Goal: Task Accomplishment & Management: Manage account settings

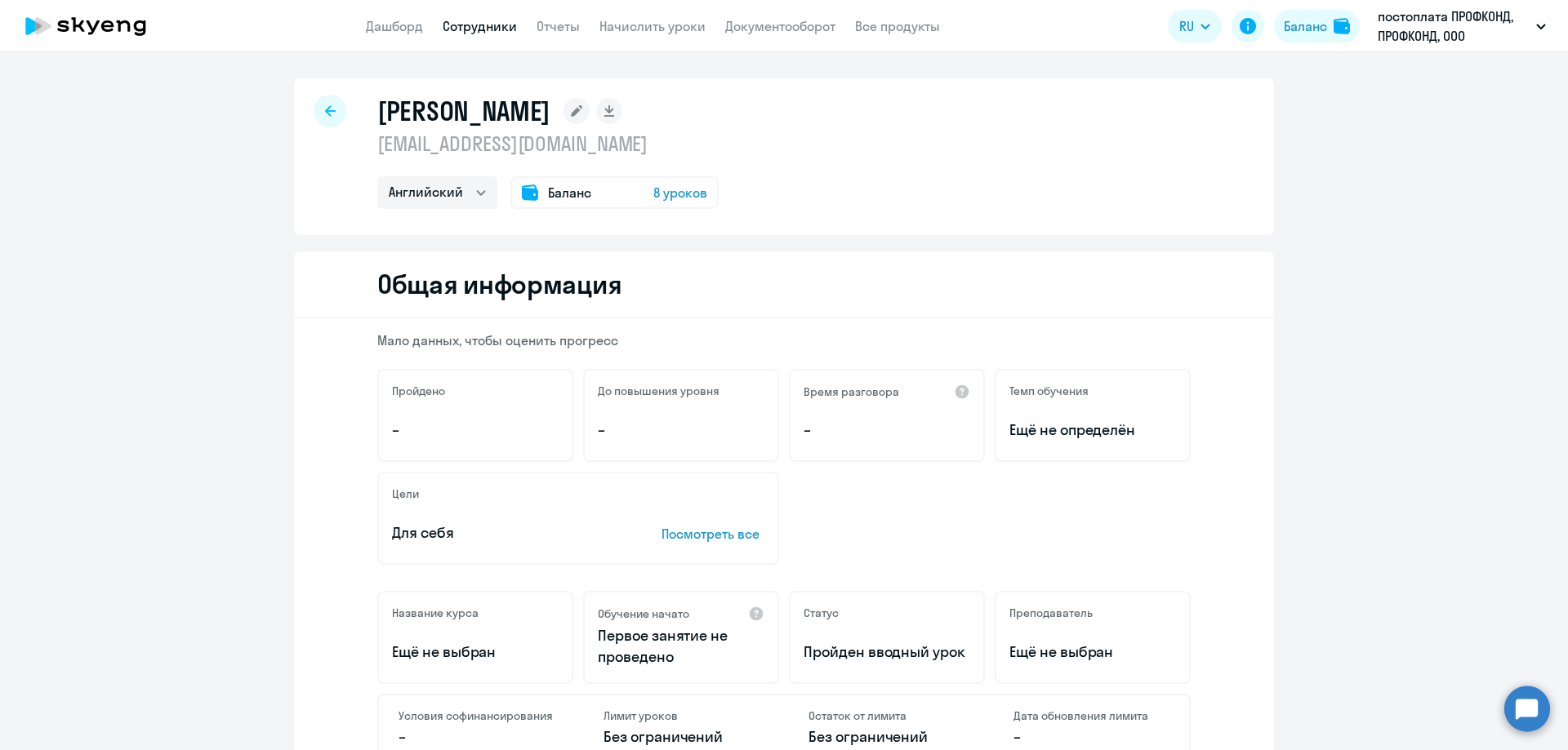
select select "english"
click at [391, 27] on link "Дашборд" at bounding box center [394, 26] width 57 height 16
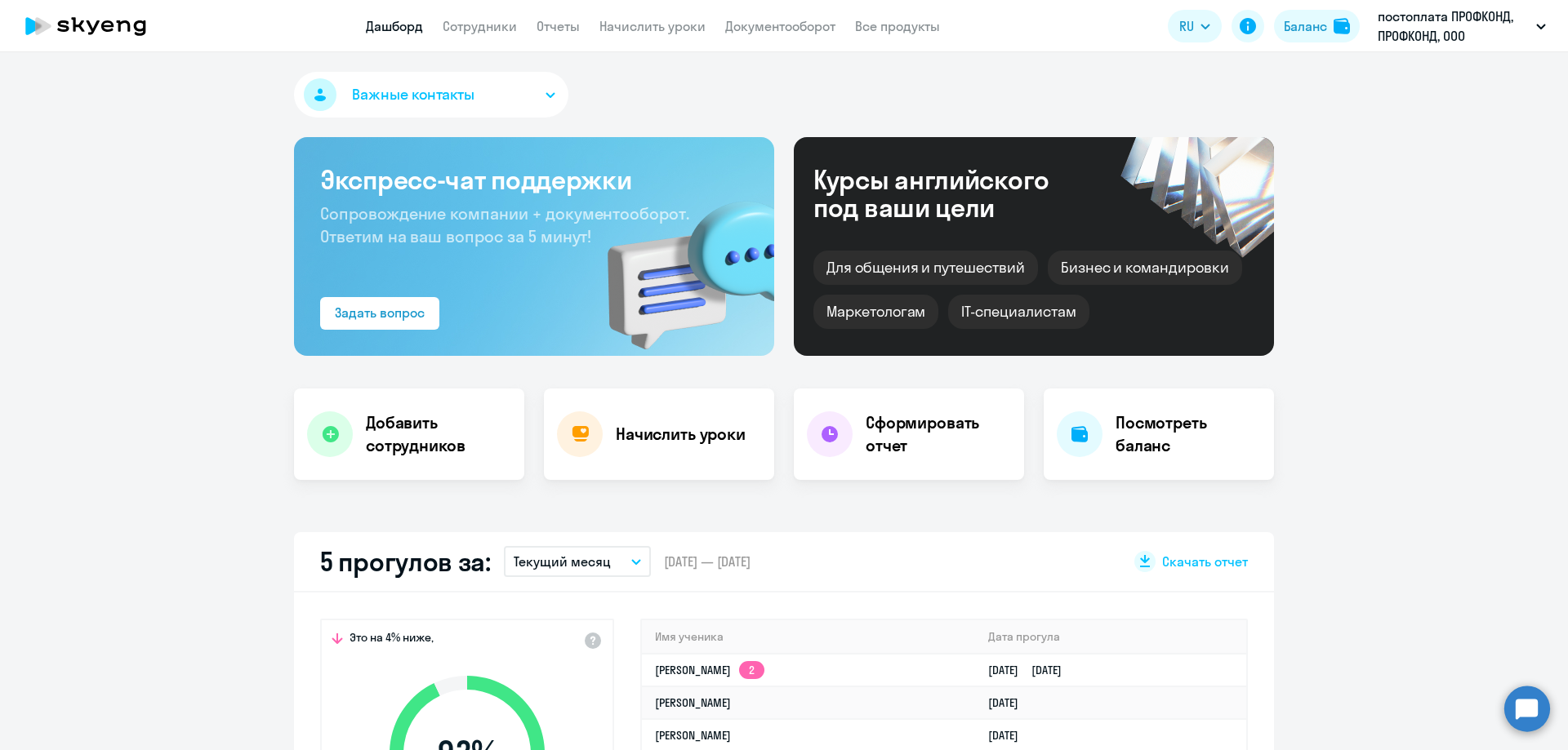
select select "30"
click at [640, 27] on link "Начислить уроки" at bounding box center [653, 26] width 106 height 16
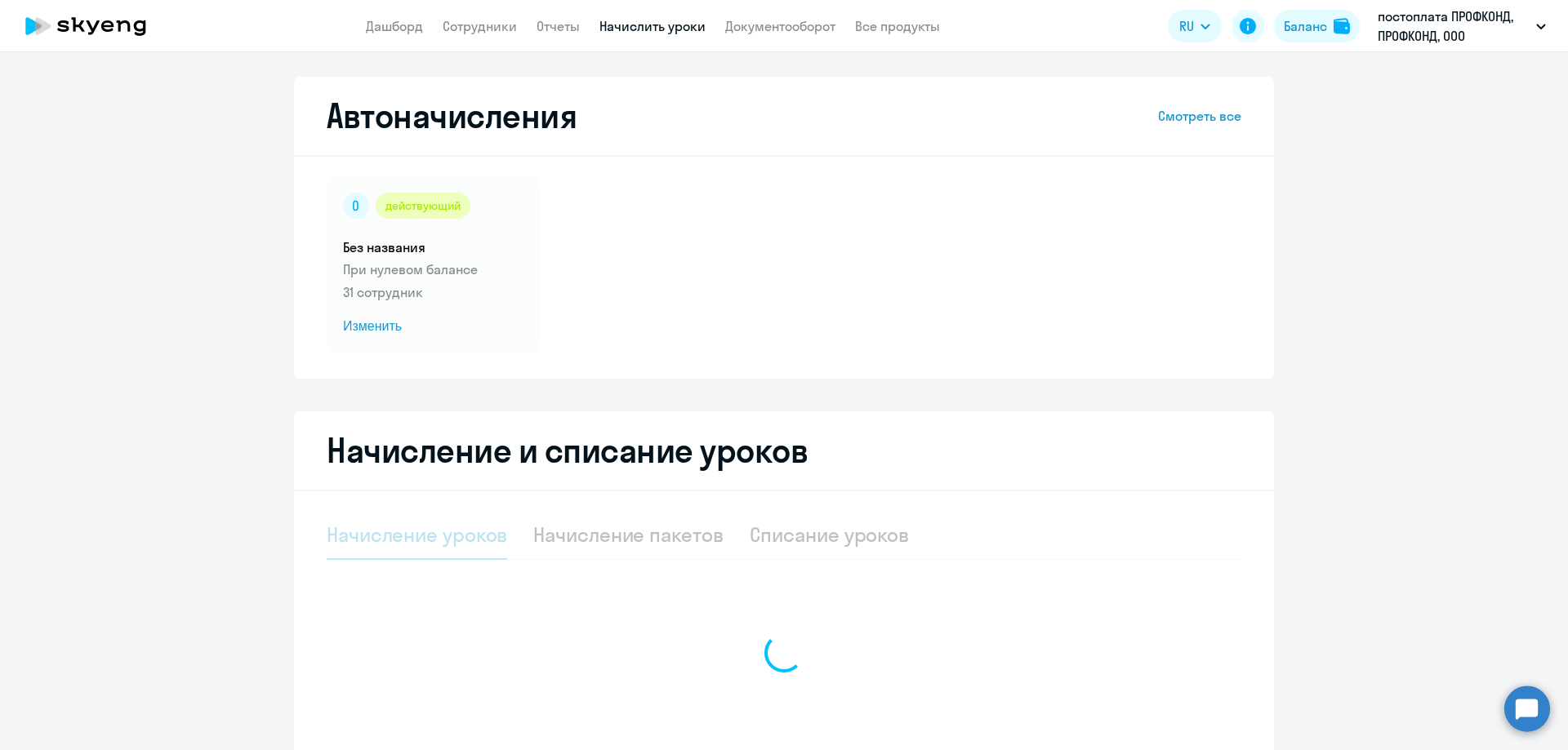
select select "10"
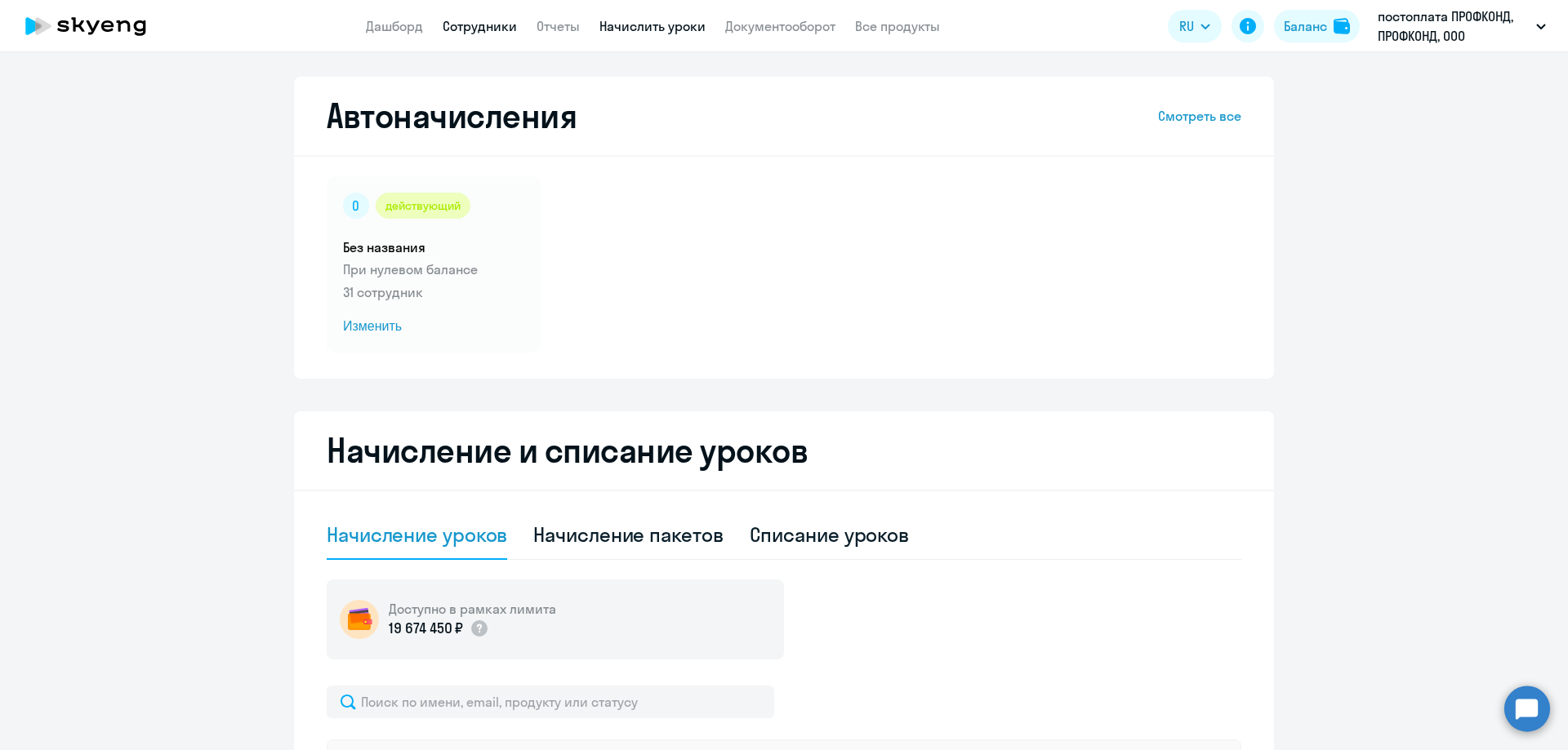
click at [486, 27] on link "Сотрудники" at bounding box center [479, 26] width 74 height 16
select select "30"
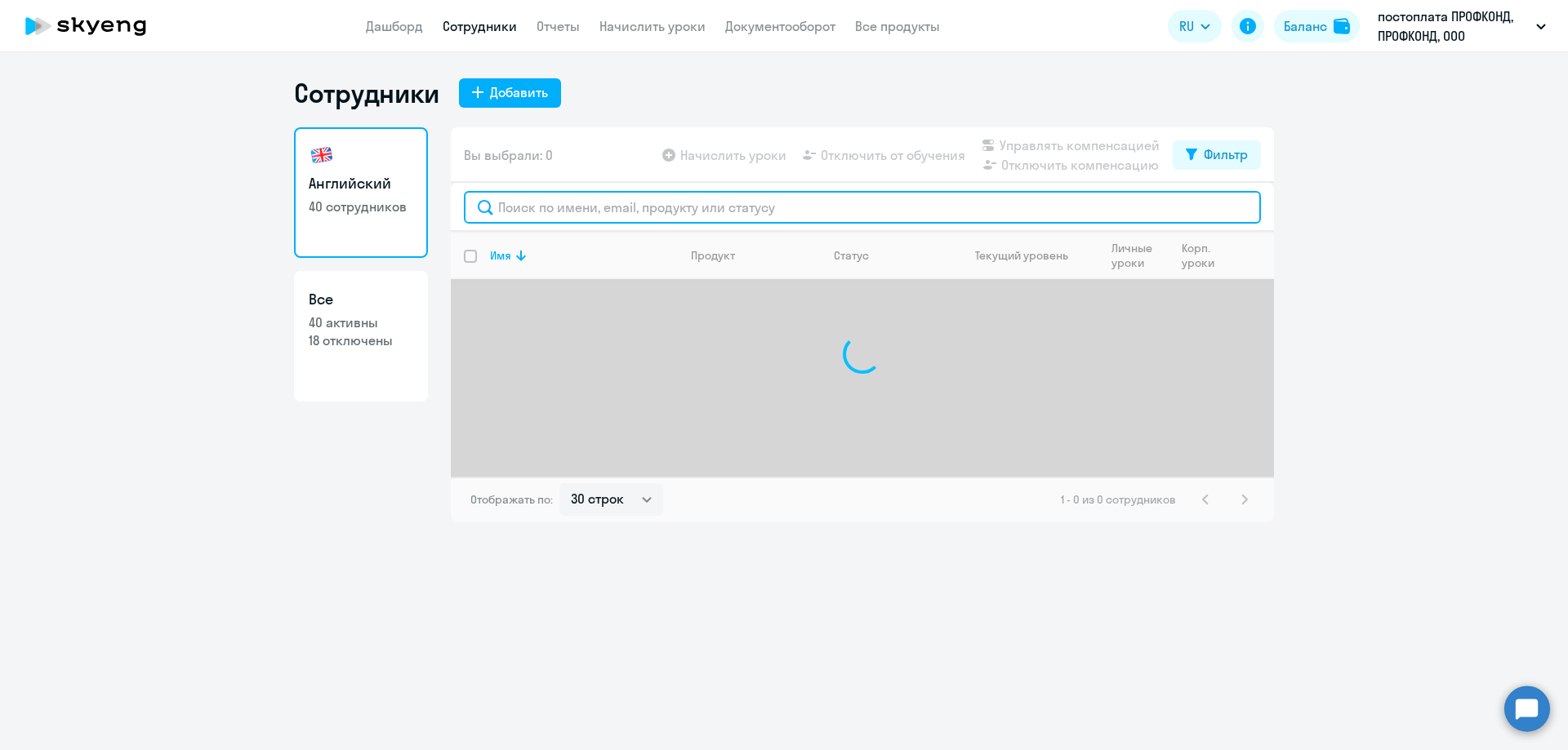
click at [530, 210] on input "text" at bounding box center [863, 207] width 798 height 32
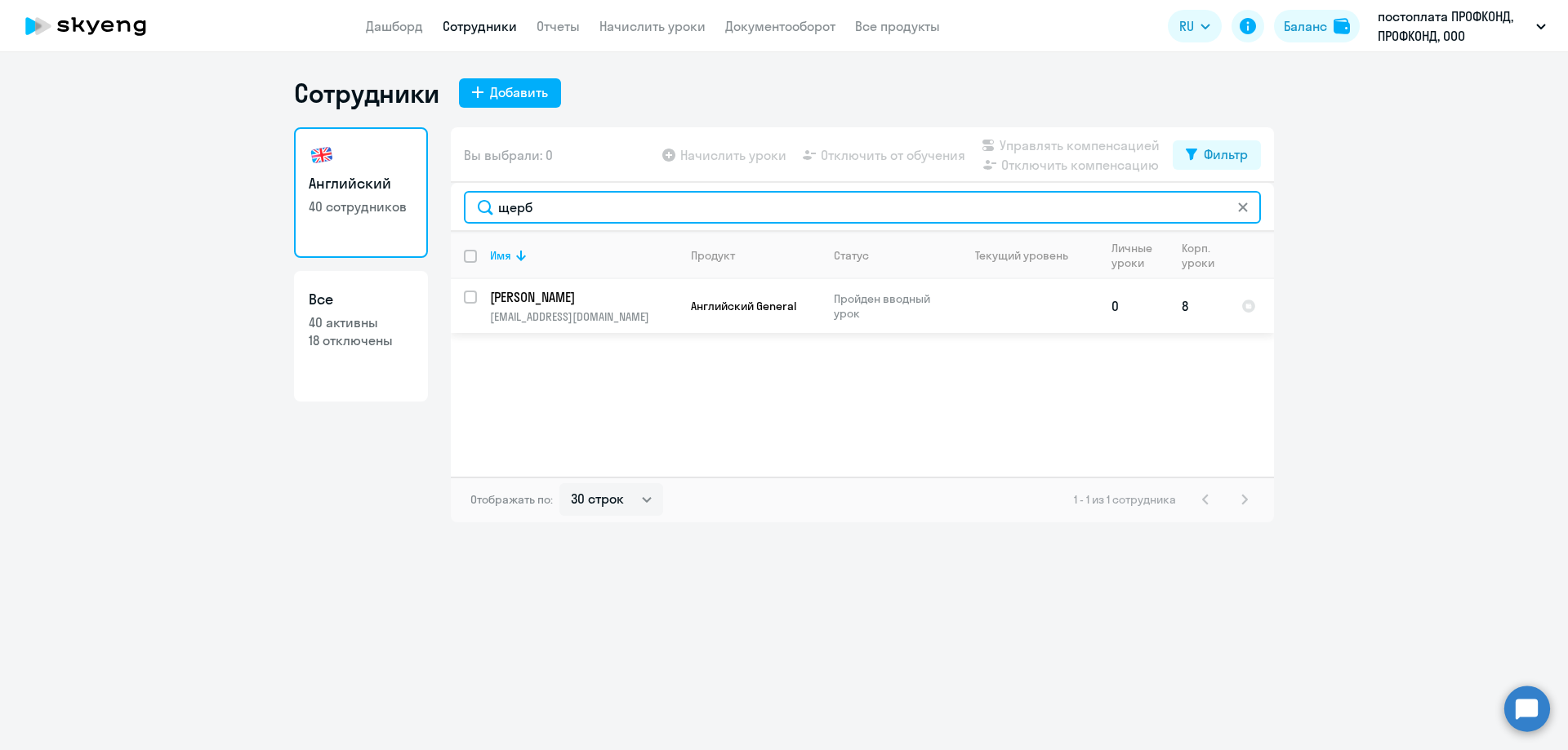
type input "щерб"
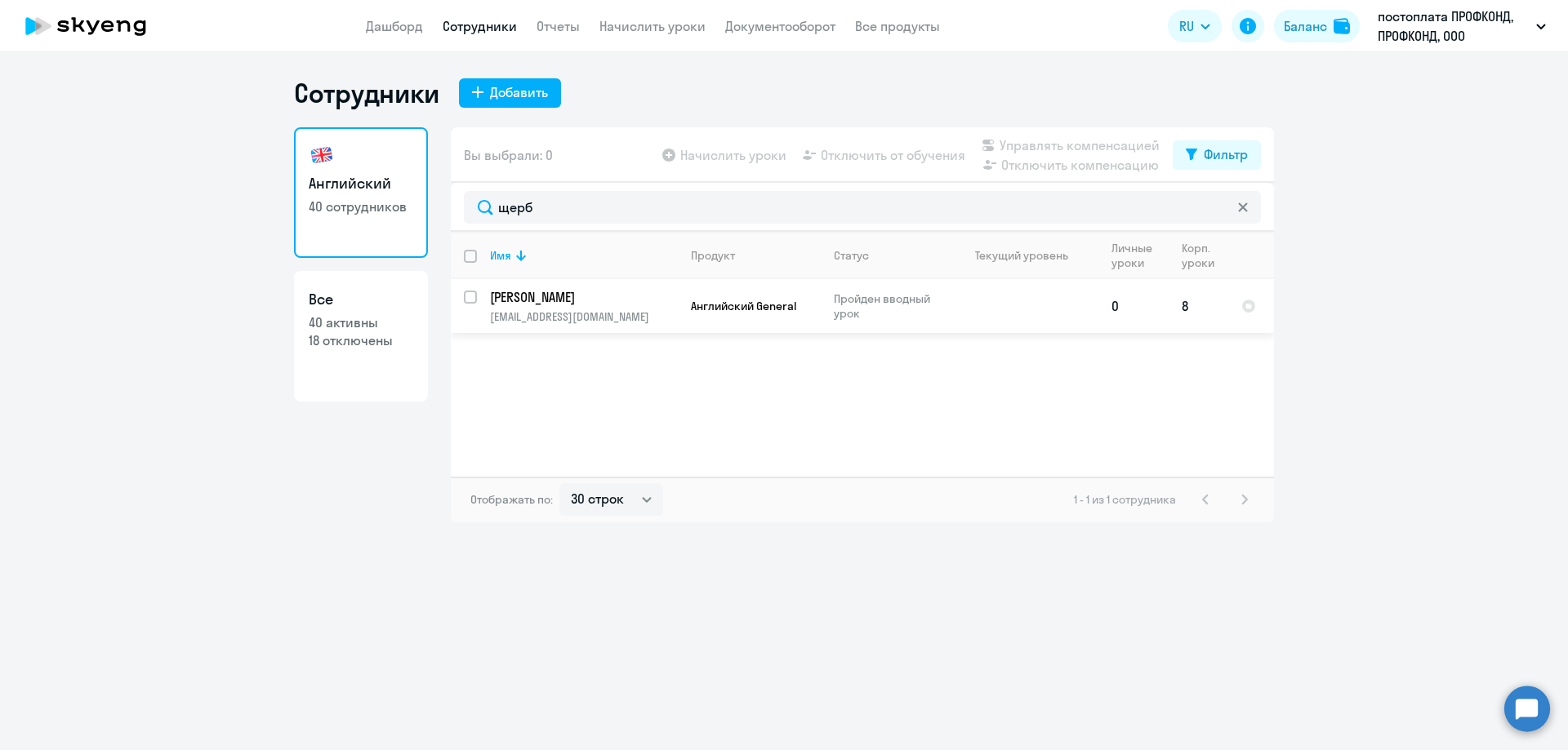
click at [464, 293] on input "select row 42245659" at bounding box center [480, 307] width 32 height 32
checkbox input "true"
click at [890, 154] on span "Отключить от обучения" at bounding box center [893, 154] width 145 height 20
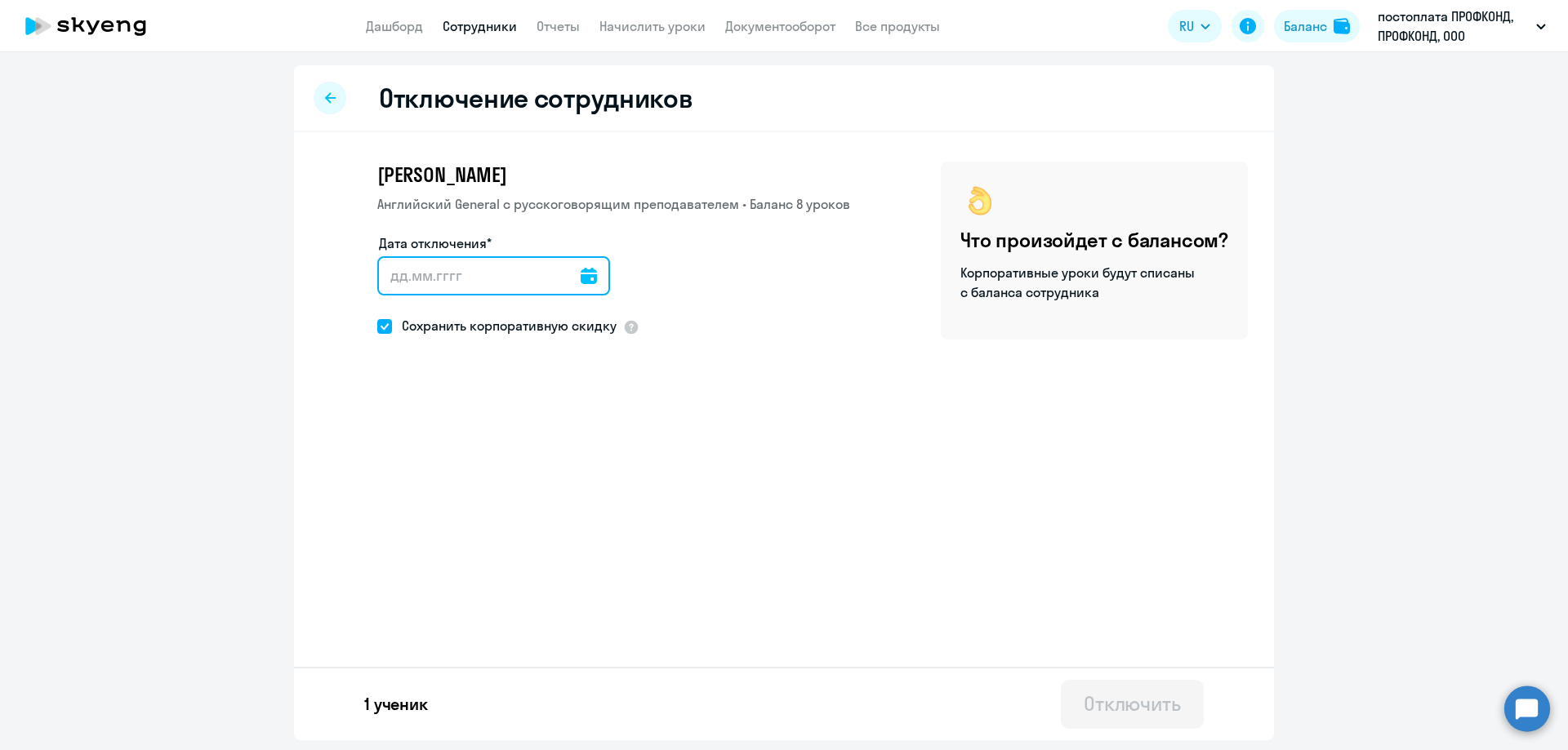
click at [501, 277] on input "Дата отключения*" at bounding box center [494, 276] width 233 height 39
type input "[DATE]"
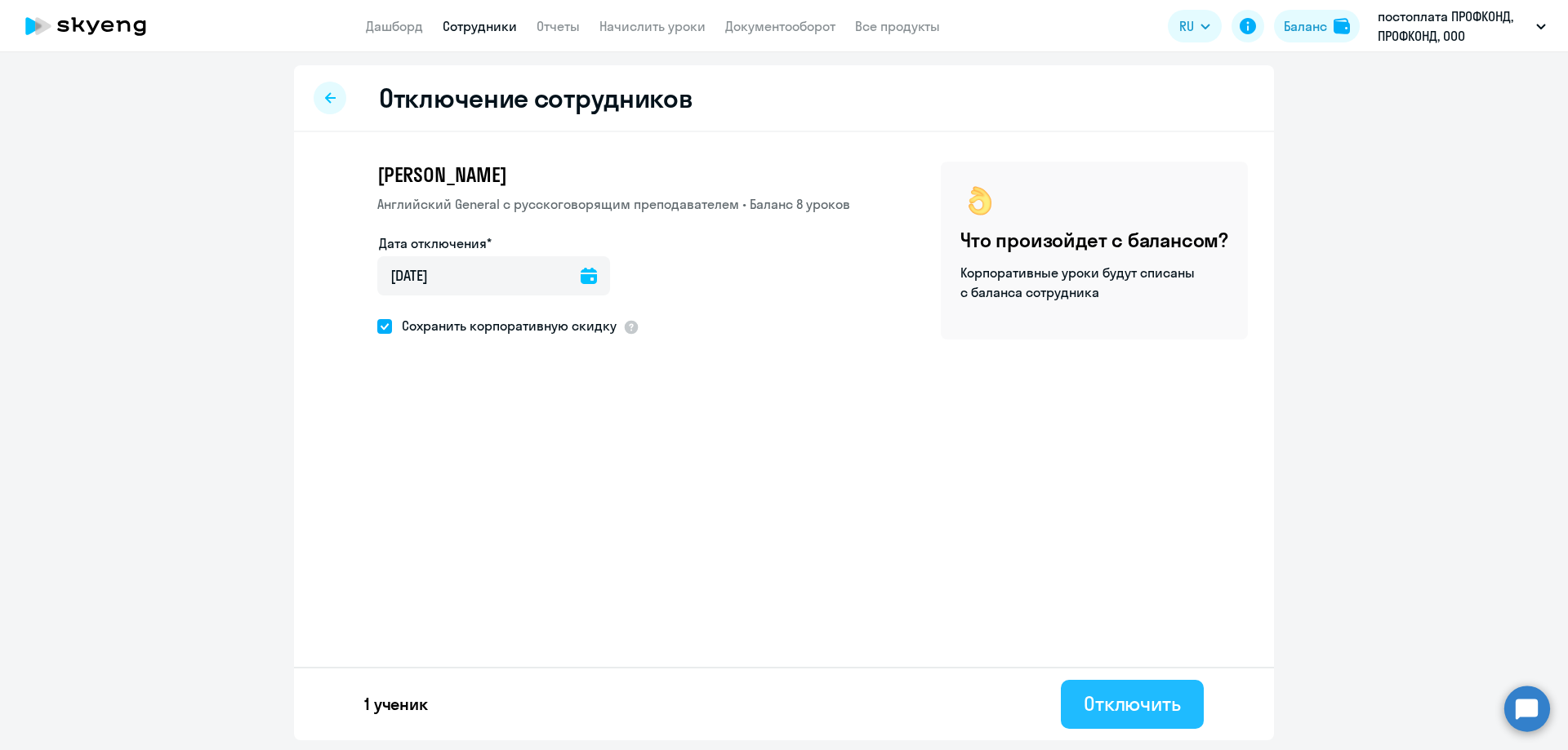
click at [1106, 705] on div "Отключить" at bounding box center [1132, 704] width 98 height 27
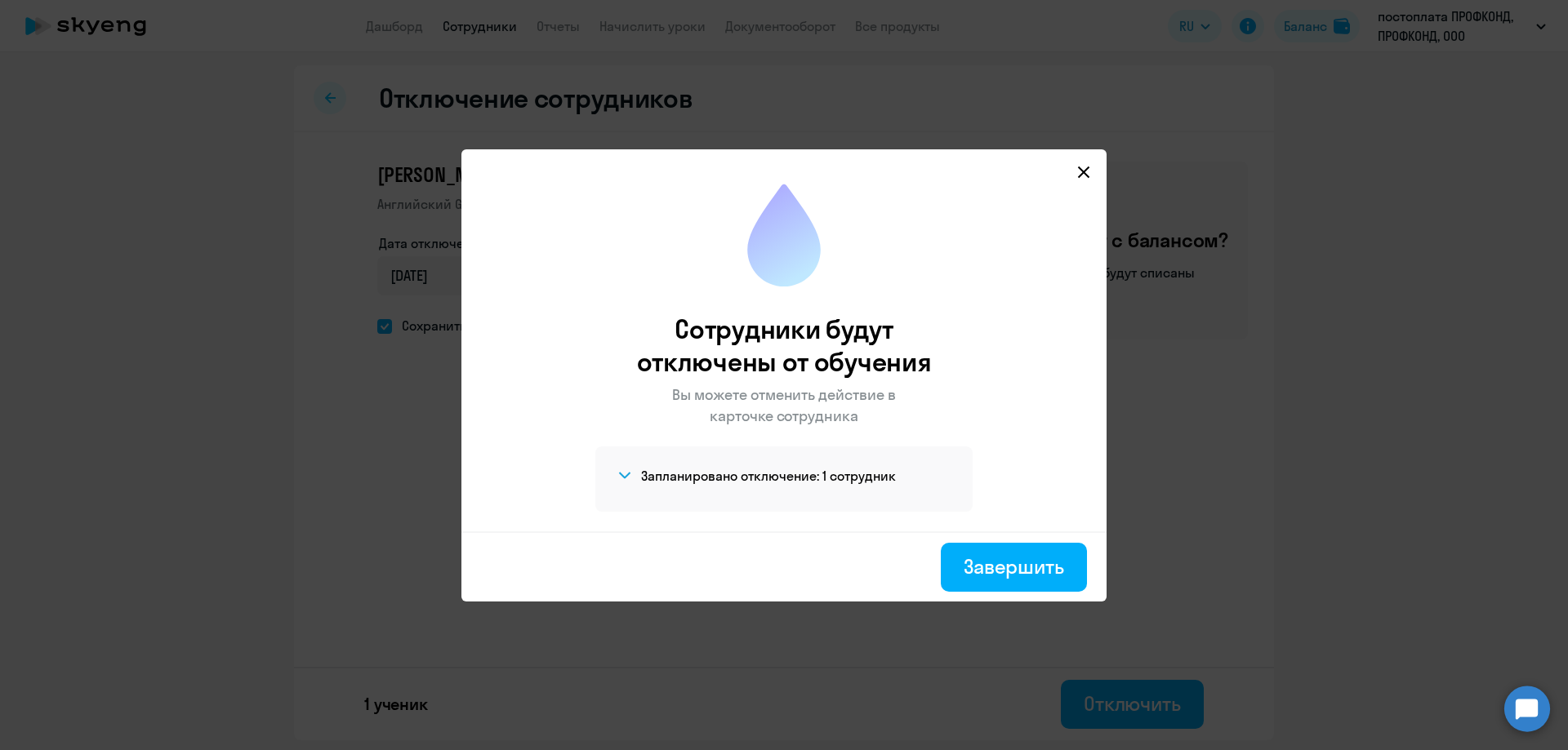
click at [1078, 173] on icon at bounding box center [1084, 172] width 13 height 13
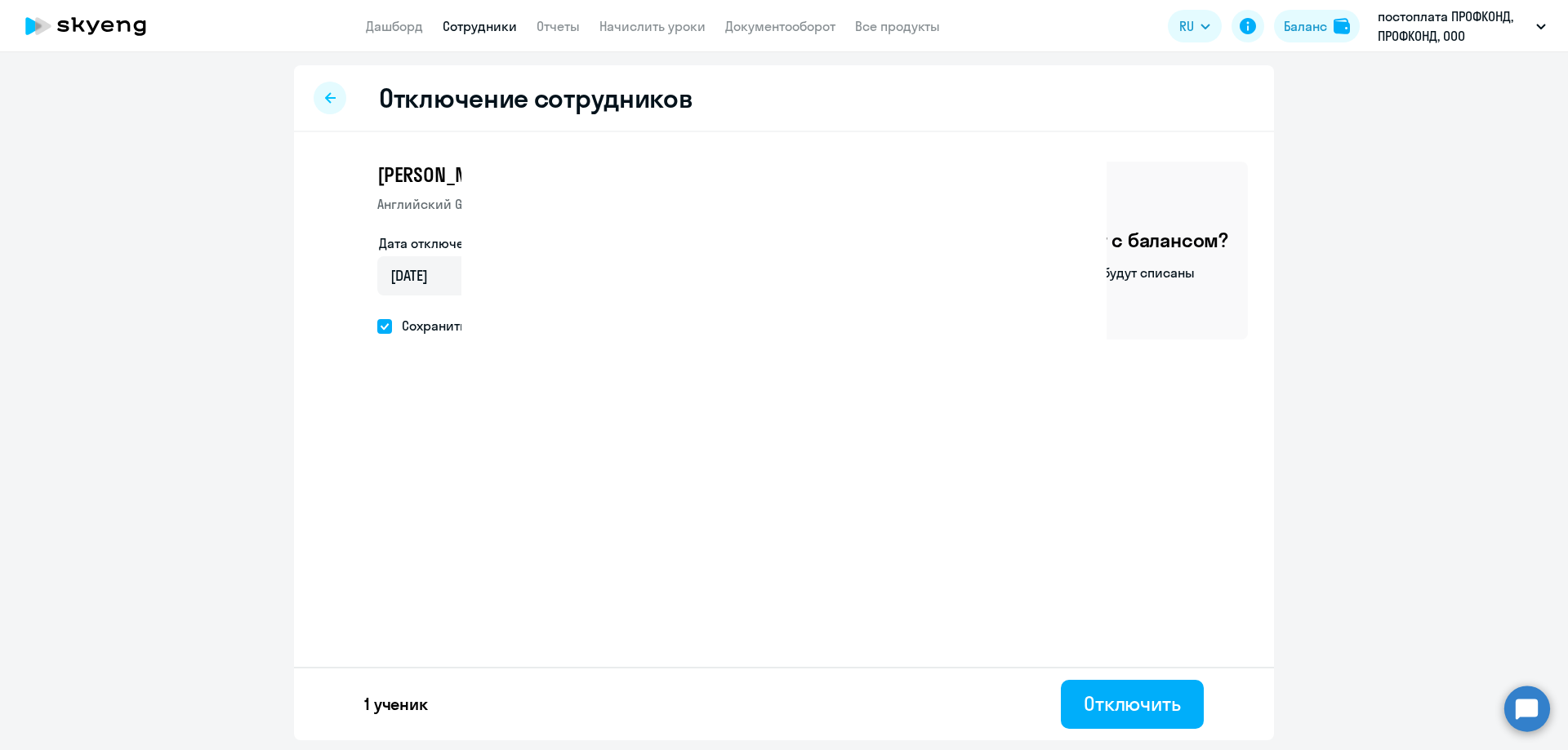
select select "30"
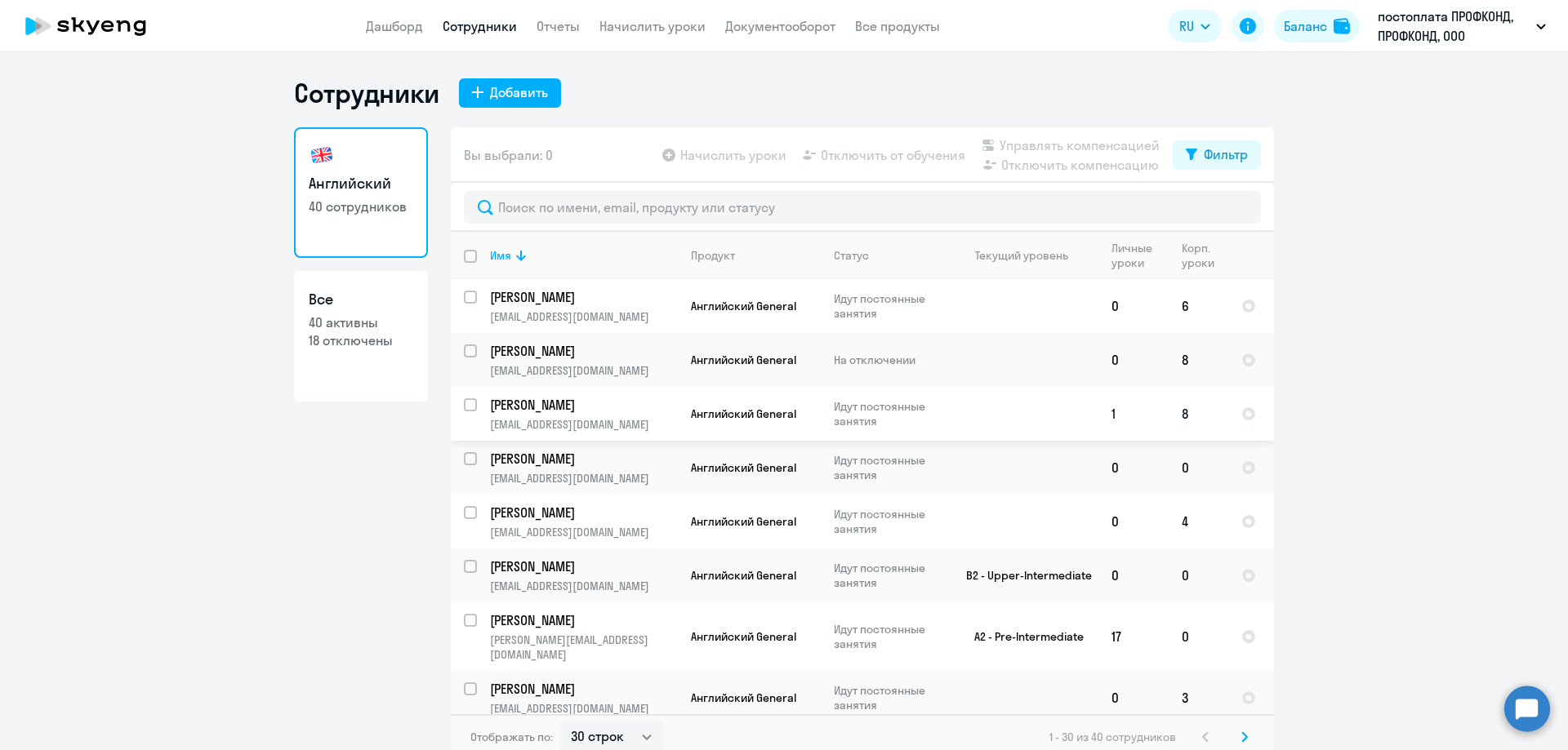
scroll to position [81, 0]
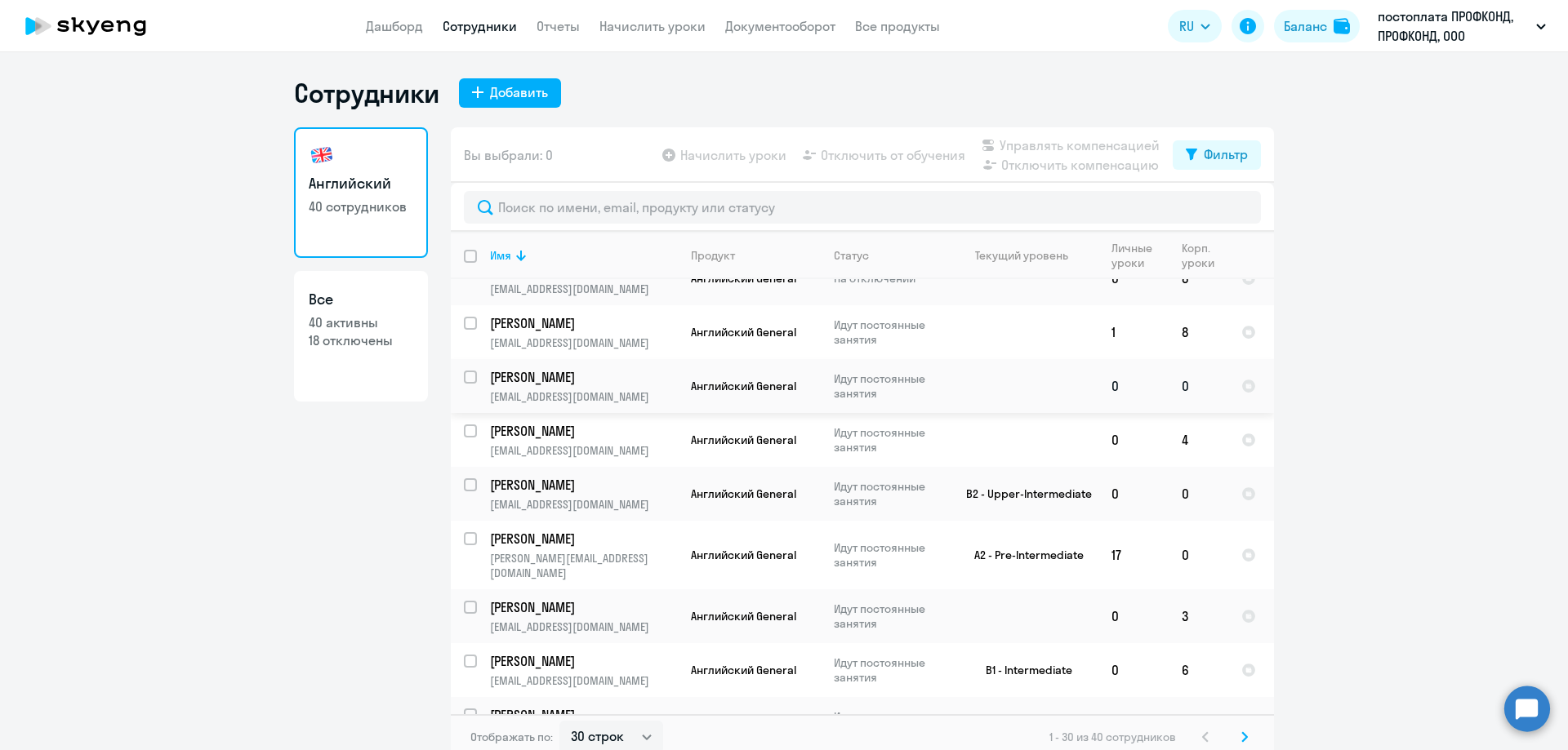
click at [585, 397] on p "[EMAIL_ADDRESS][DOMAIN_NAME]" at bounding box center [583, 397] width 187 height 15
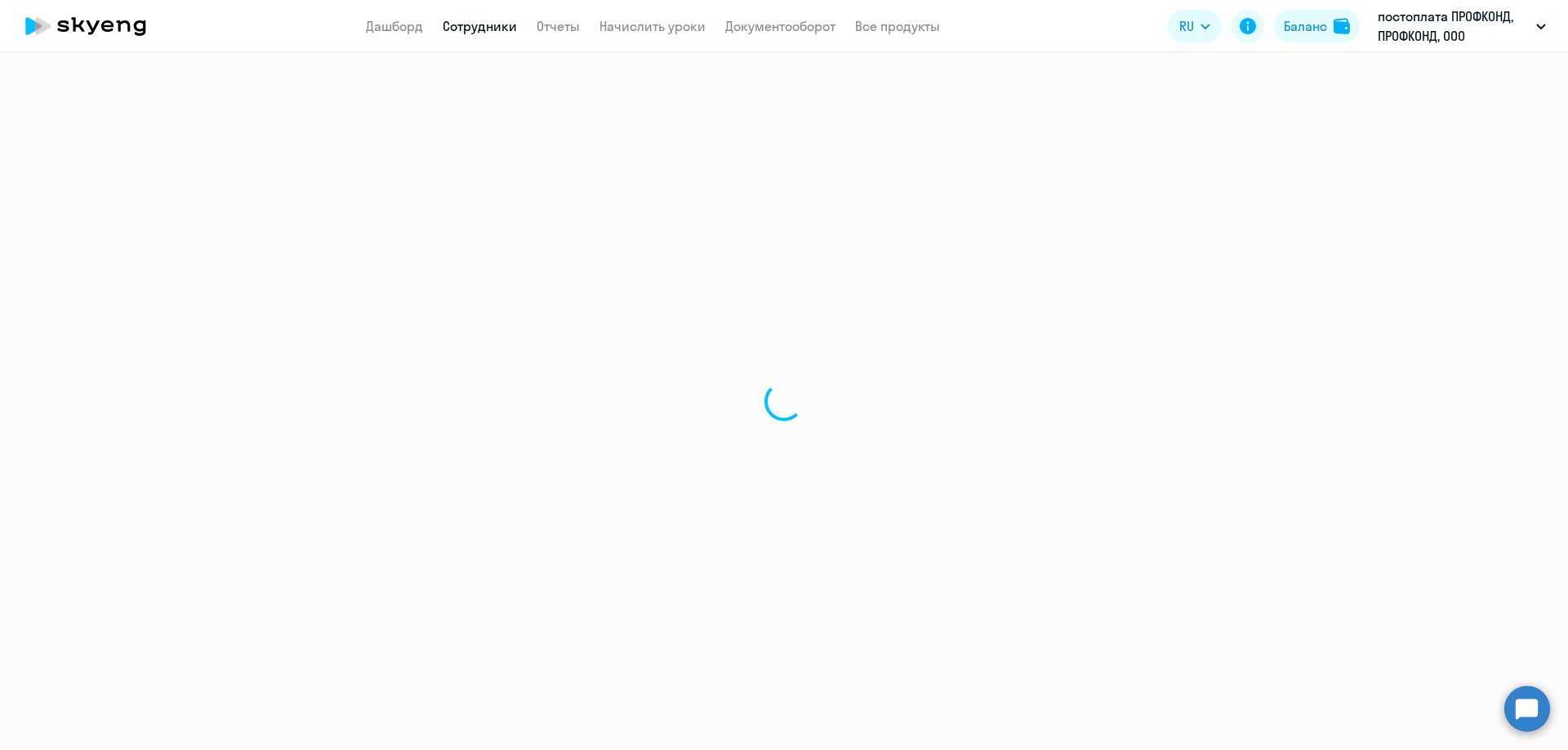
select select "english"
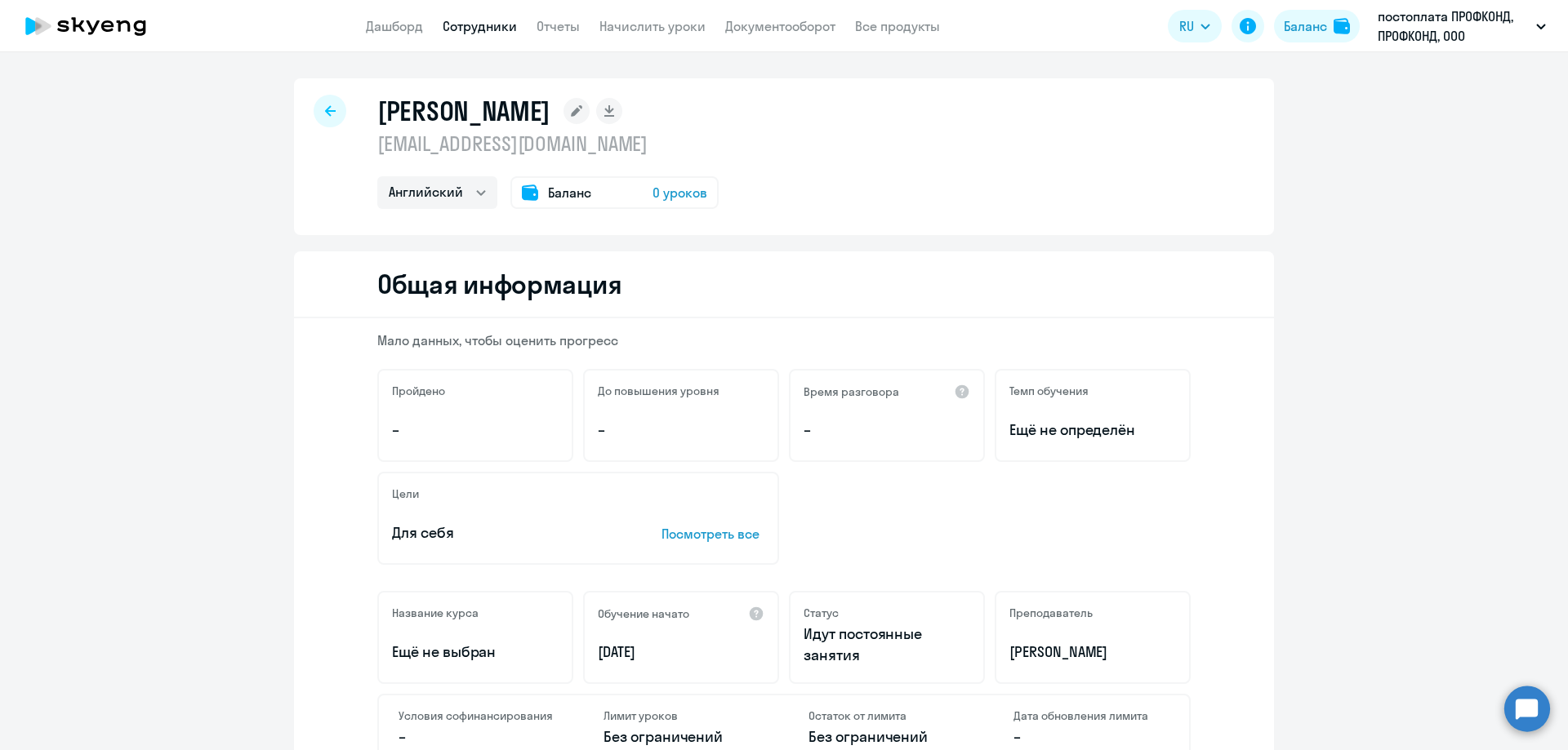
click at [317, 110] on div at bounding box center [330, 111] width 32 height 32
select select "30"
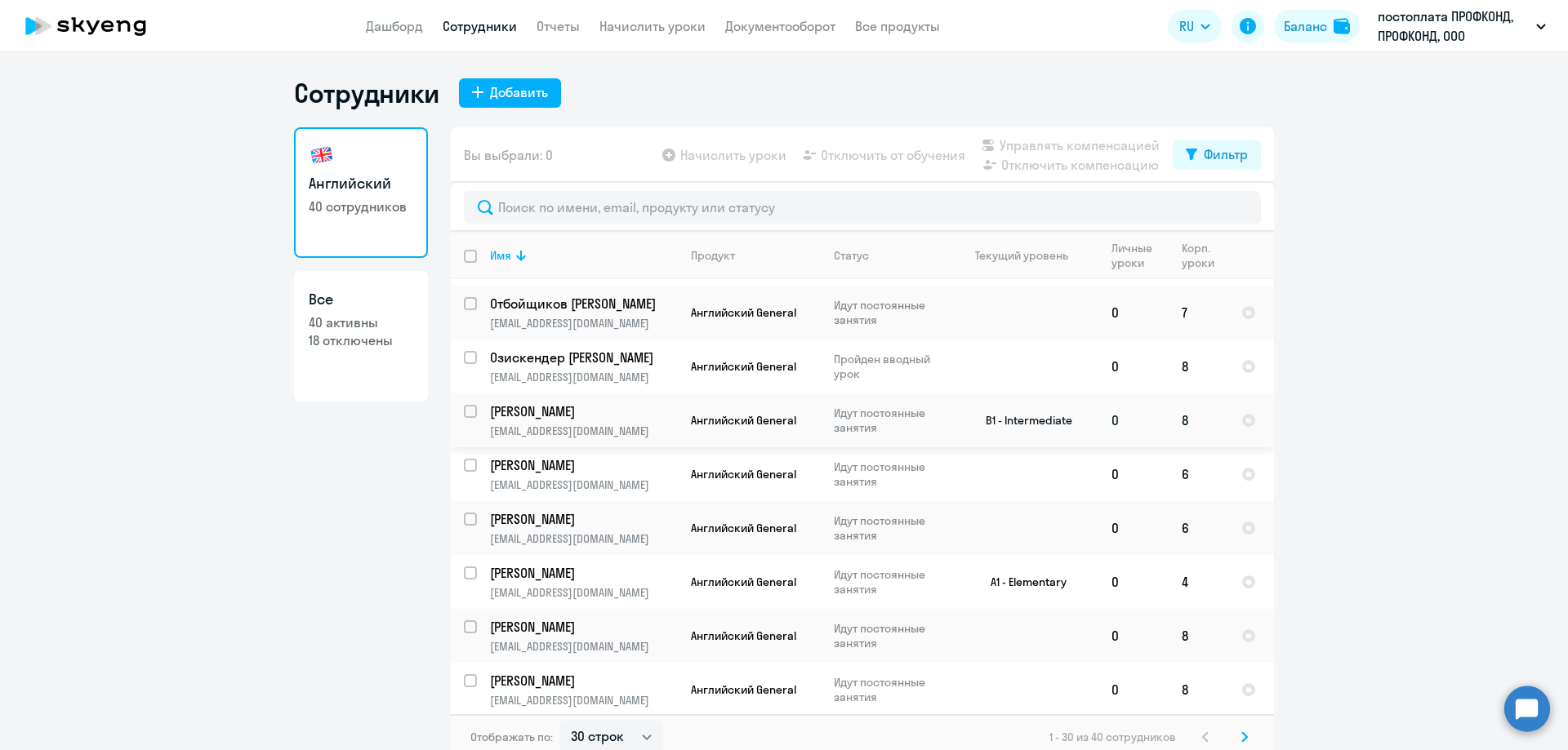
scroll to position [898, 0]
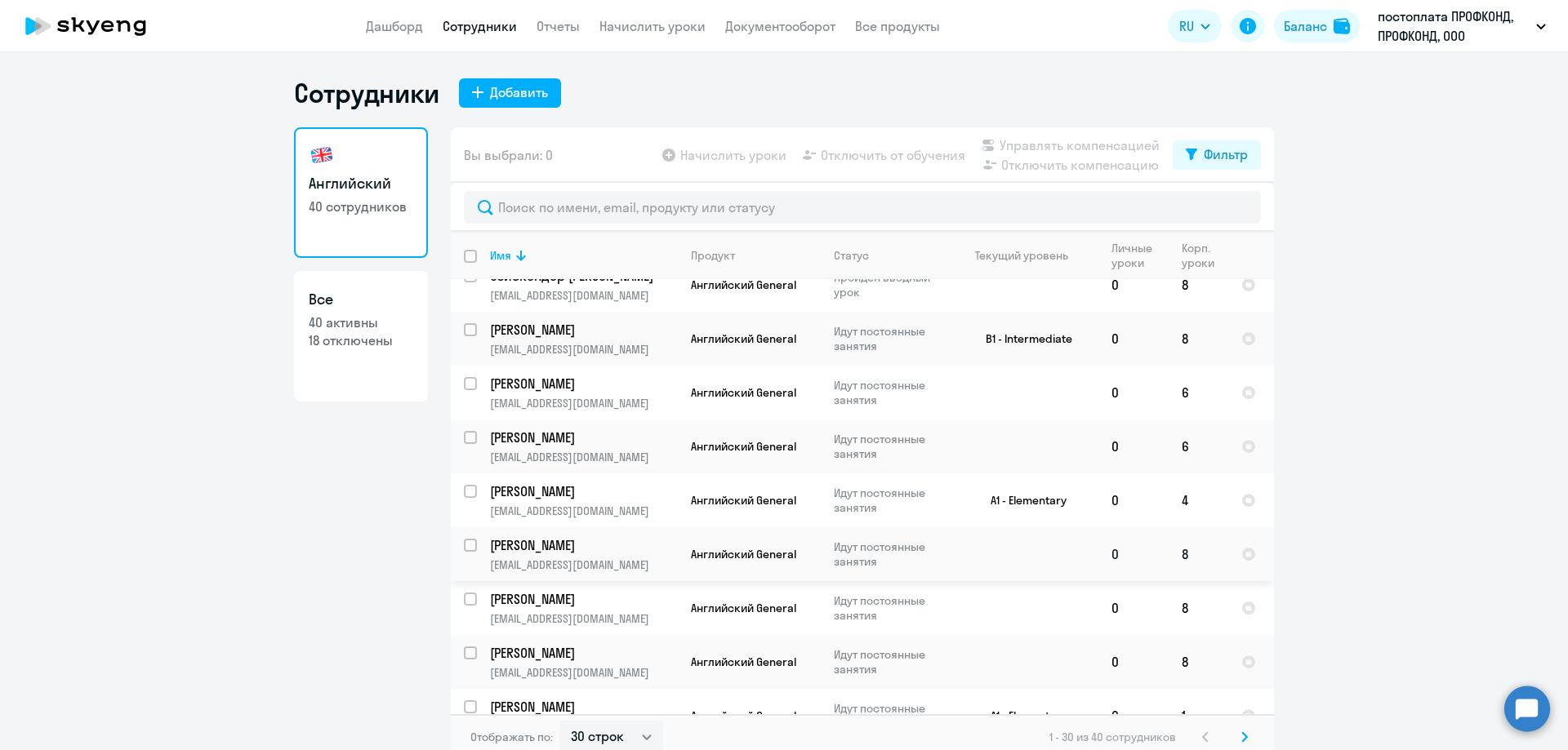
click at [544, 552] on p "[PERSON_NAME]" at bounding box center [582, 545] width 185 height 18
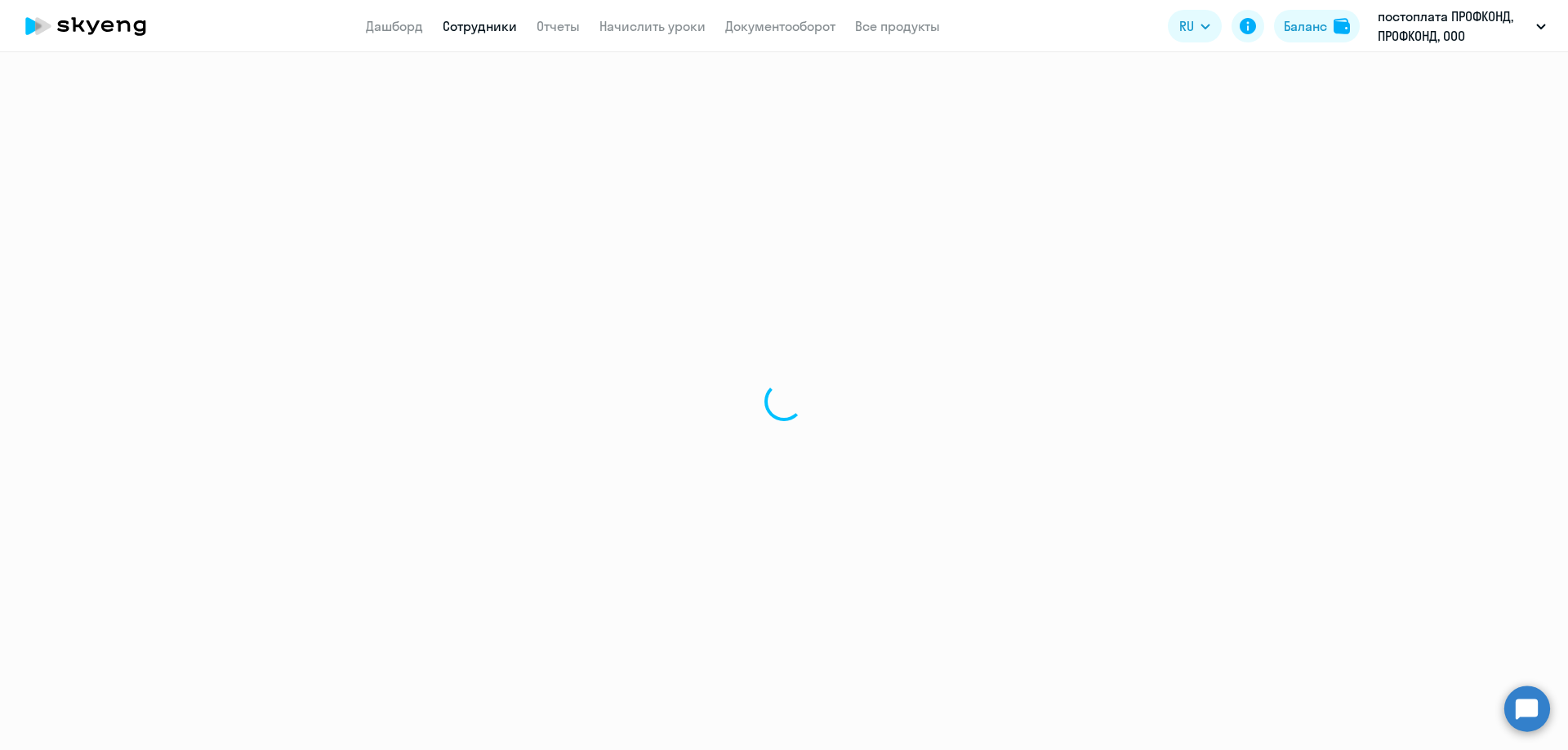
select select "english"
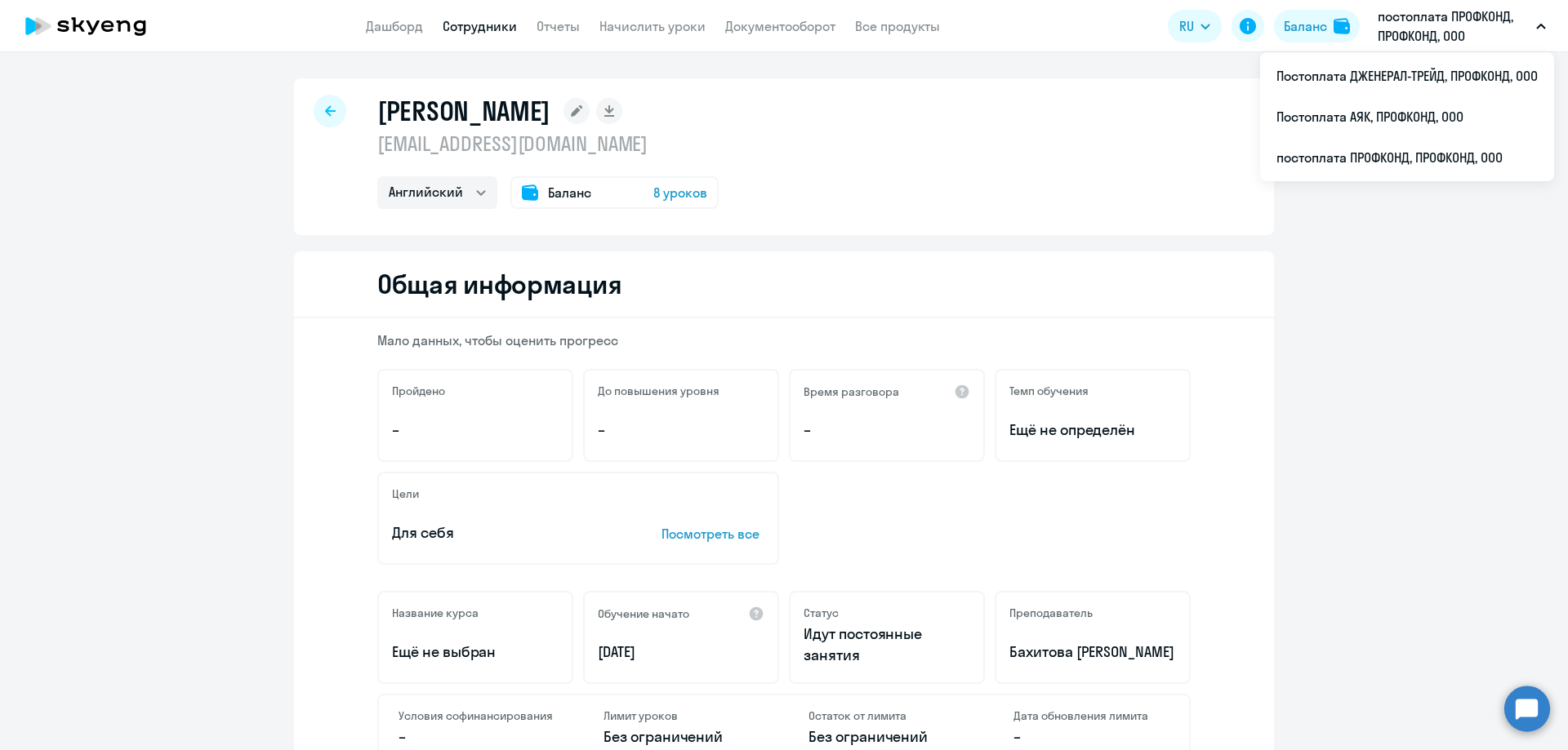
click at [325, 116] on div at bounding box center [330, 111] width 32 height 32
select select "30"
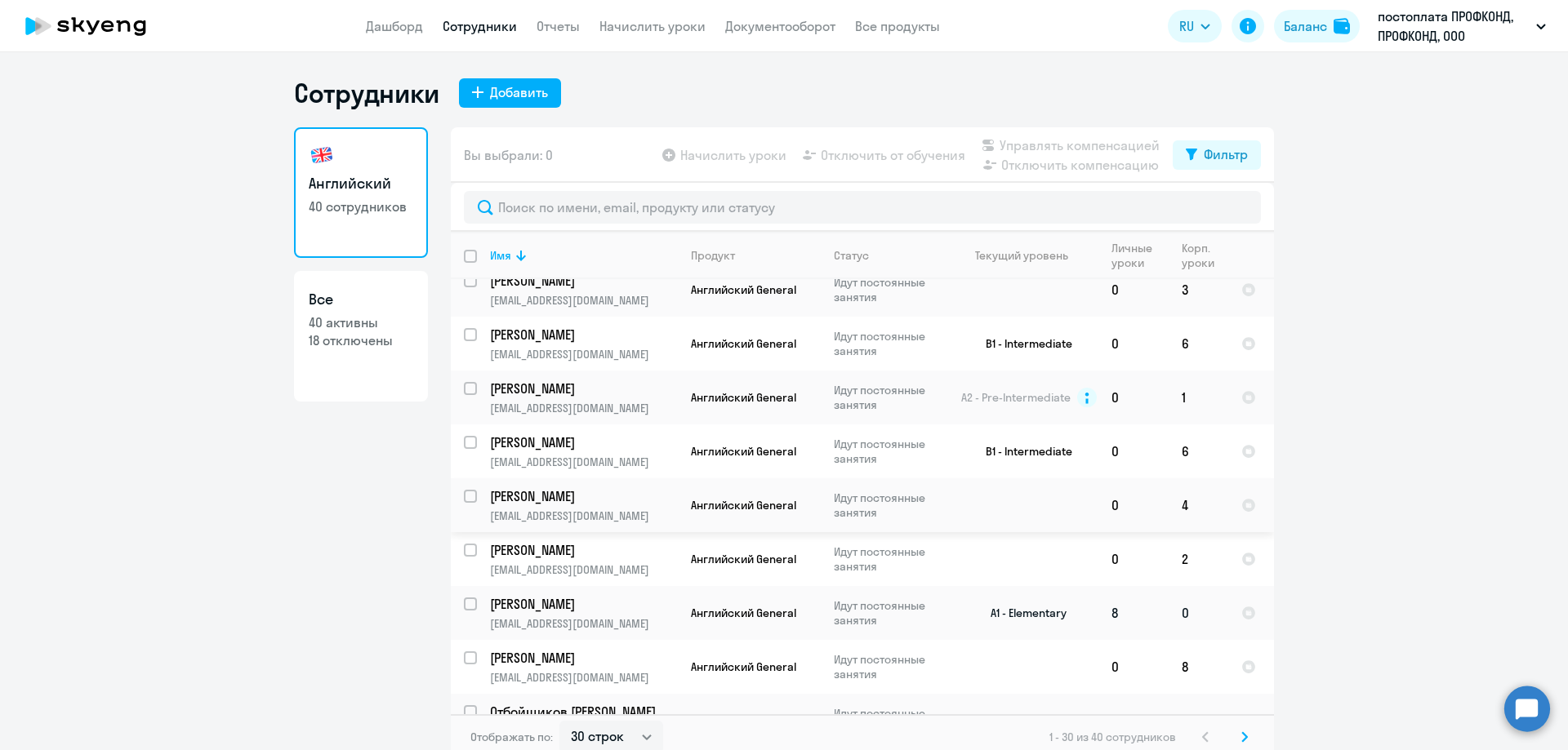
scroll to position [490, 0]
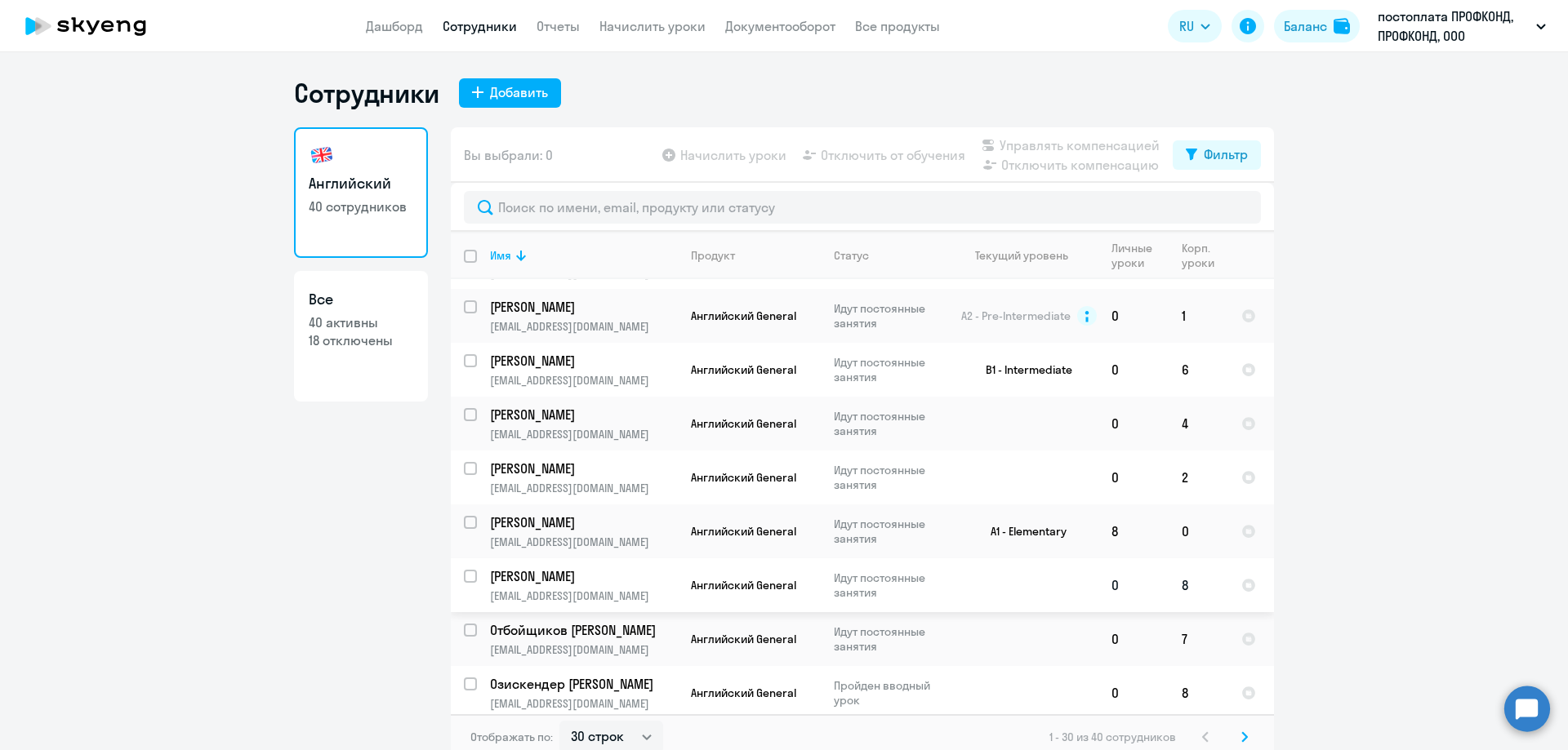
click at [543, 578] on p "[PERSON_NAME]" at bounding box center [582, 576] width 185 height 18
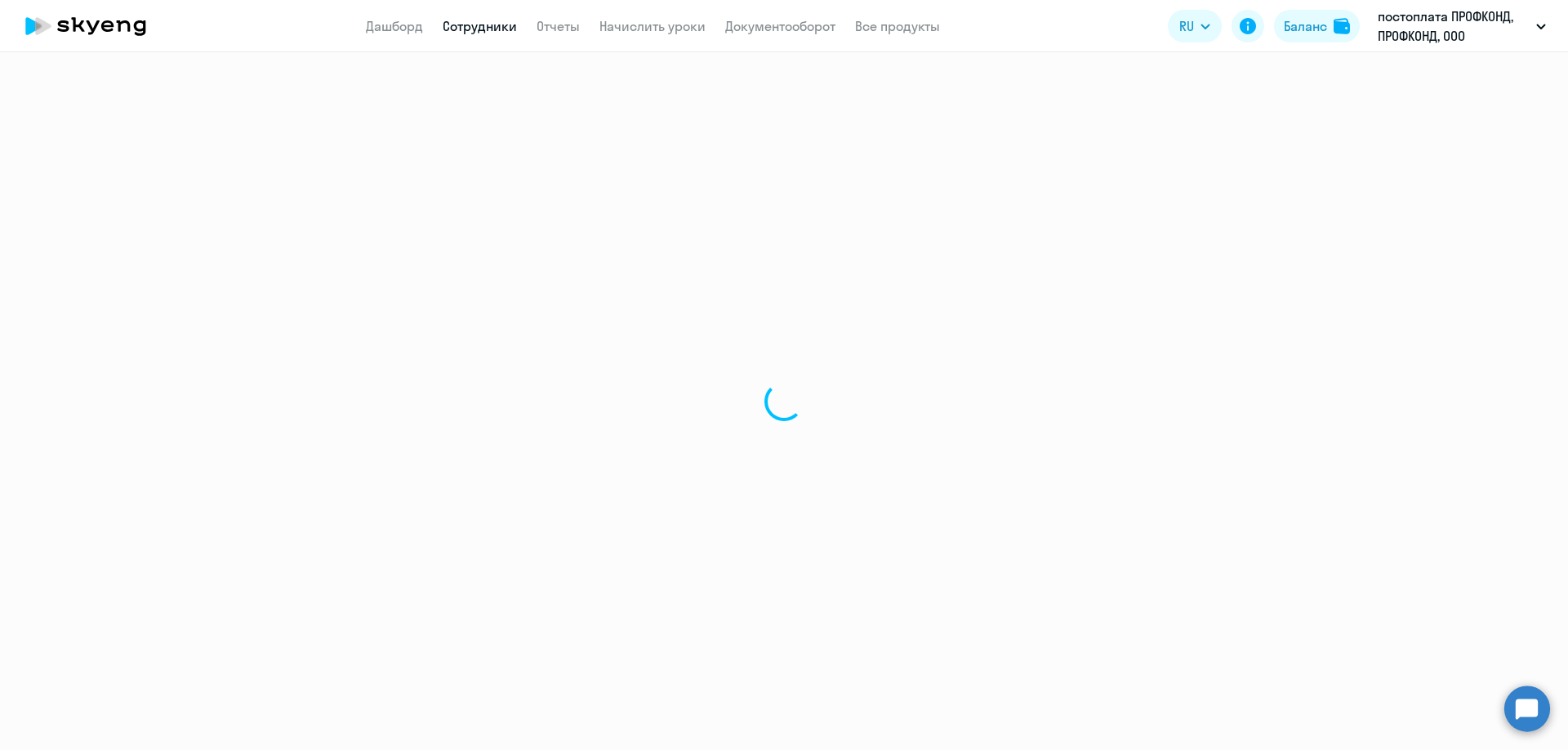
select select "english"
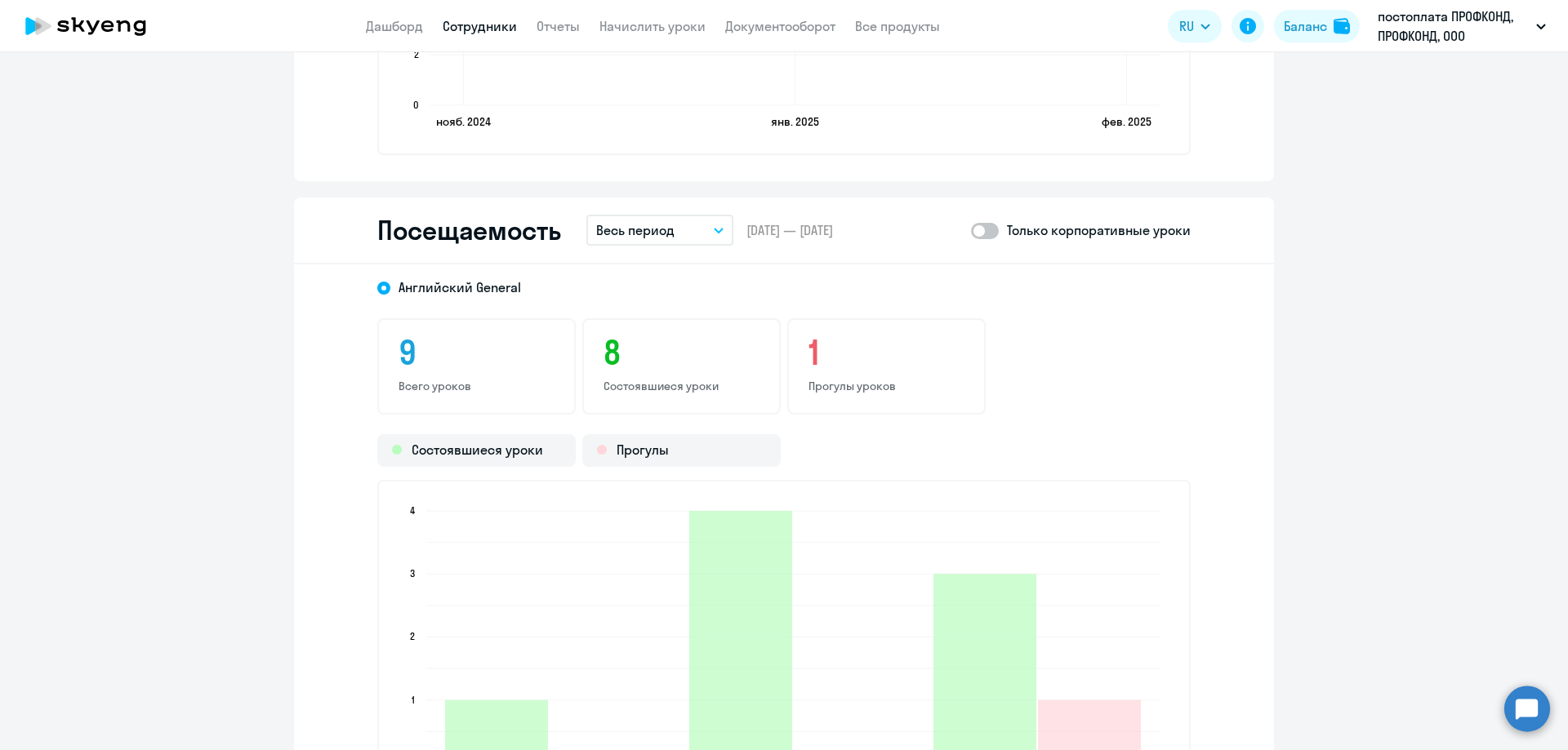
scroll to position [1633, 0]
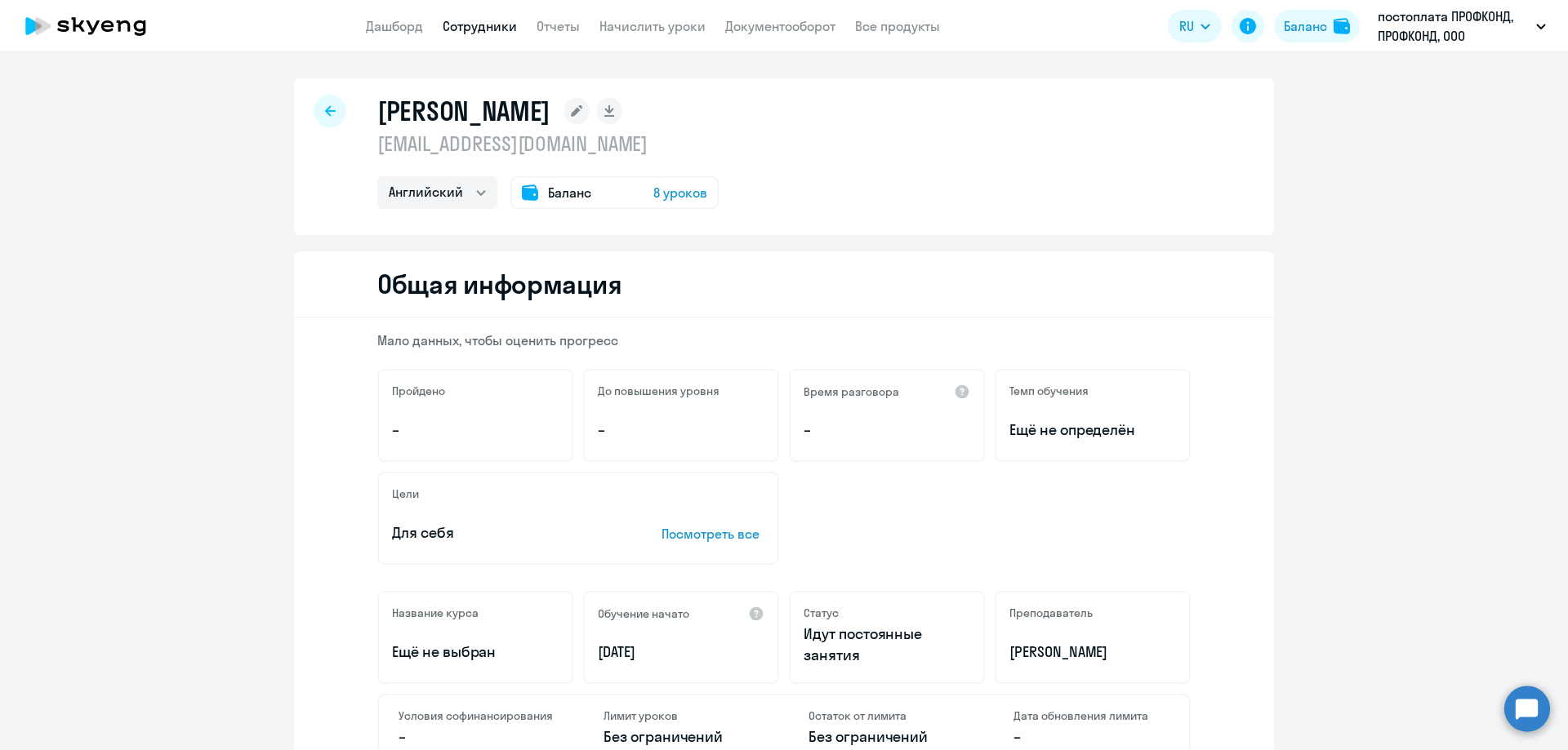
select select "30"
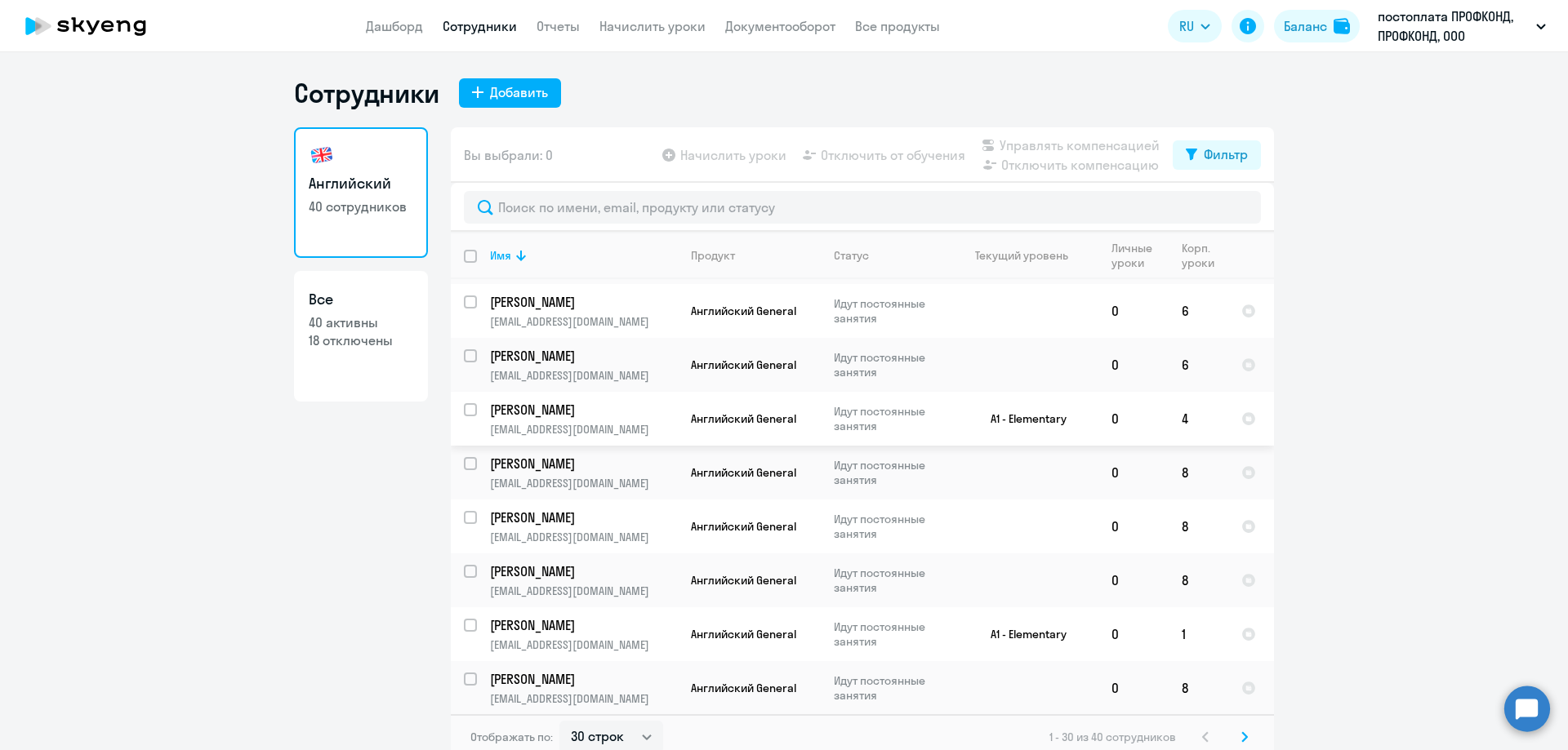
scroll to position [1062, 0]
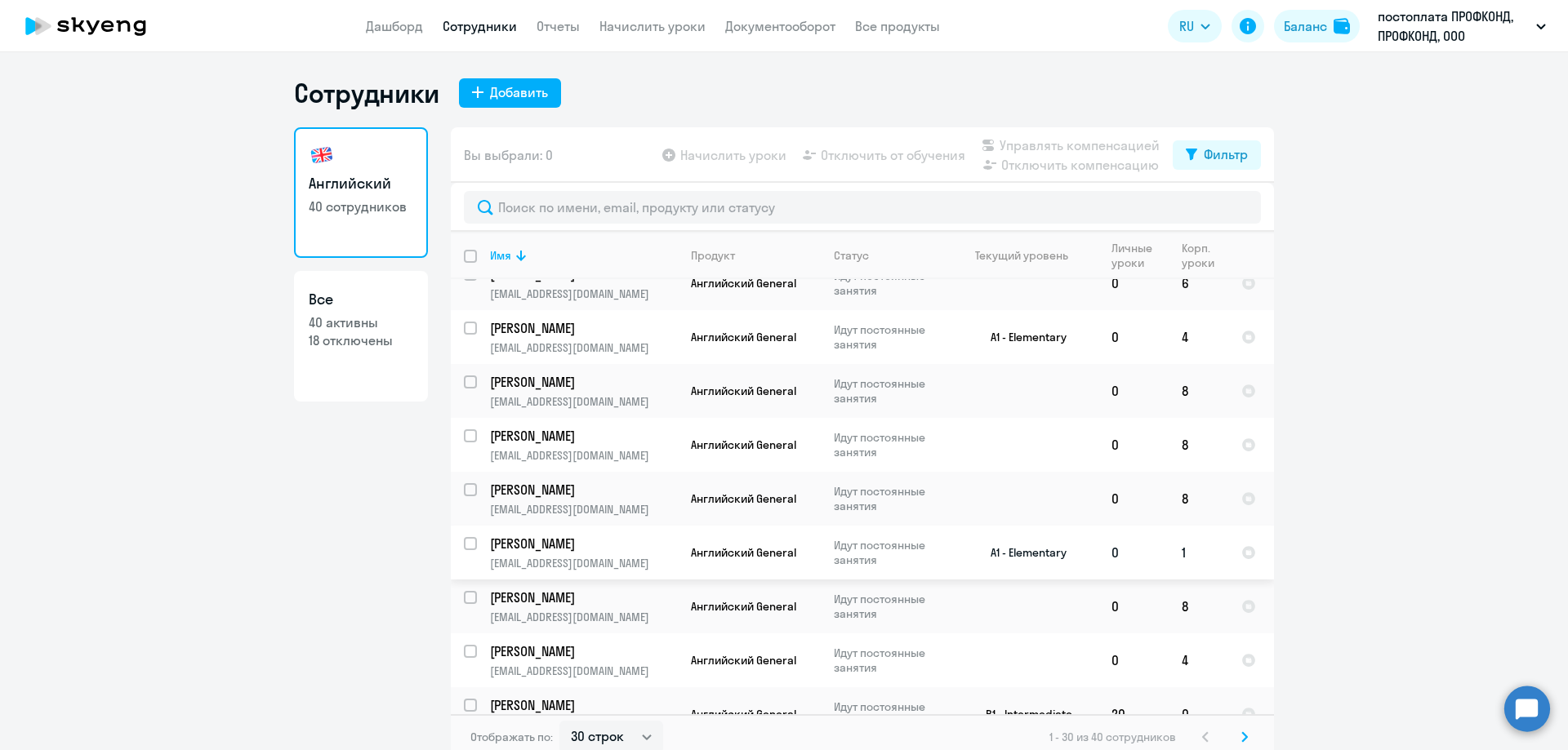
click at [569, 539] on p "[PERSON_NAME]" at bounding box center [582, 544] width 185 height 18
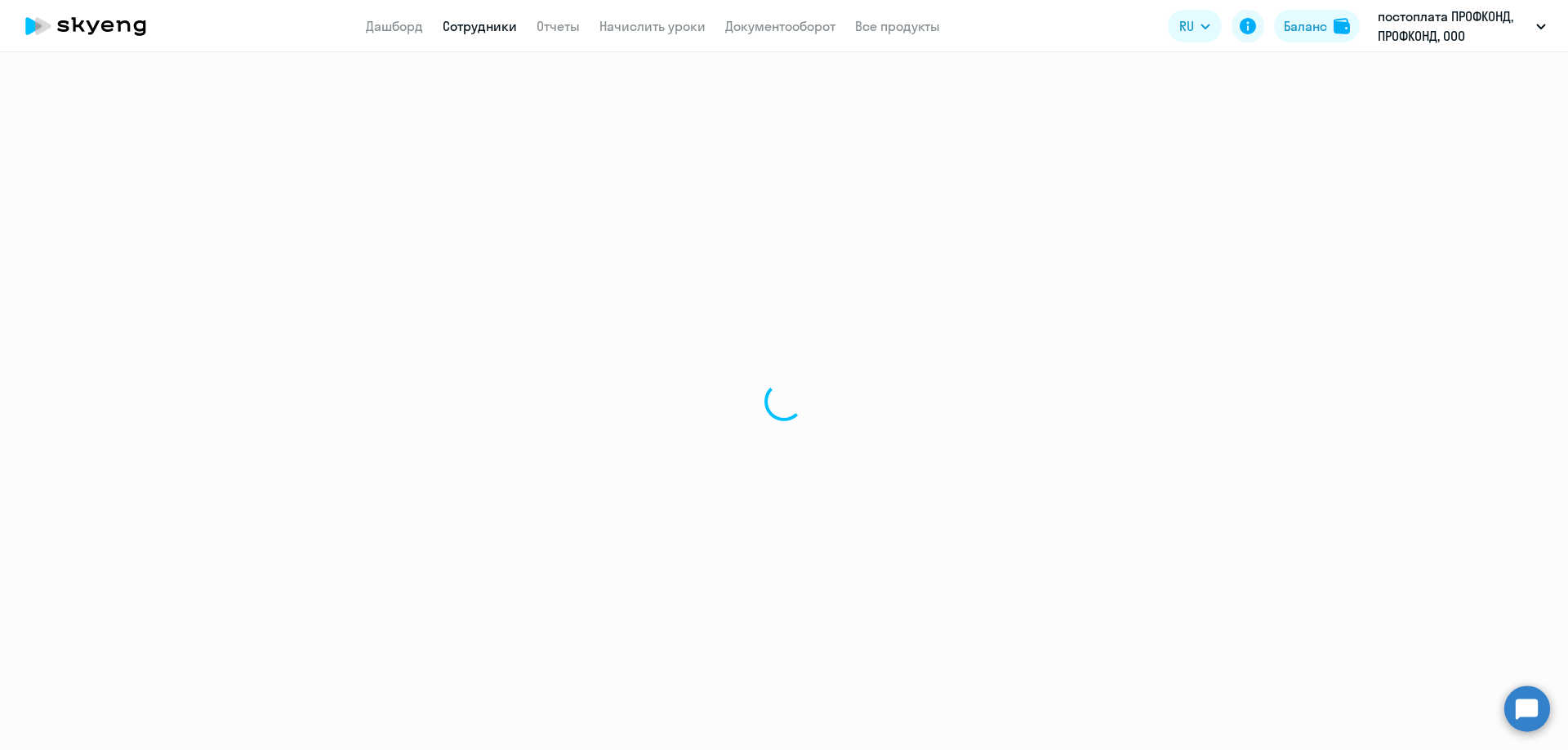
select select "english"
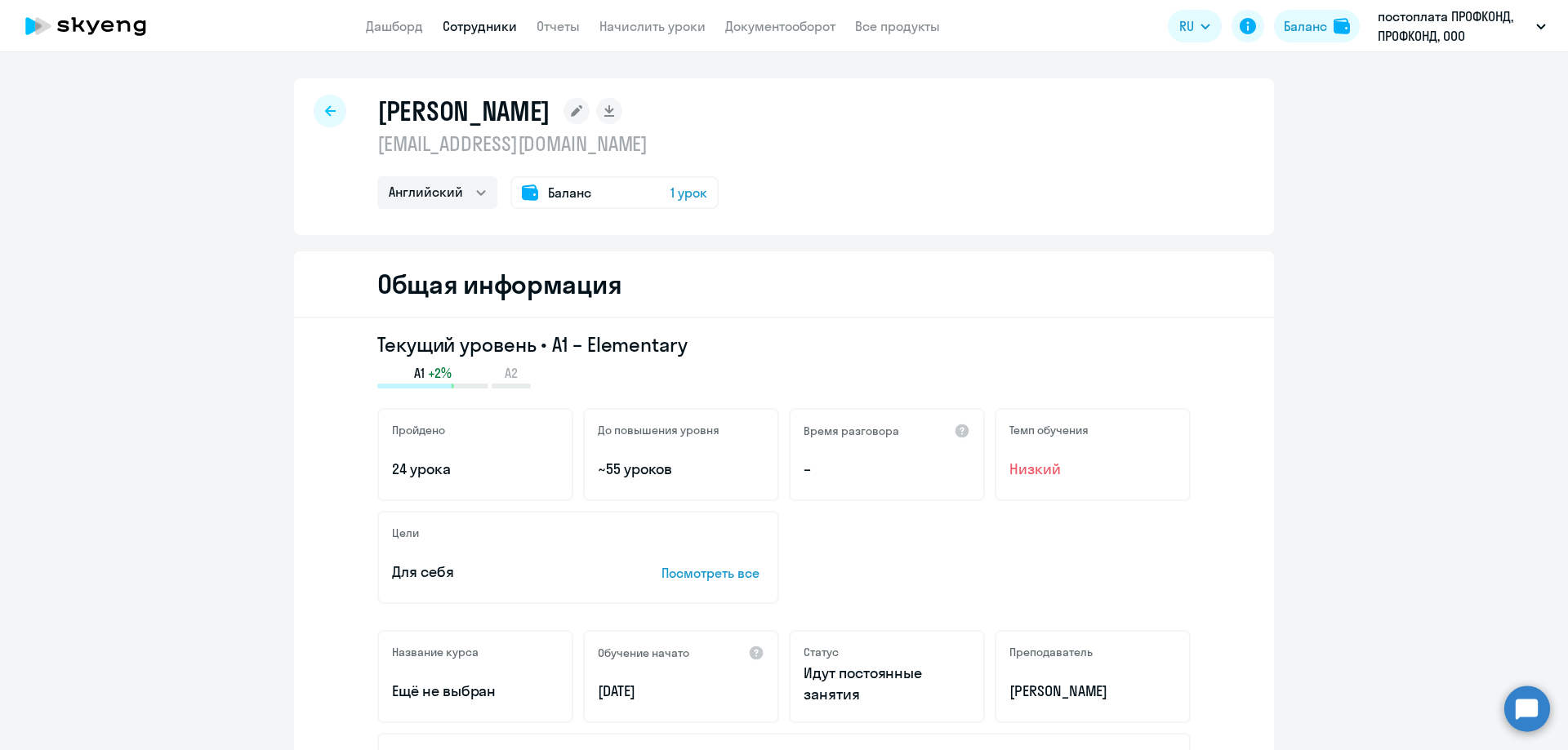
click at [328, 116] on div at bounding box center [330, 111] width 32 height 32
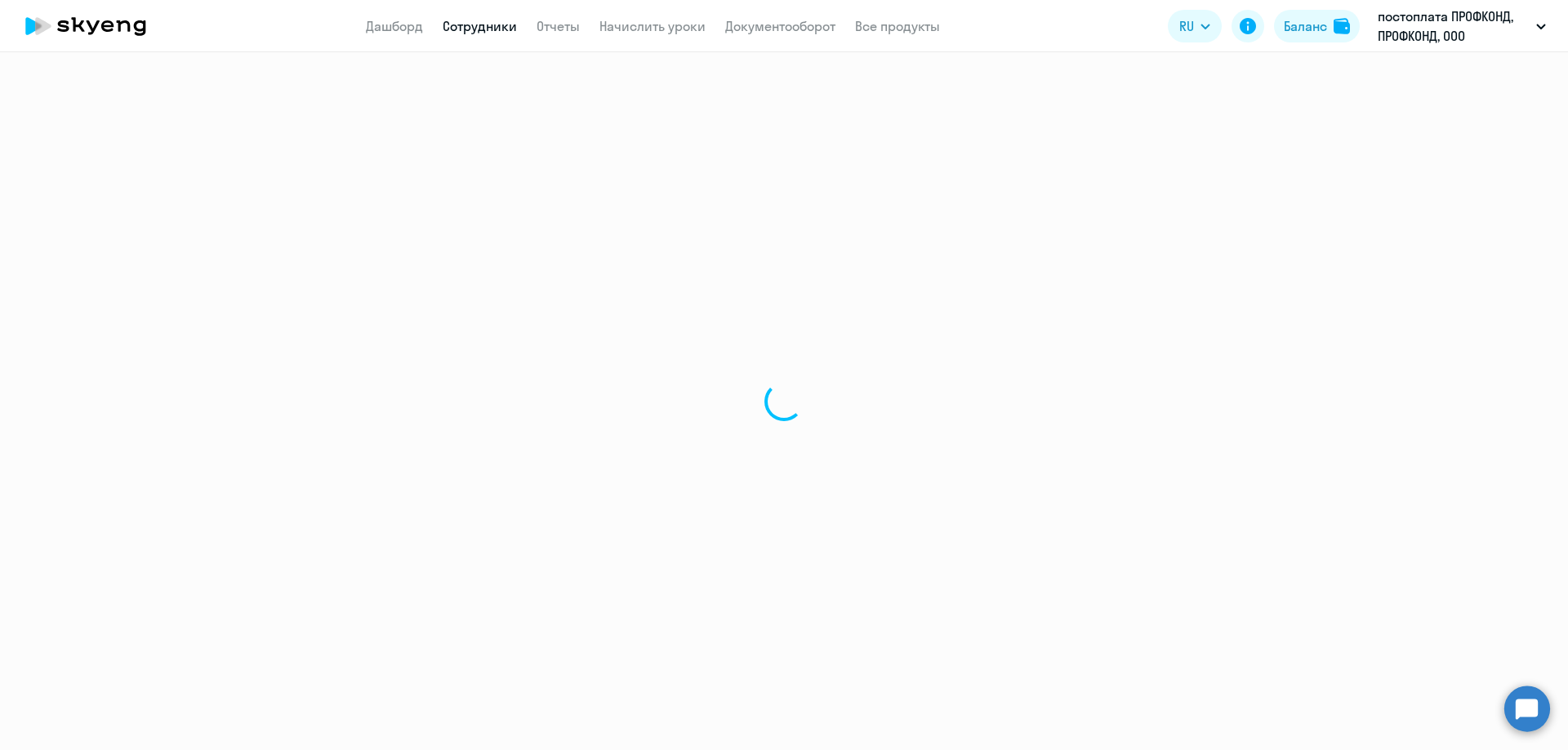
select select "30"
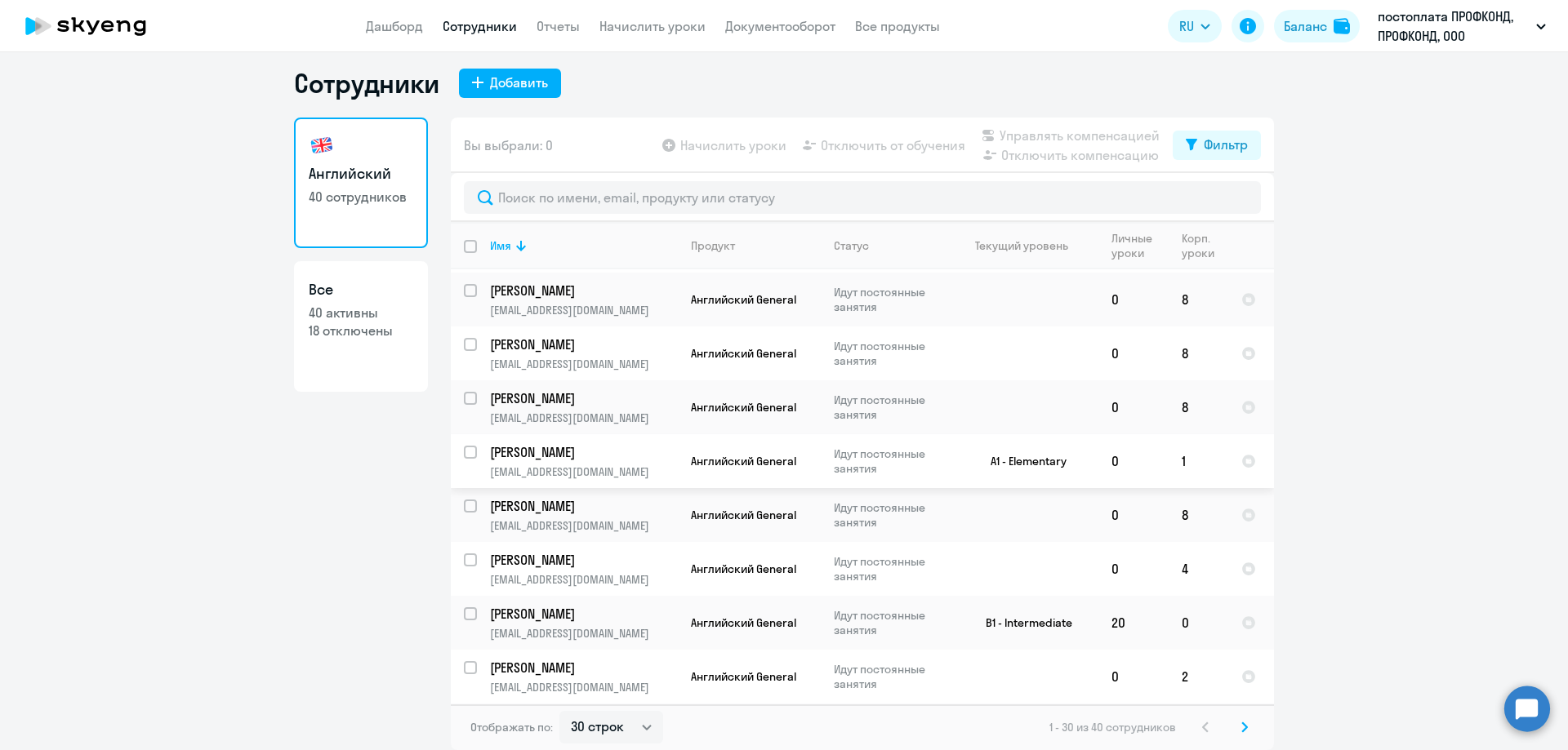
scroll to position [1196, 0]
click at [1242, 727] on icon at bounding box center [1245, 727] width 7 height 11
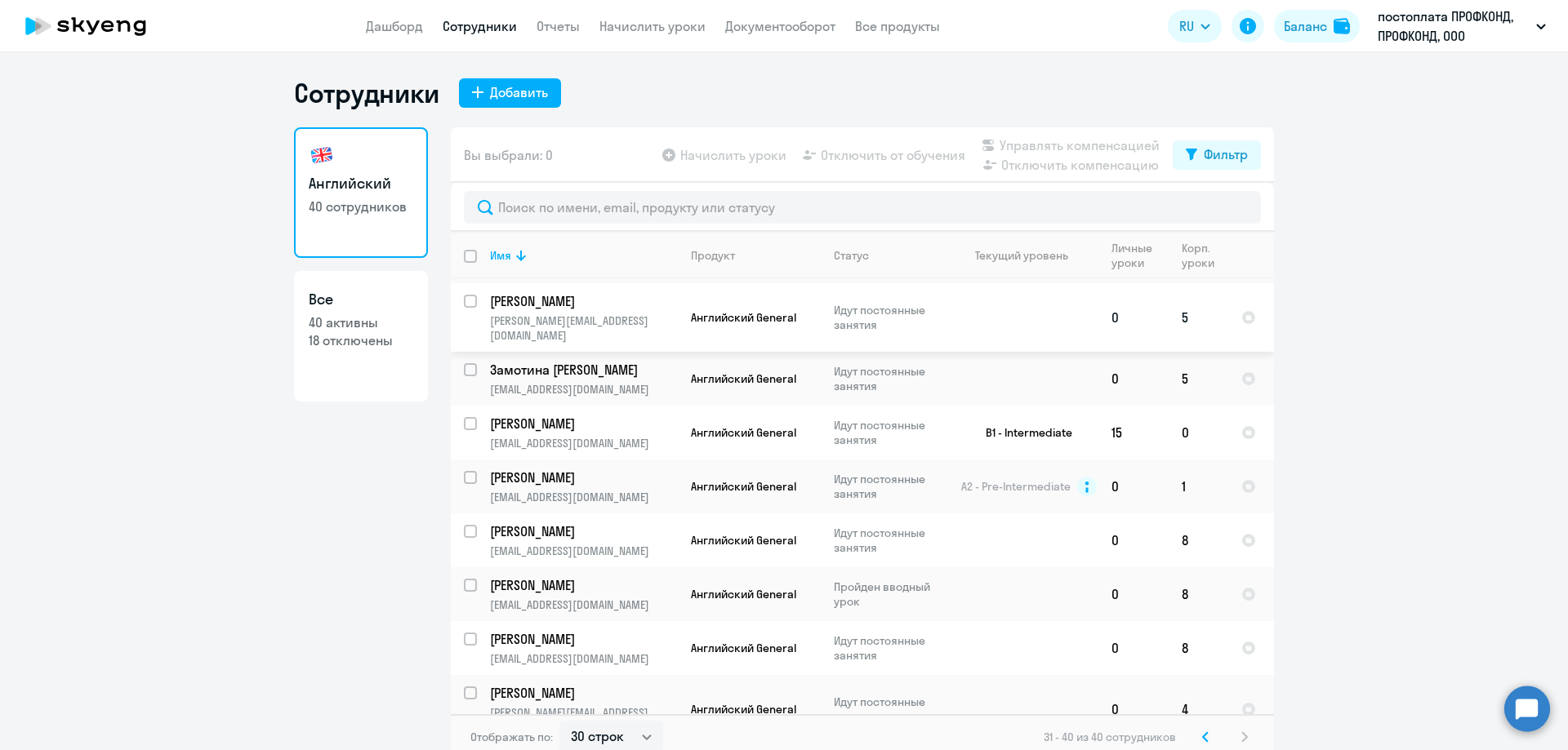
scroll to position [0, 0]
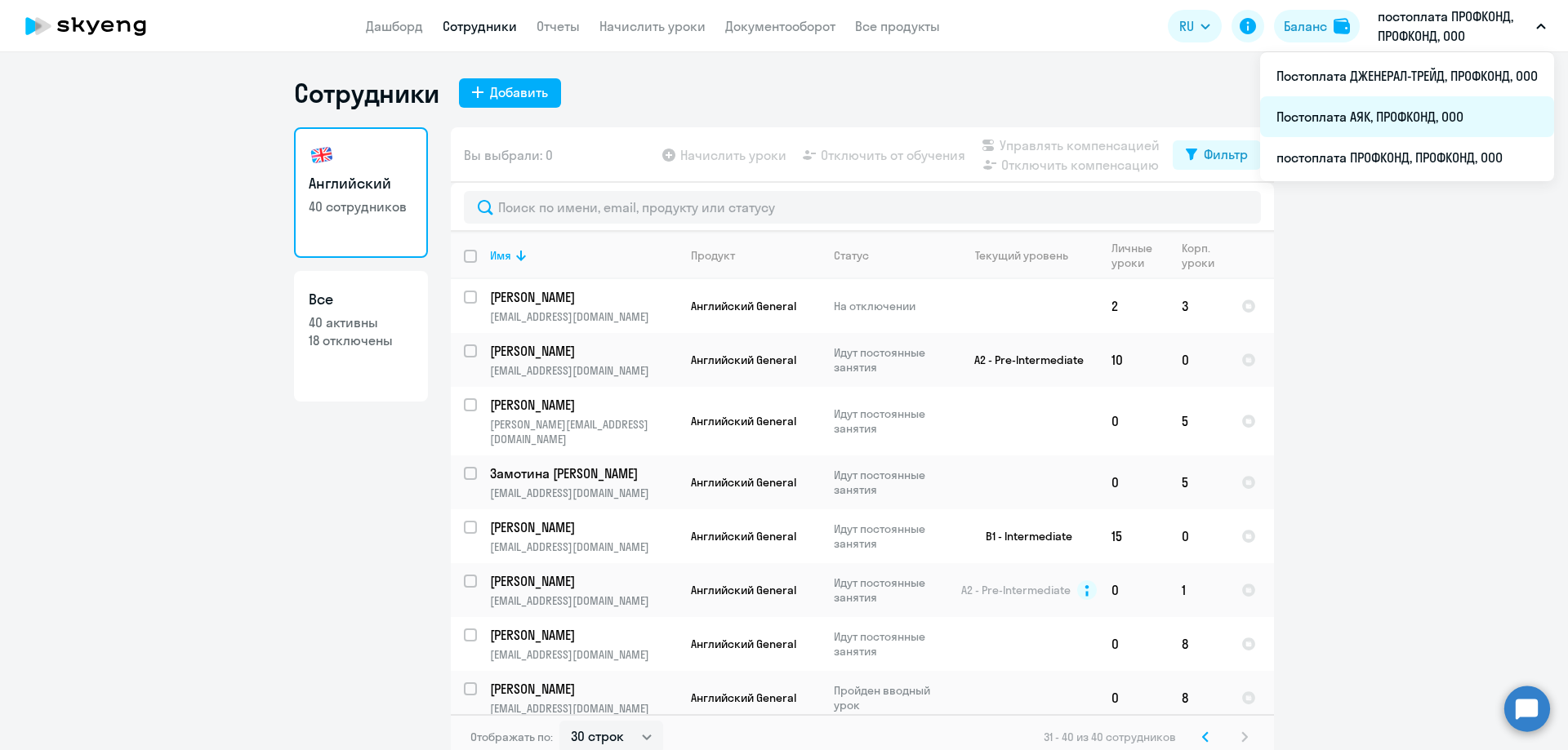
click at [1397, 113] on li "Постоплата АЯК, ПРОФКОНД, ООО" at bounding box center [1407, 116] width 294 height 41
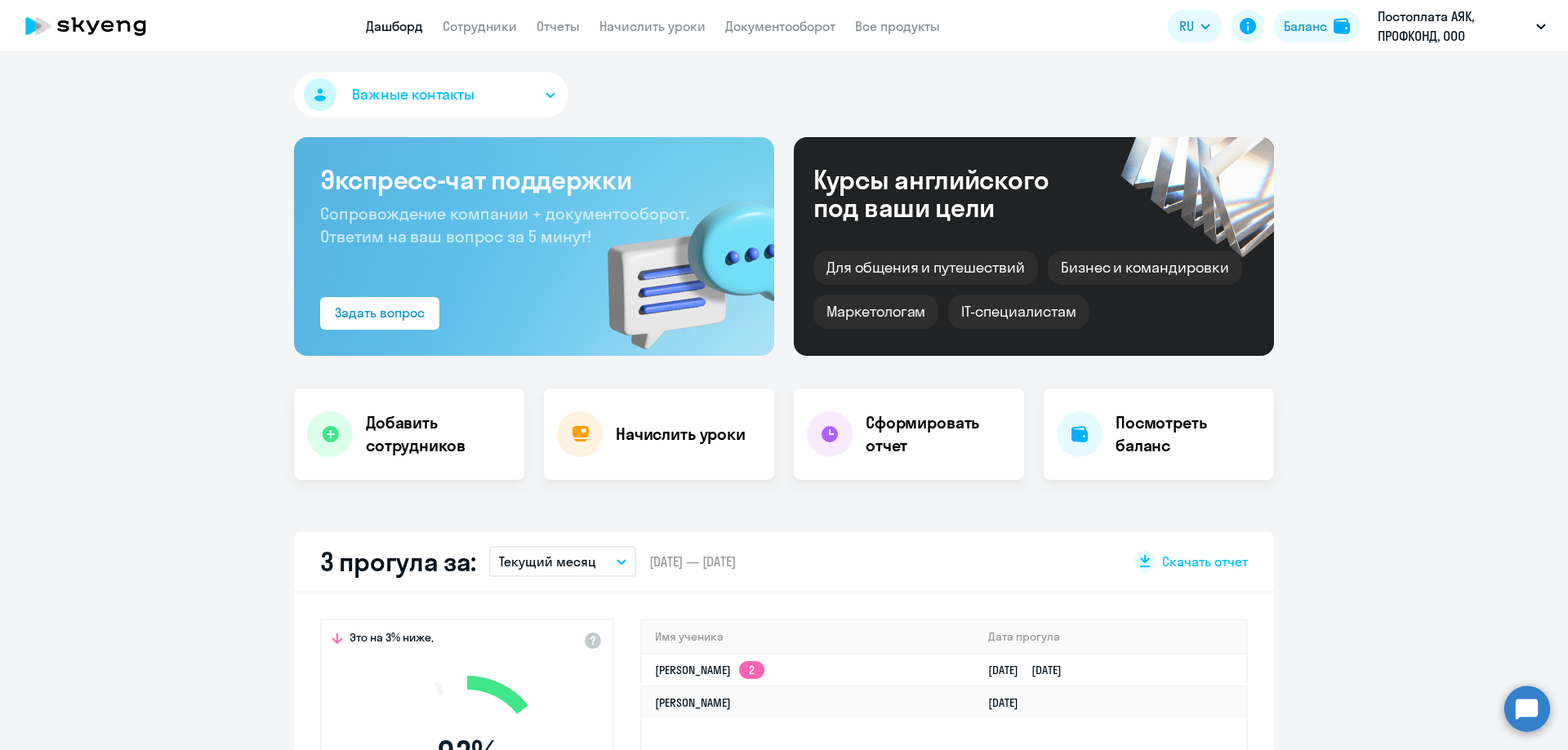
scroll to position [408, 0]
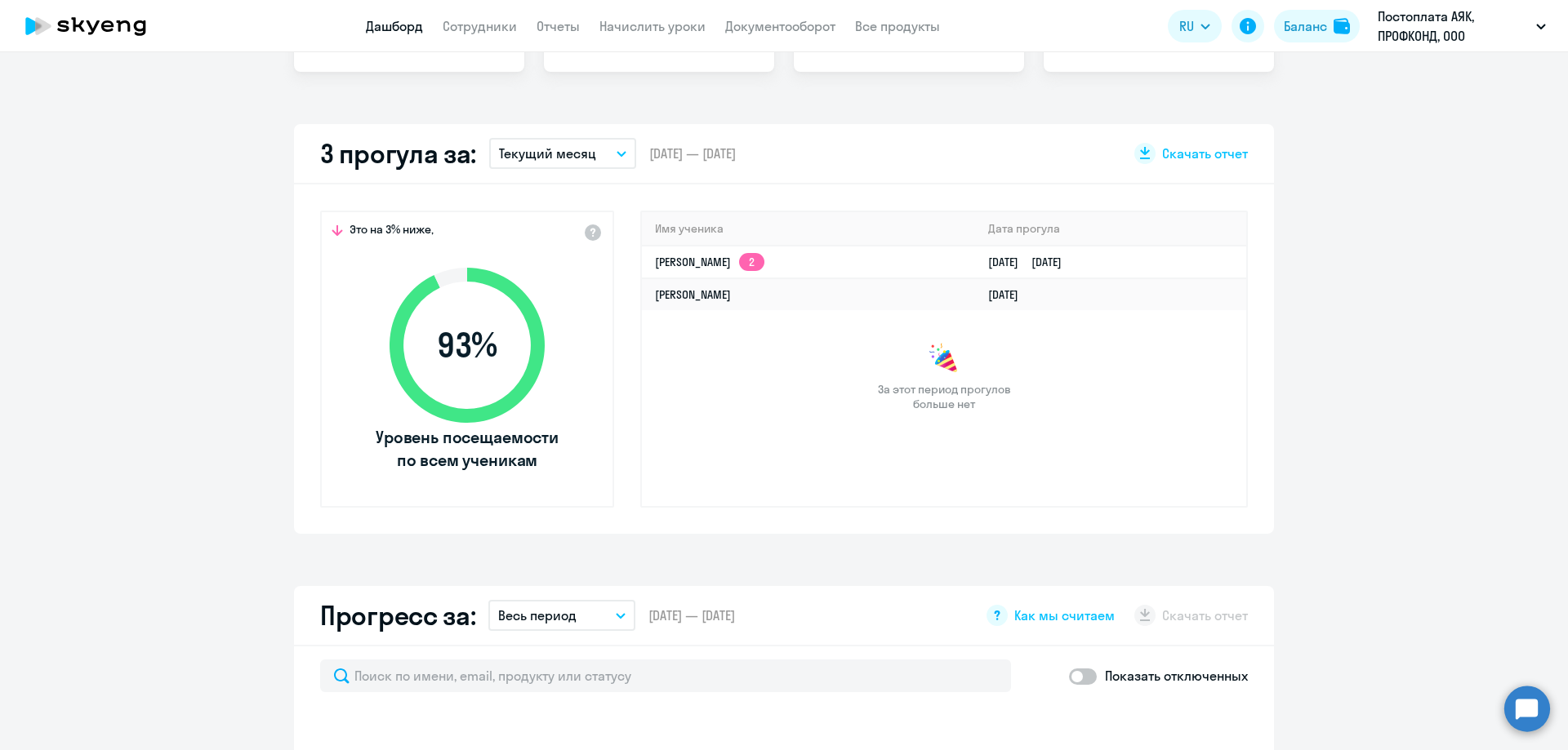
select select "30"
click at [671, 263] on link "[PERSON_NAME] 2" at bounding box center [711, 262] width 110 height 15
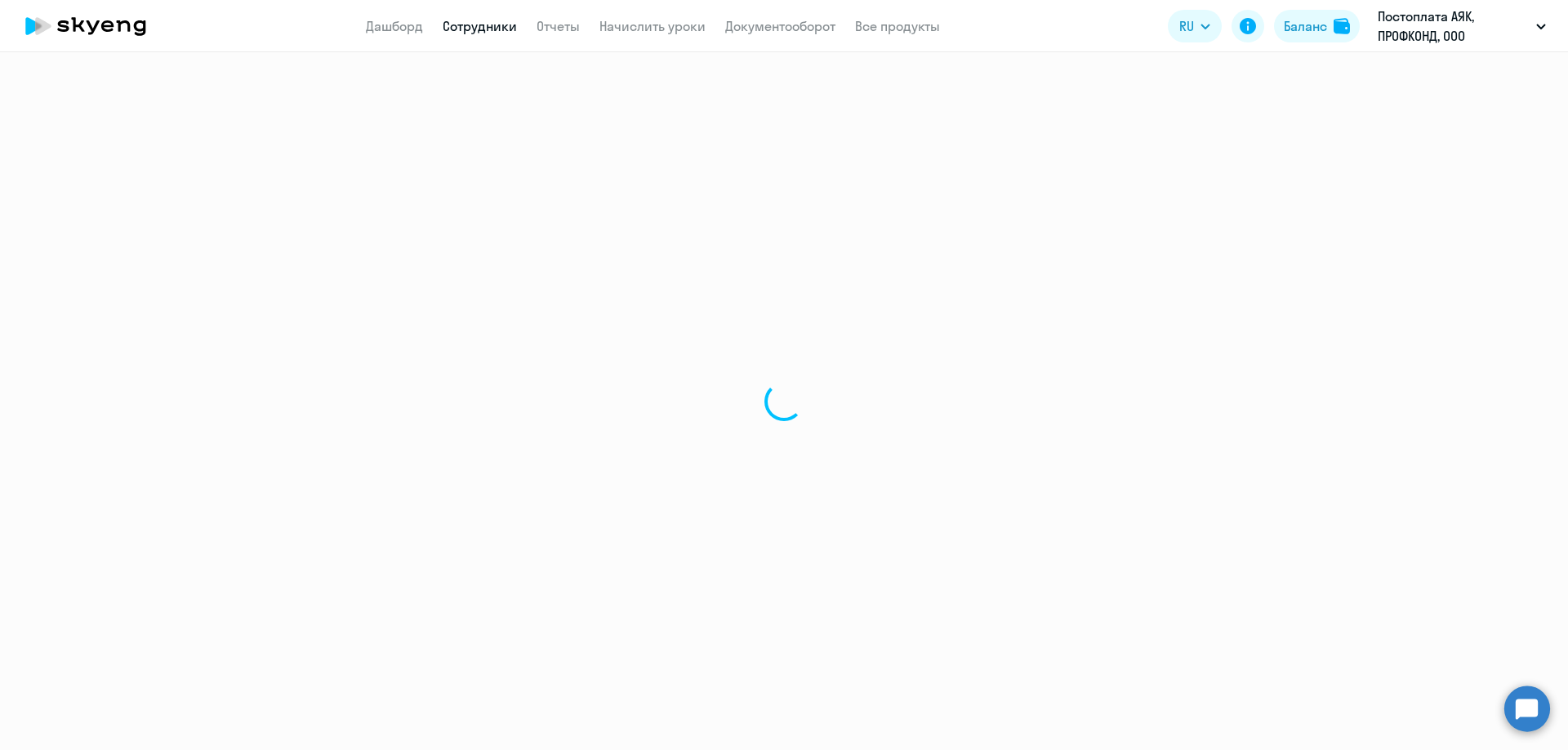
select select "english"
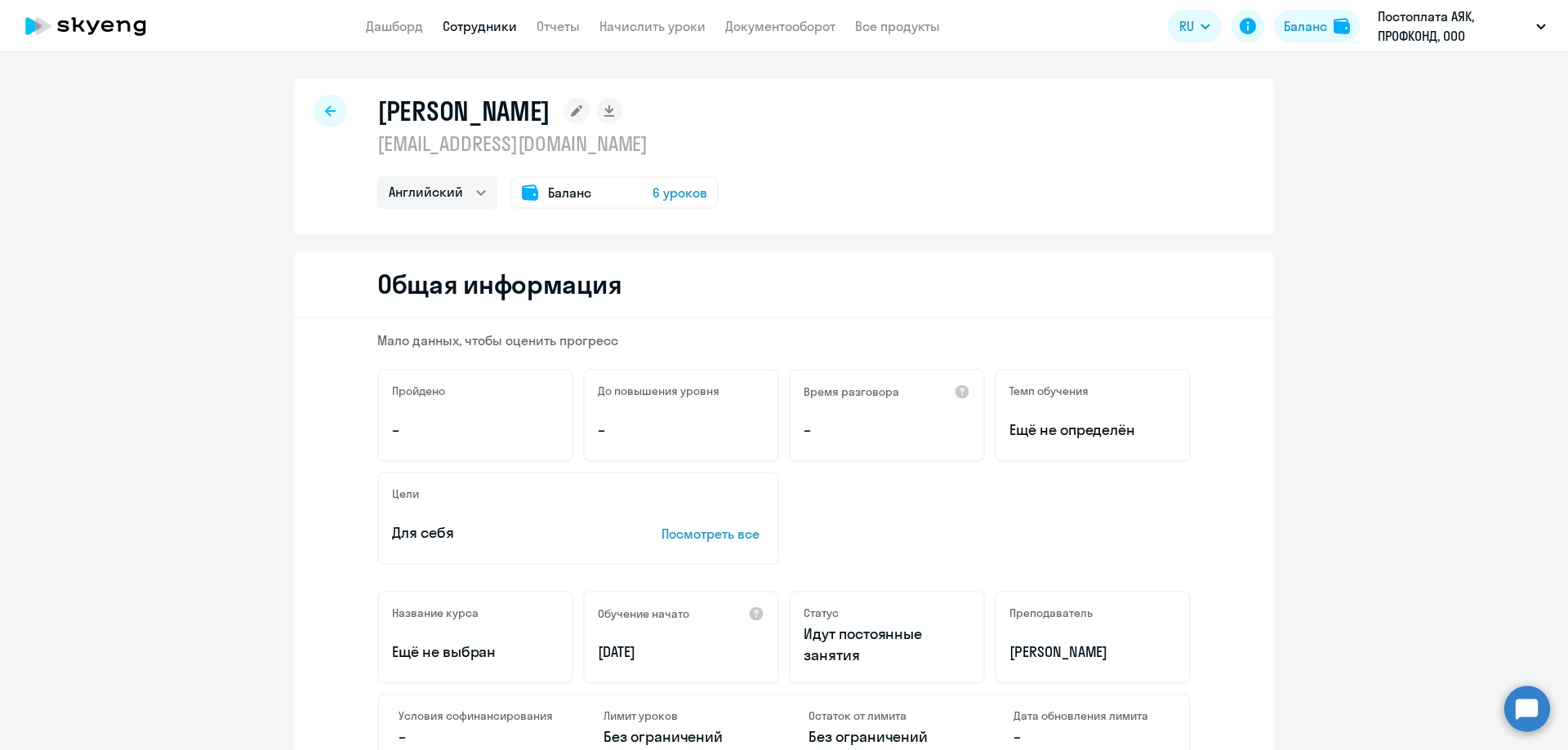
click at [315, 114] on div at bounding box center [330, 111] width 32 height 32
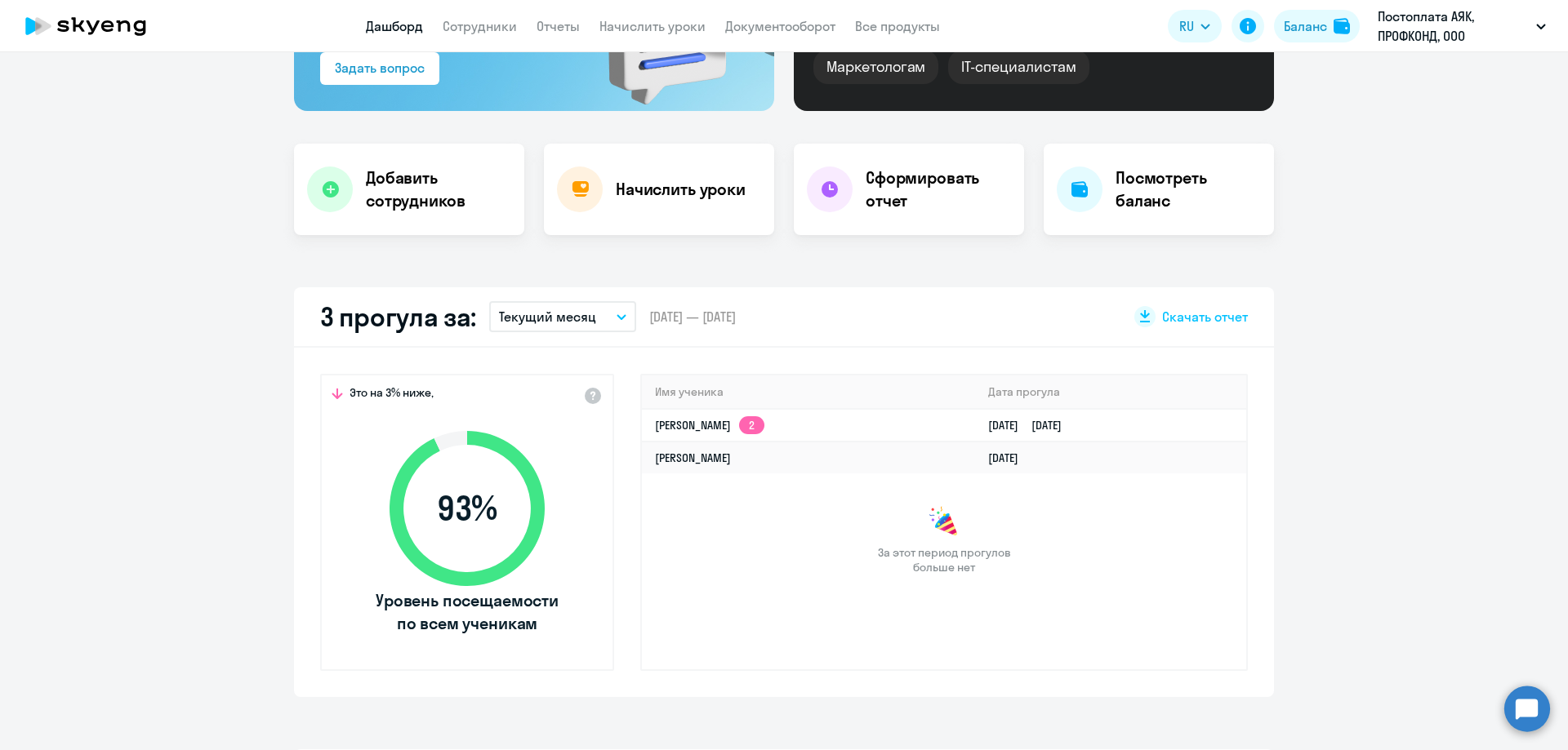
select select "30"
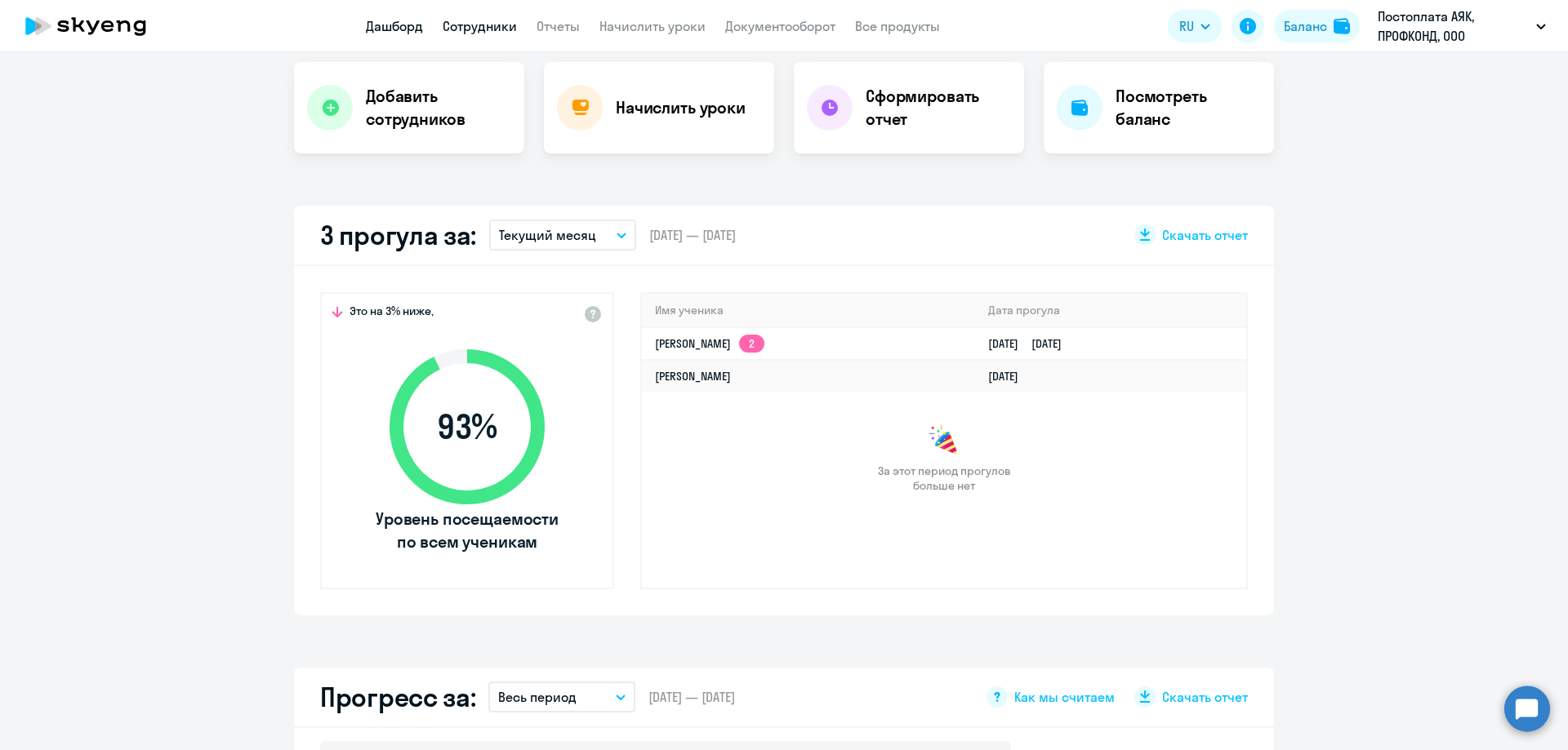
click at [484, 29] on link "Сотрудники" at bounding box center [479, 26] width 74 height 16
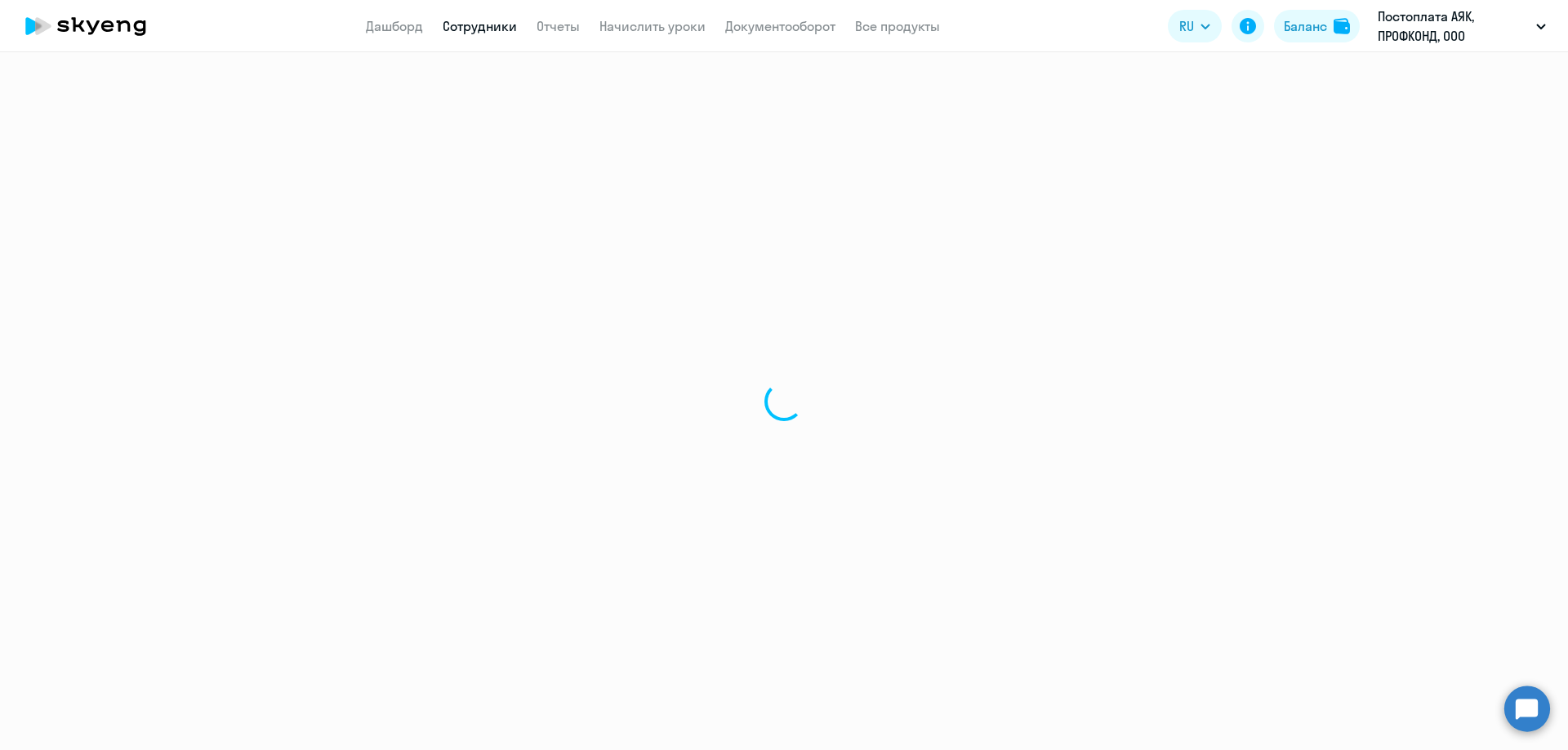
select select "30"
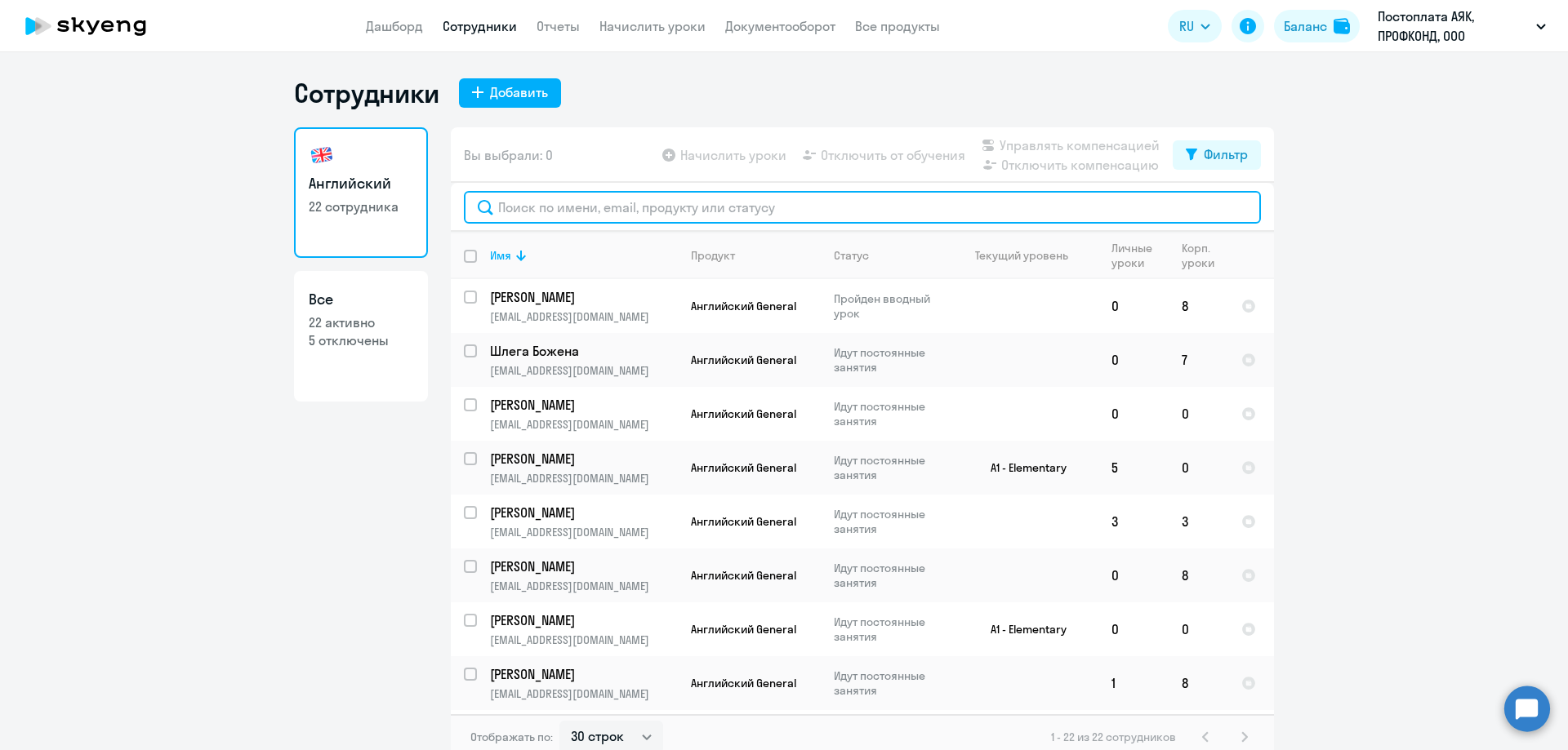
click at [550, 209] on input "text" at bounding box center [863, 207] width 798 height 32
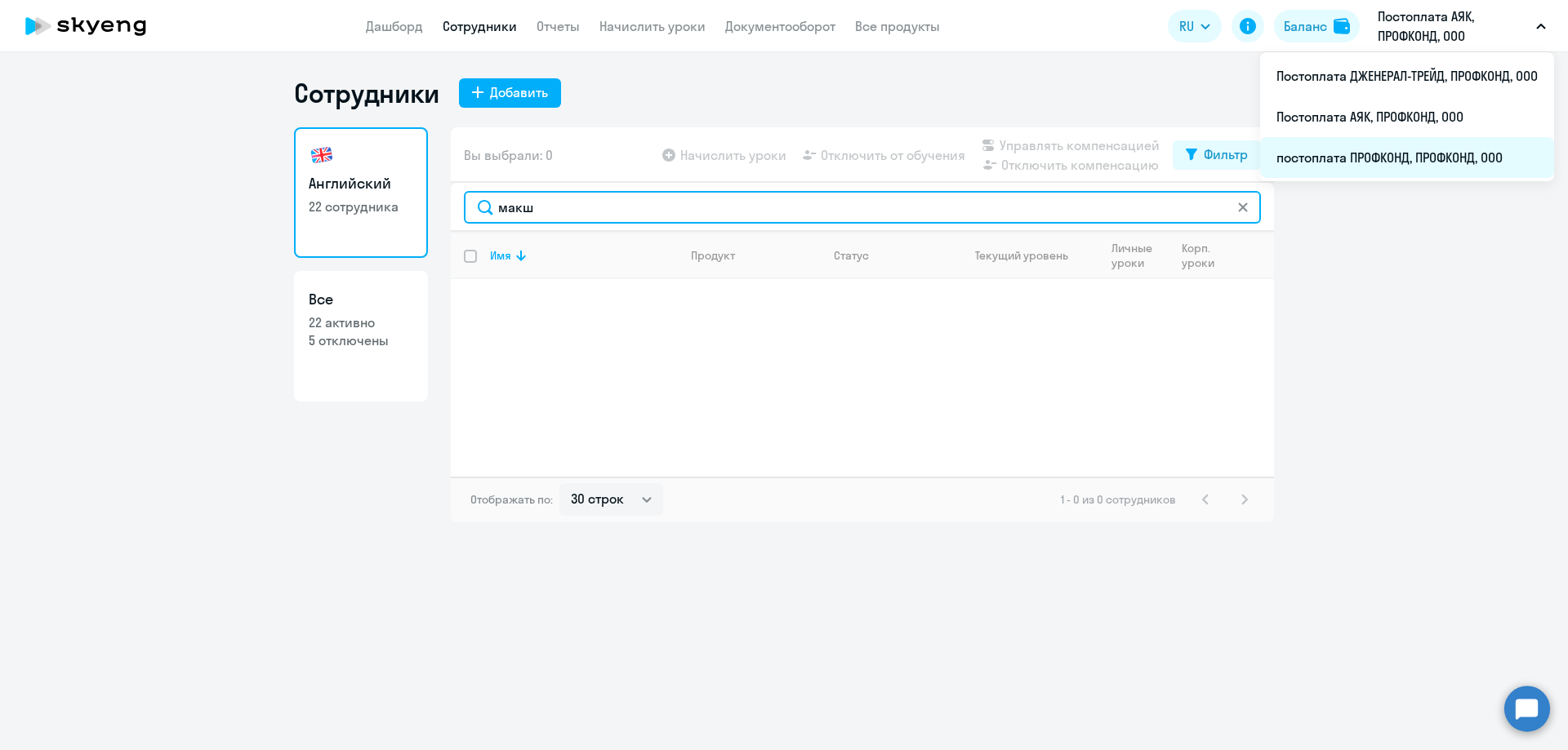
type input "макш"
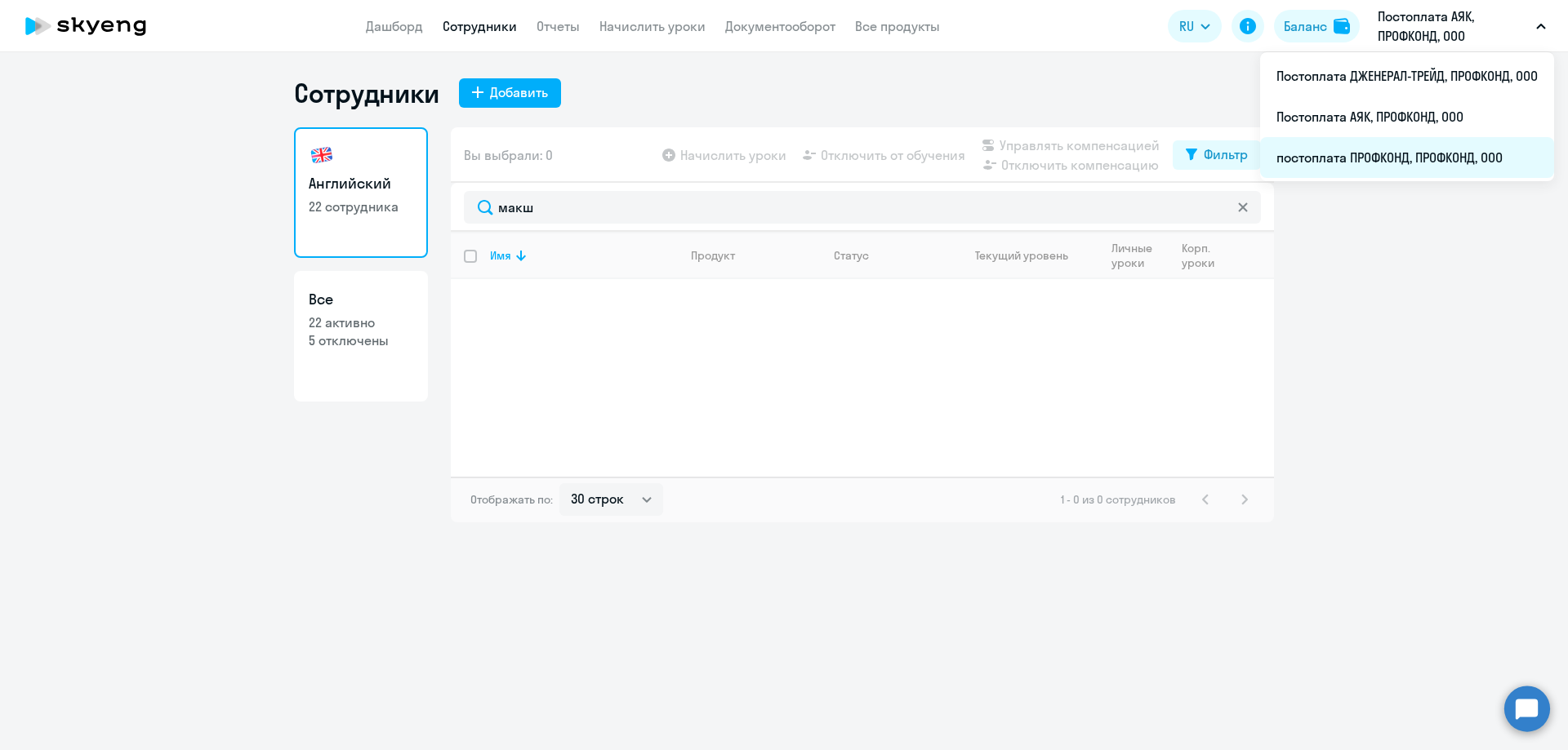
click at [1408, 157] on li "постоплата ПРОФКОНД, ПРОФКОНД, ООО" at bounding box center [1407, 157] width 294 height 41
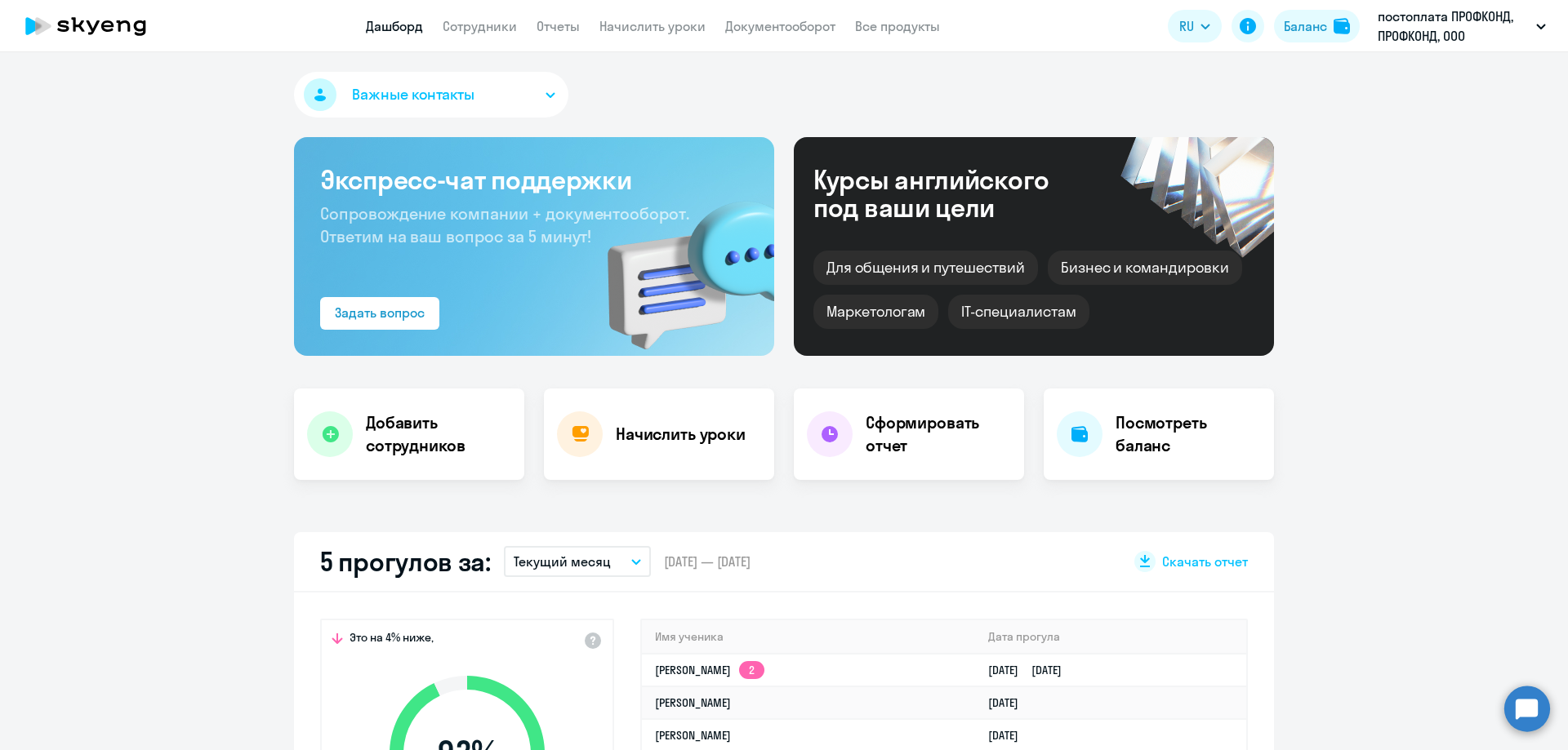
click at [460, 38] on app-header "Дашборд Сотрудники Отчеты Начислить уроки Документооборот Все продукты Дашборд …" at bounding box center [784, 26] width 1568 height 52
select select "30"
click at [472, 27] on link "Сотрудники" at bounding box center [479, 26] width 74 height 16
select select "30"
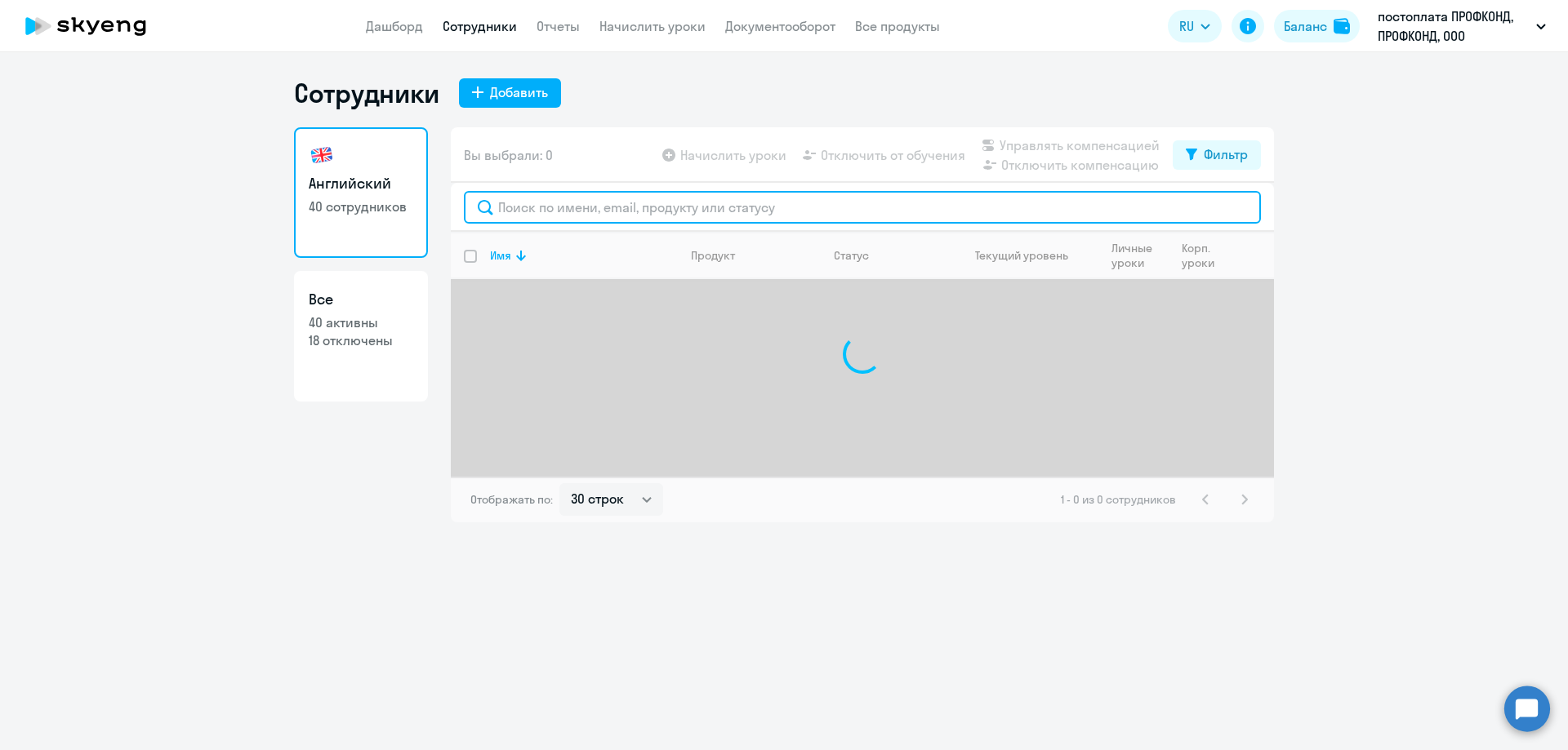
click at [532, 208] on input "text" at bounding box center [863, 207] width 798 height 32
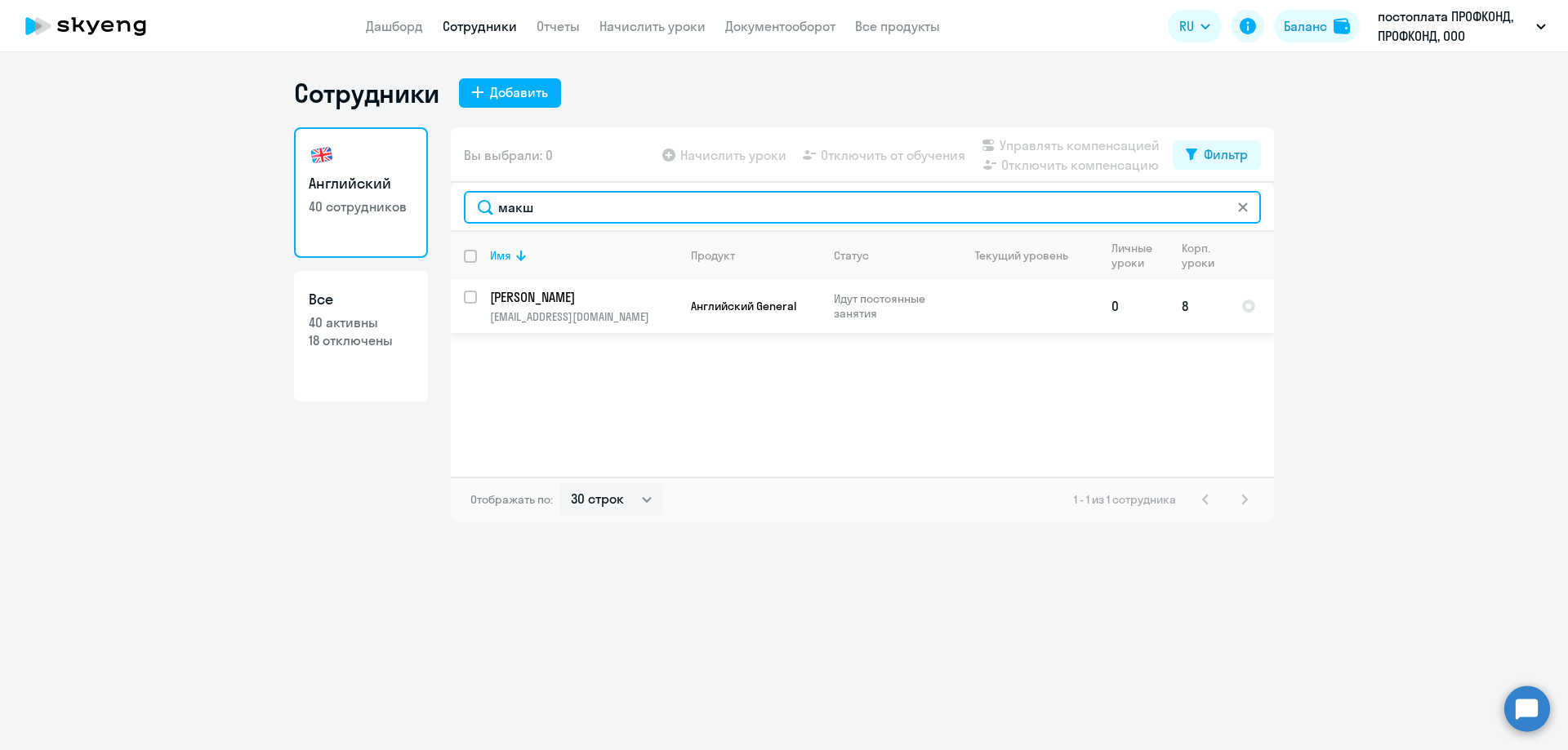
type input "макш"
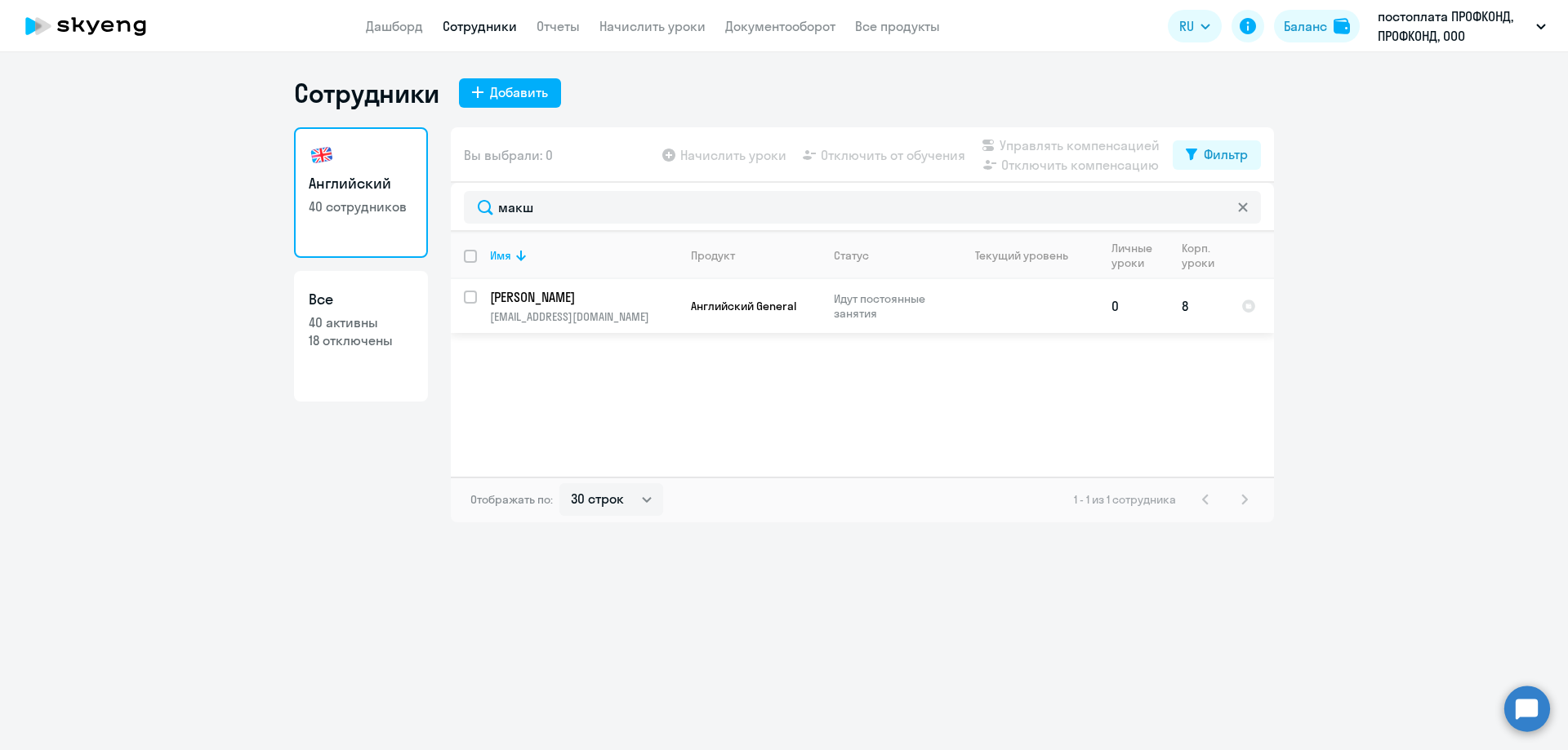
click at [467, 295] on input "select row 39879344" at bounding box center [480, 307] width 32 height 32
checkbox input "true"
click at [856, 154] on span "Отключить от обучения" at bounding box center [893, 154] width 145 height 20
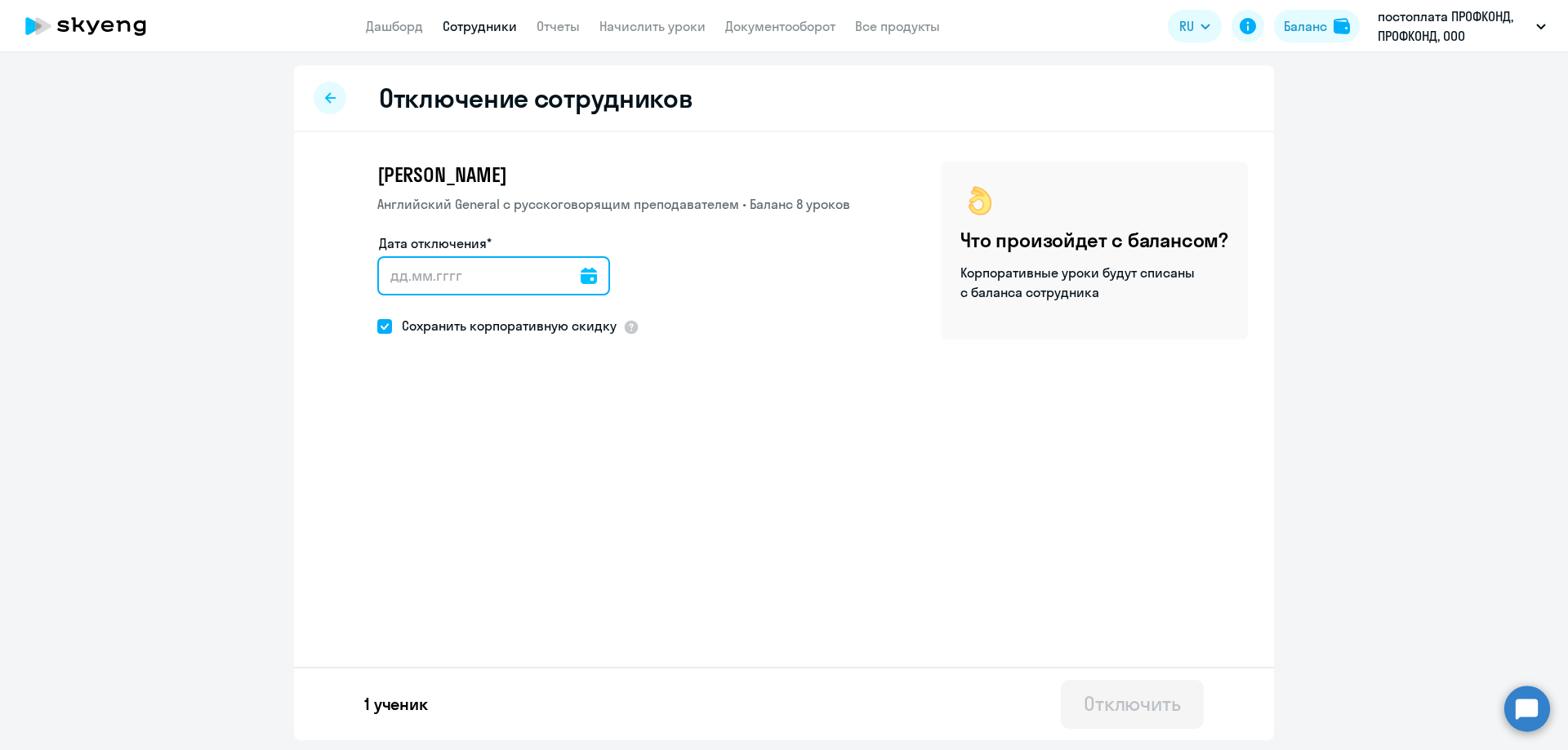
click at [465, 262] on input "Дата отключения*" at bounding box center [494, 276] width 233 height 39
type input "[DATE]"
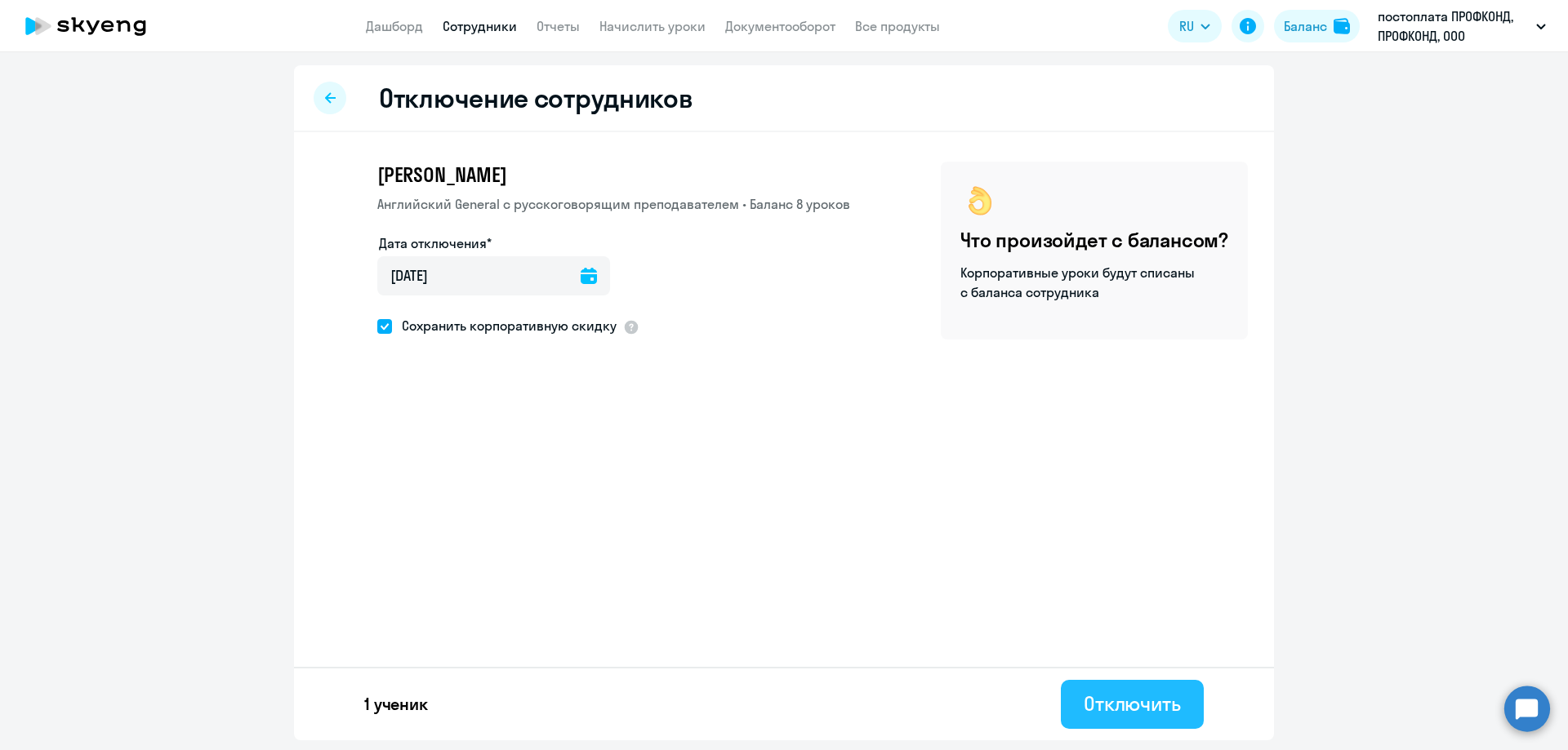
click at [1091, 696] on div "Отключить" at bounding box center [1132, 704] width 98 height 27
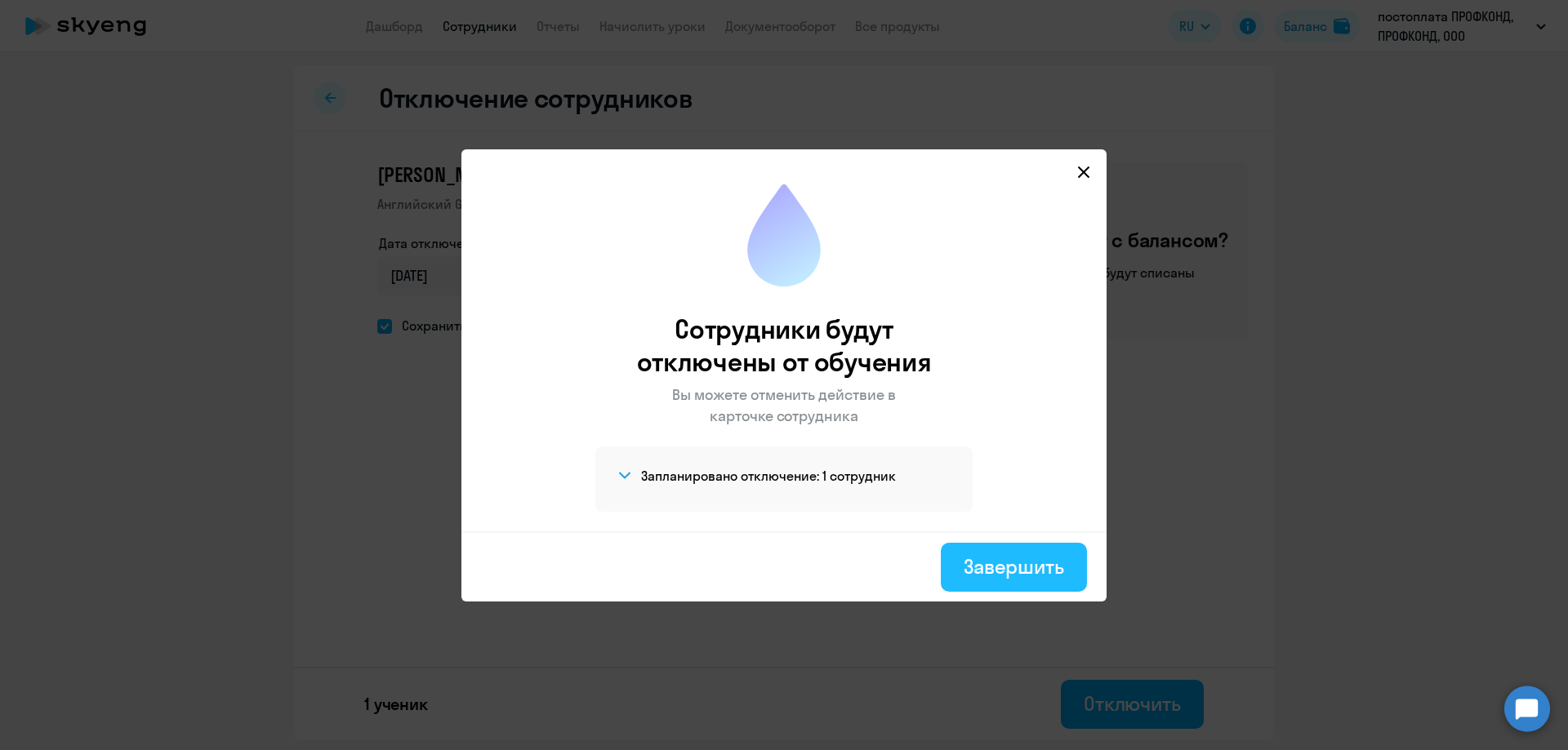
click at [1045, 566] on div "Завершить" at bounding box center [1014, 567] width 100 height 27
select select "30"
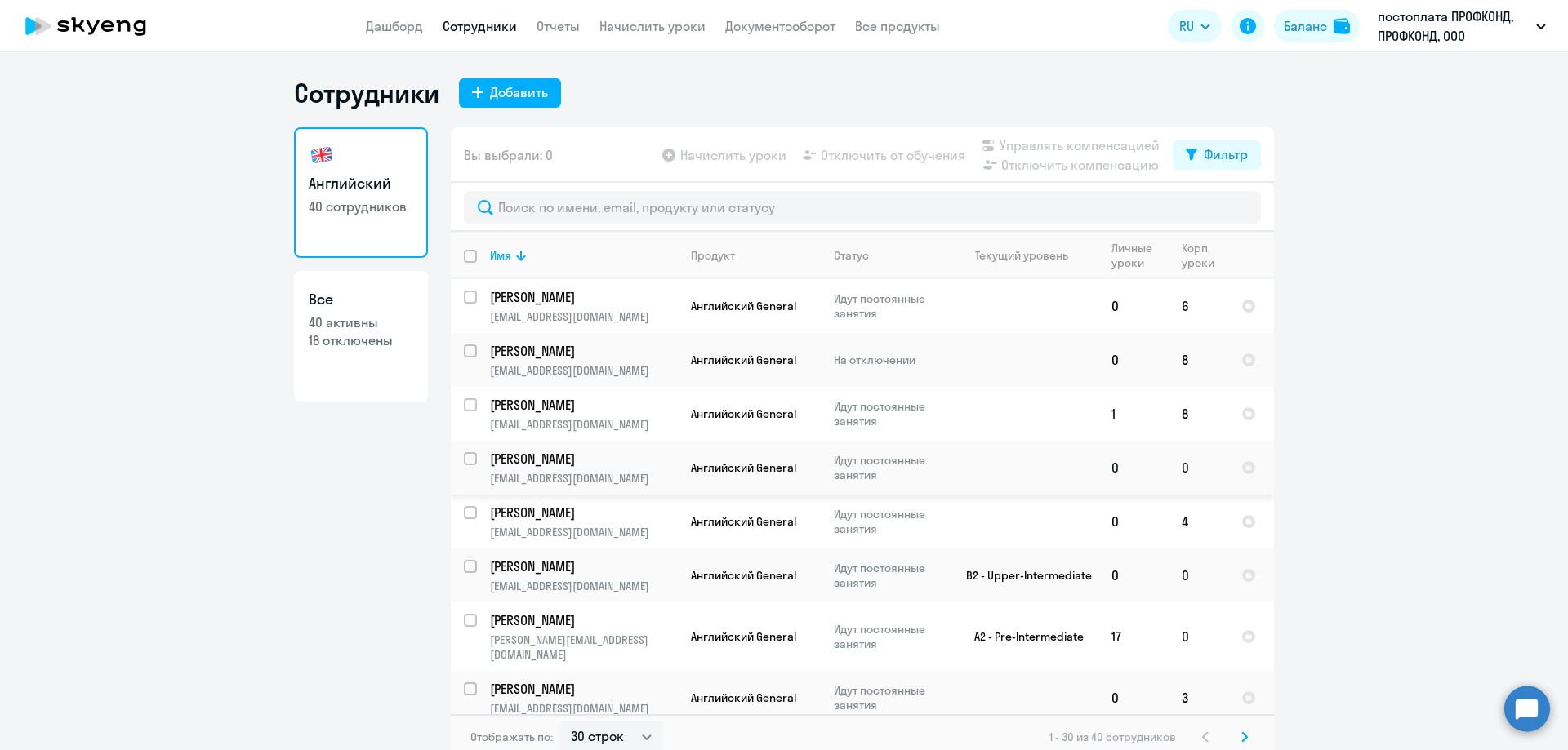
click at [464, 462] on input "select row 40732496" at bounding box center [480, 469] width 32 height 32
checkbox input "true"
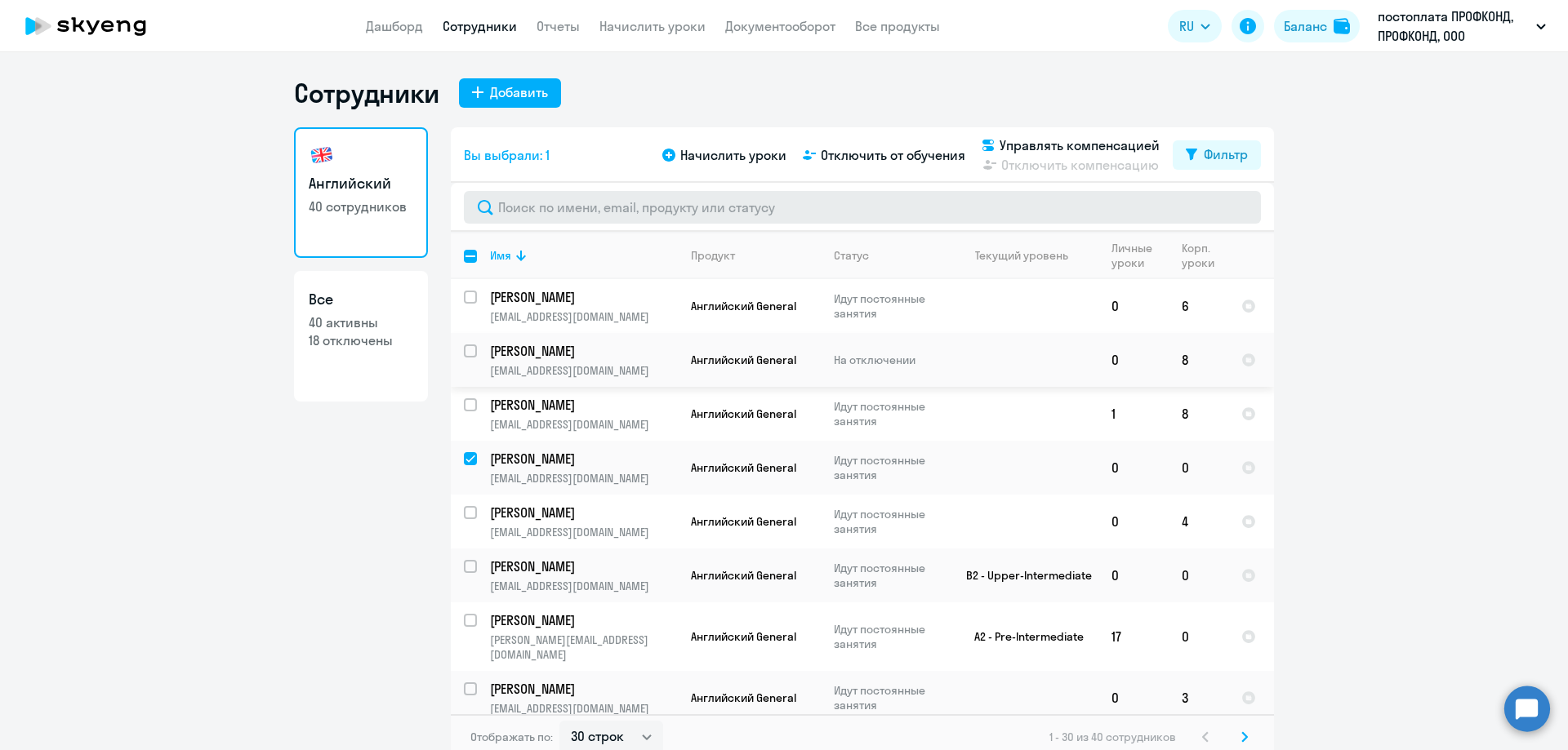
scroll to position [81, 0]
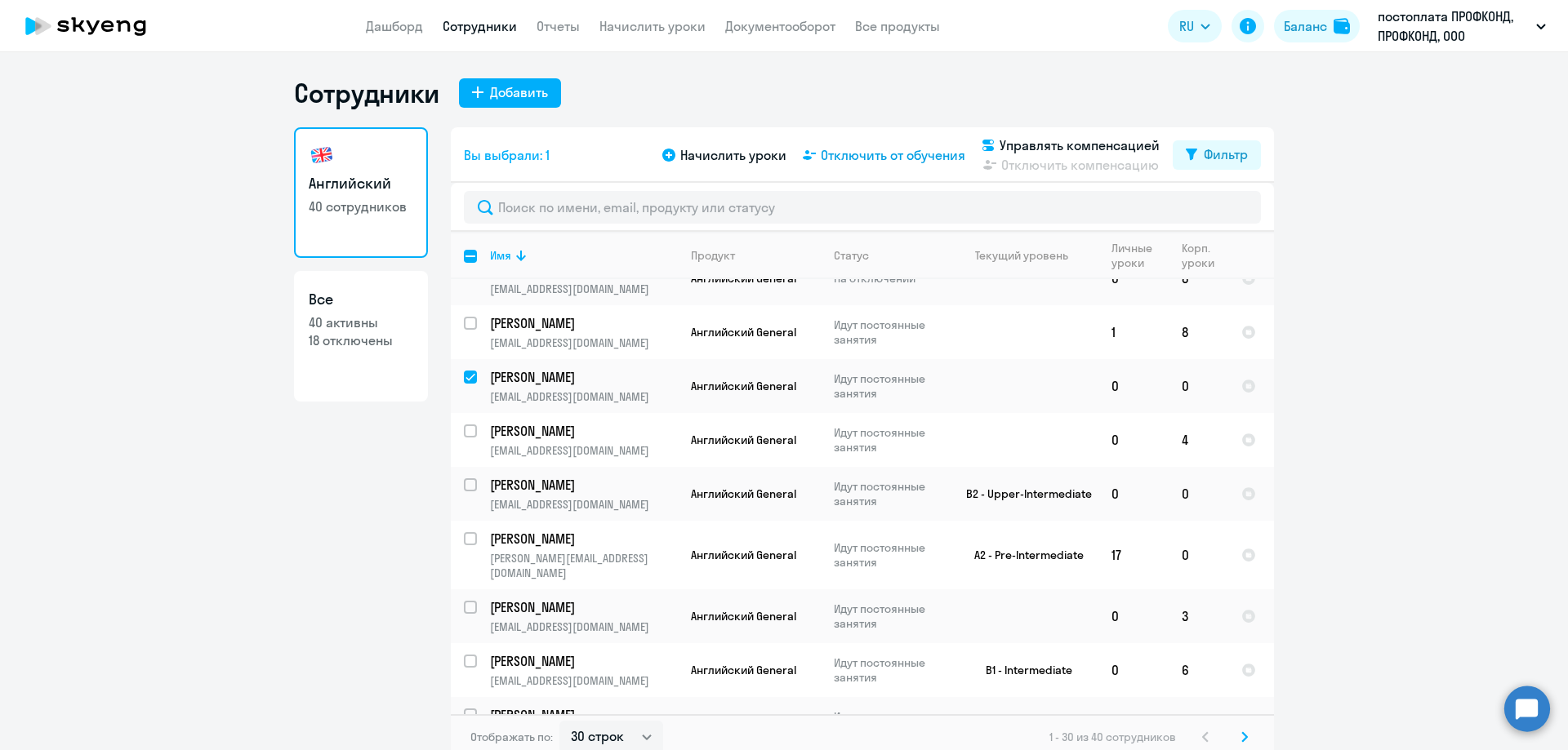
click at [872, 154] on span "Отключить от обучения" at bounding box center [893, 154] width 145 height 20
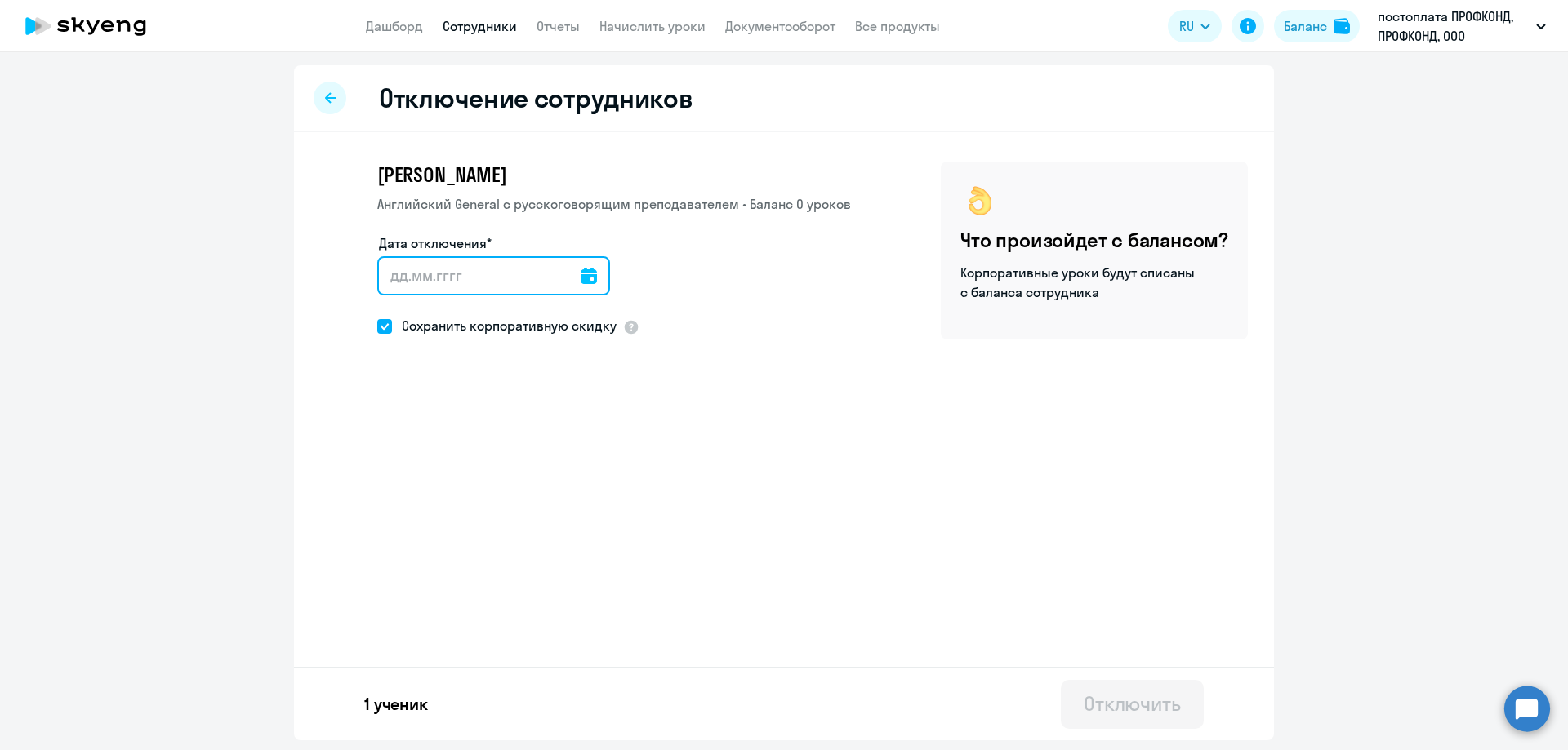
click at [445, 271] on input "Дата отключения*" at bounding box center [494, 276] width 233 height 39
type input "[DATE]"
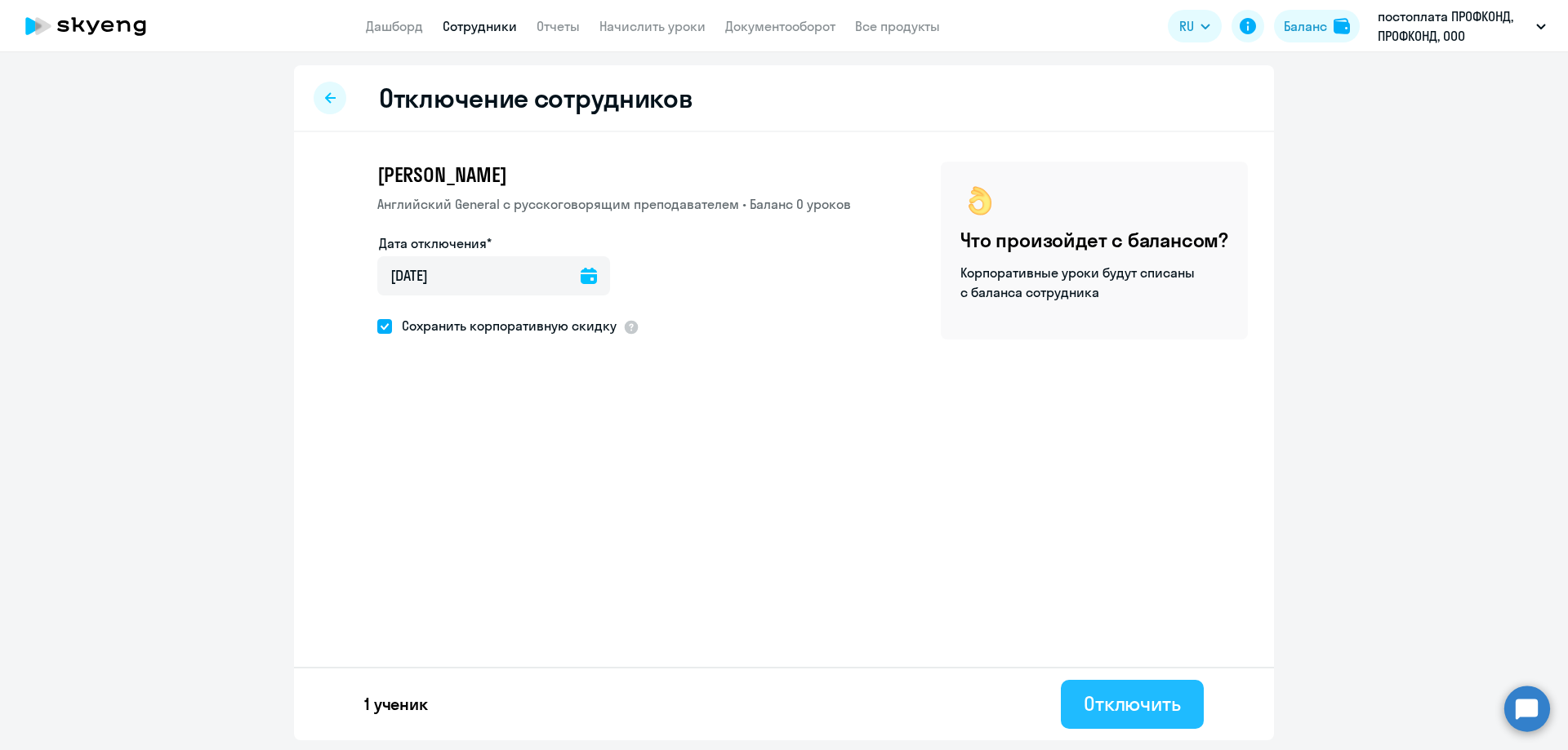
click at [1094, 692] on div "Отключить" at bounding box center [1132, 704] width 98 height 27
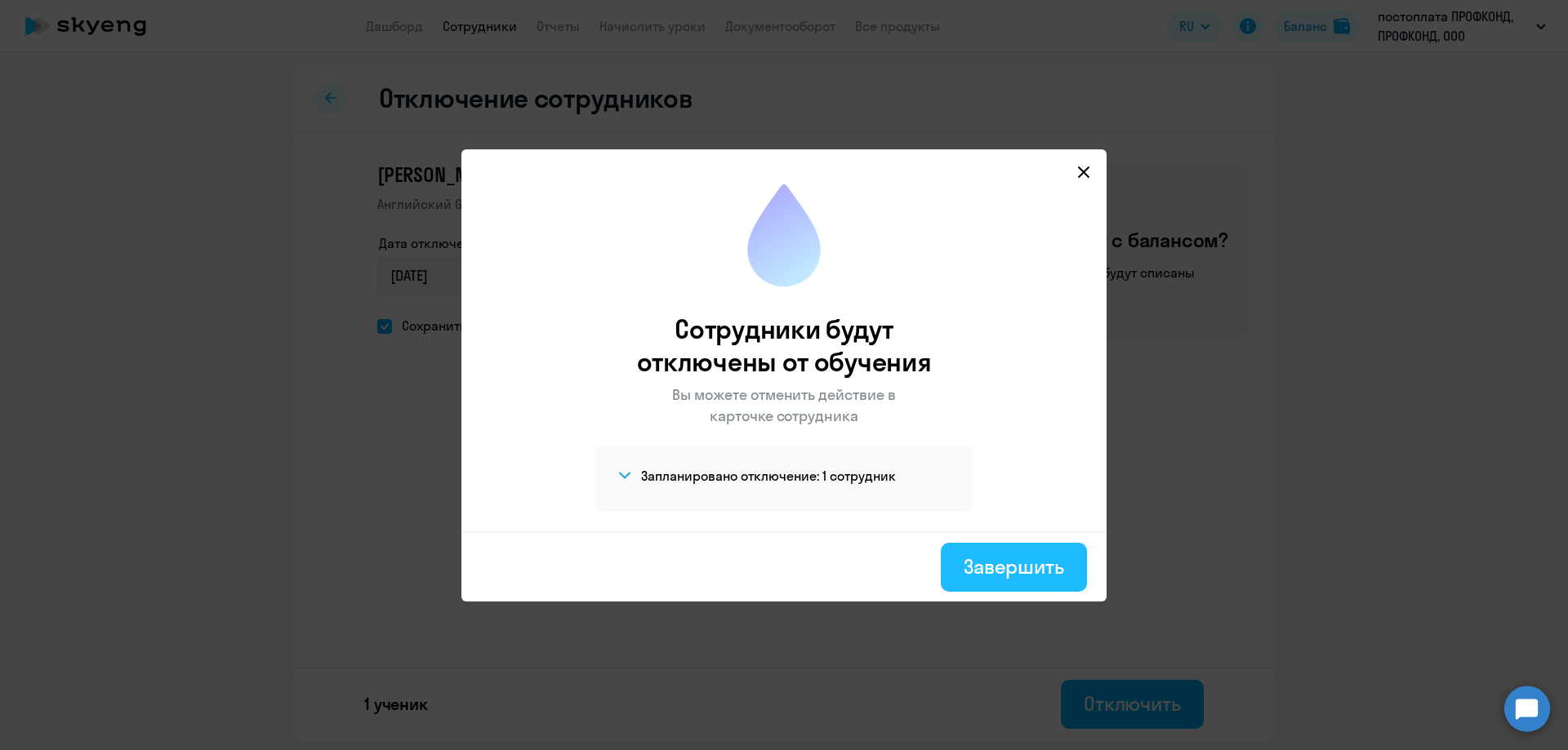
click at [1012, 562] on div "Завершить" at bounding box center [1014, 567] width 100 height 27
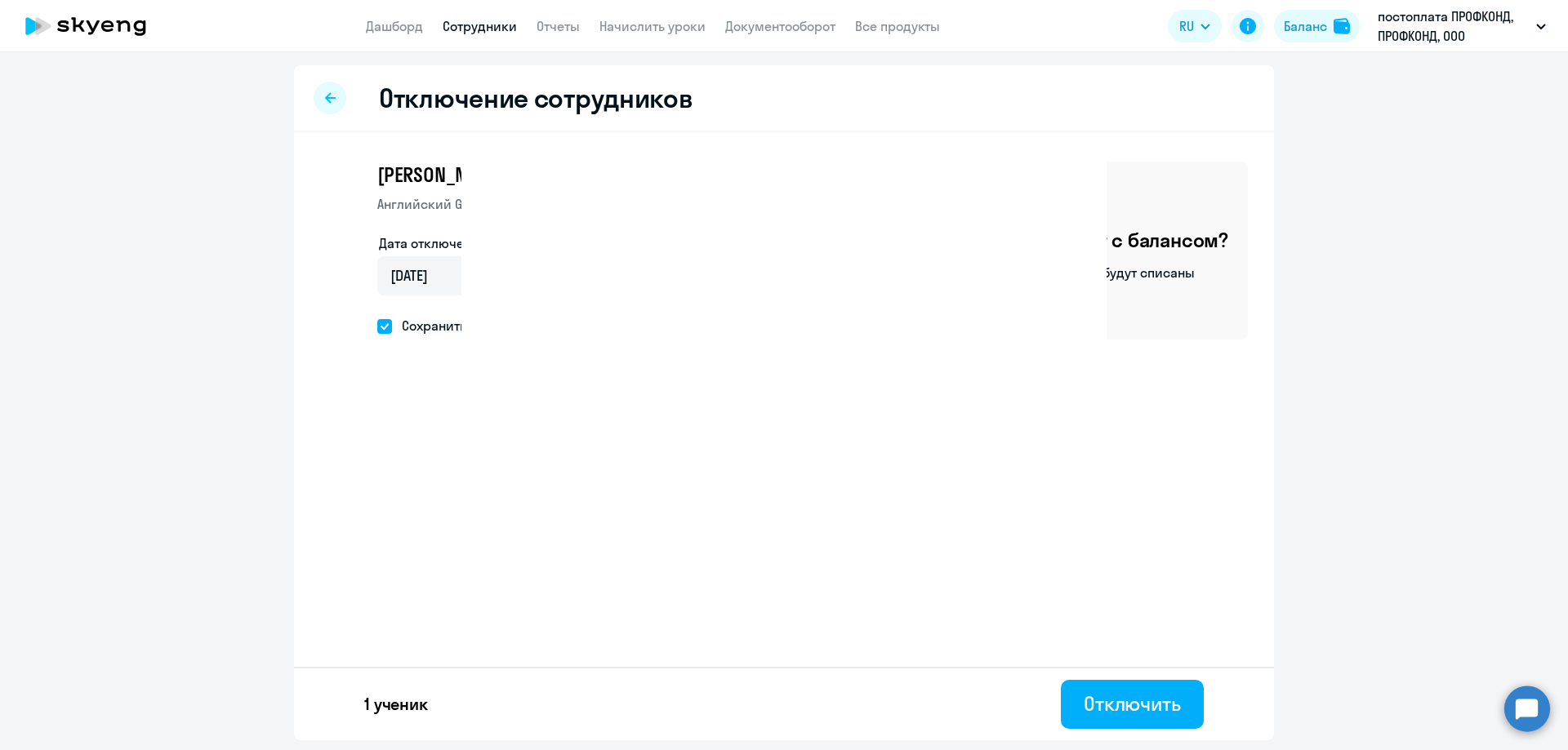
select select "30"
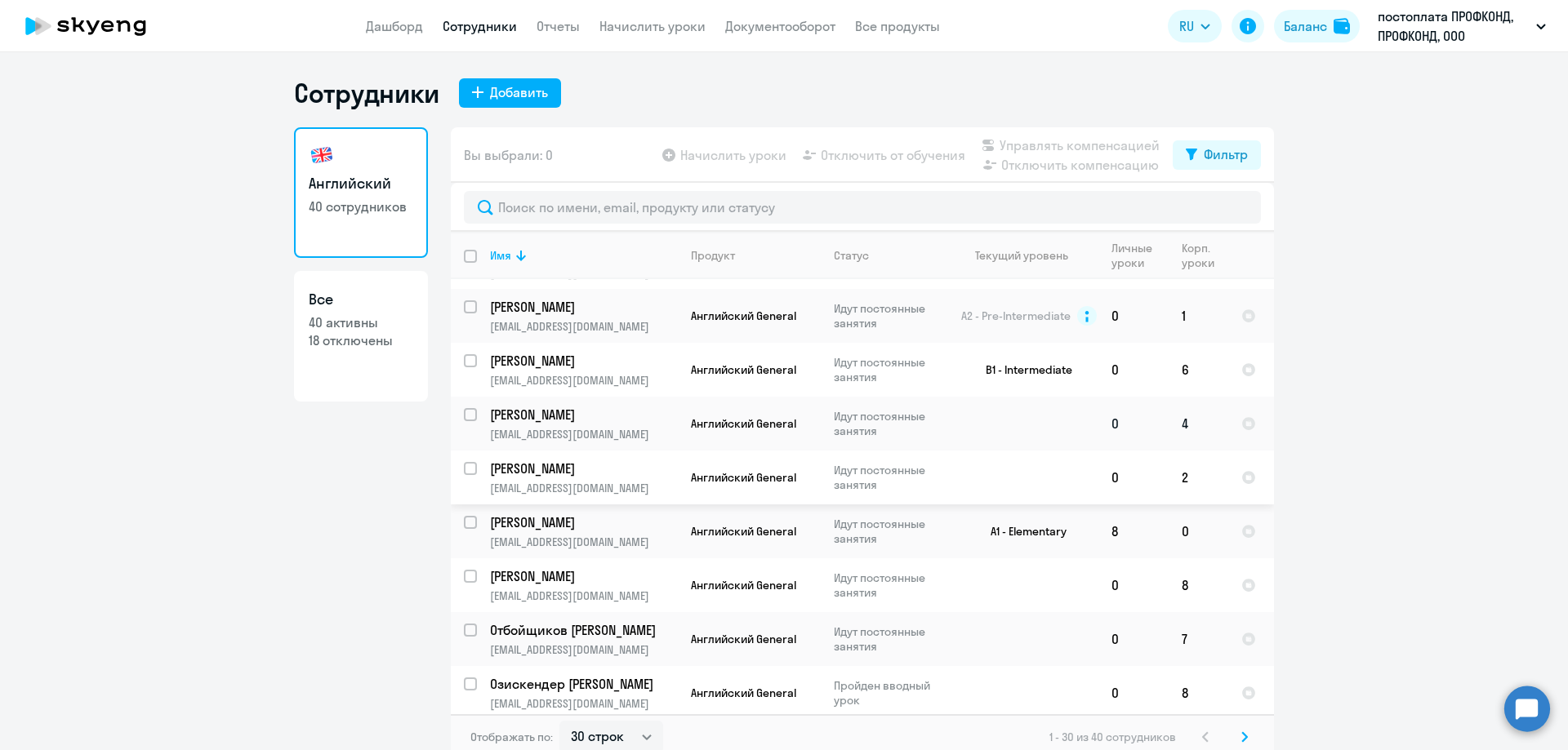
scroll to position [572, 0]
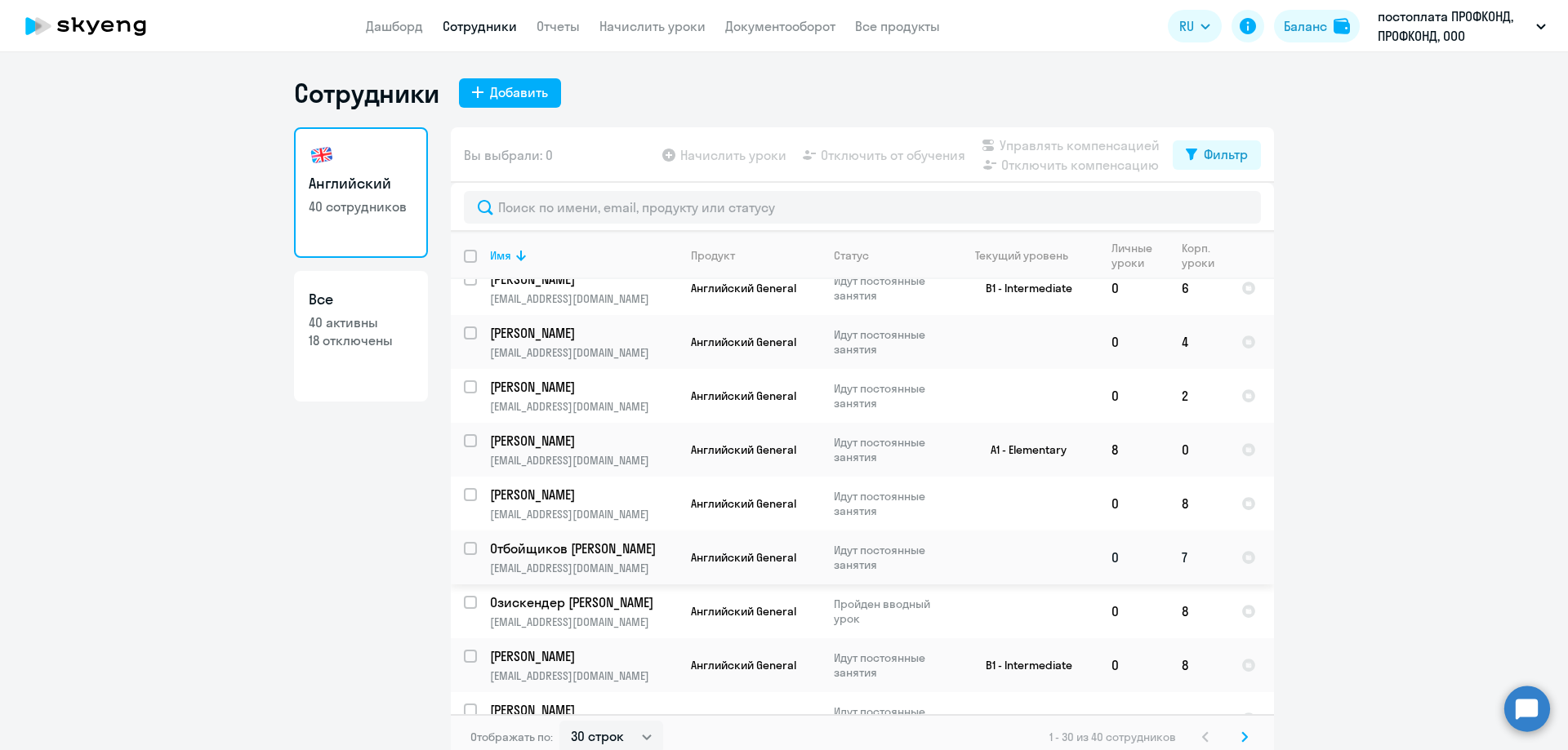
click at [556, 564] on p "[EMAIL_ADDRESS][DOMAIN_NAME]" at bounding box center [583, 568] width 187 height 15
select select "english"
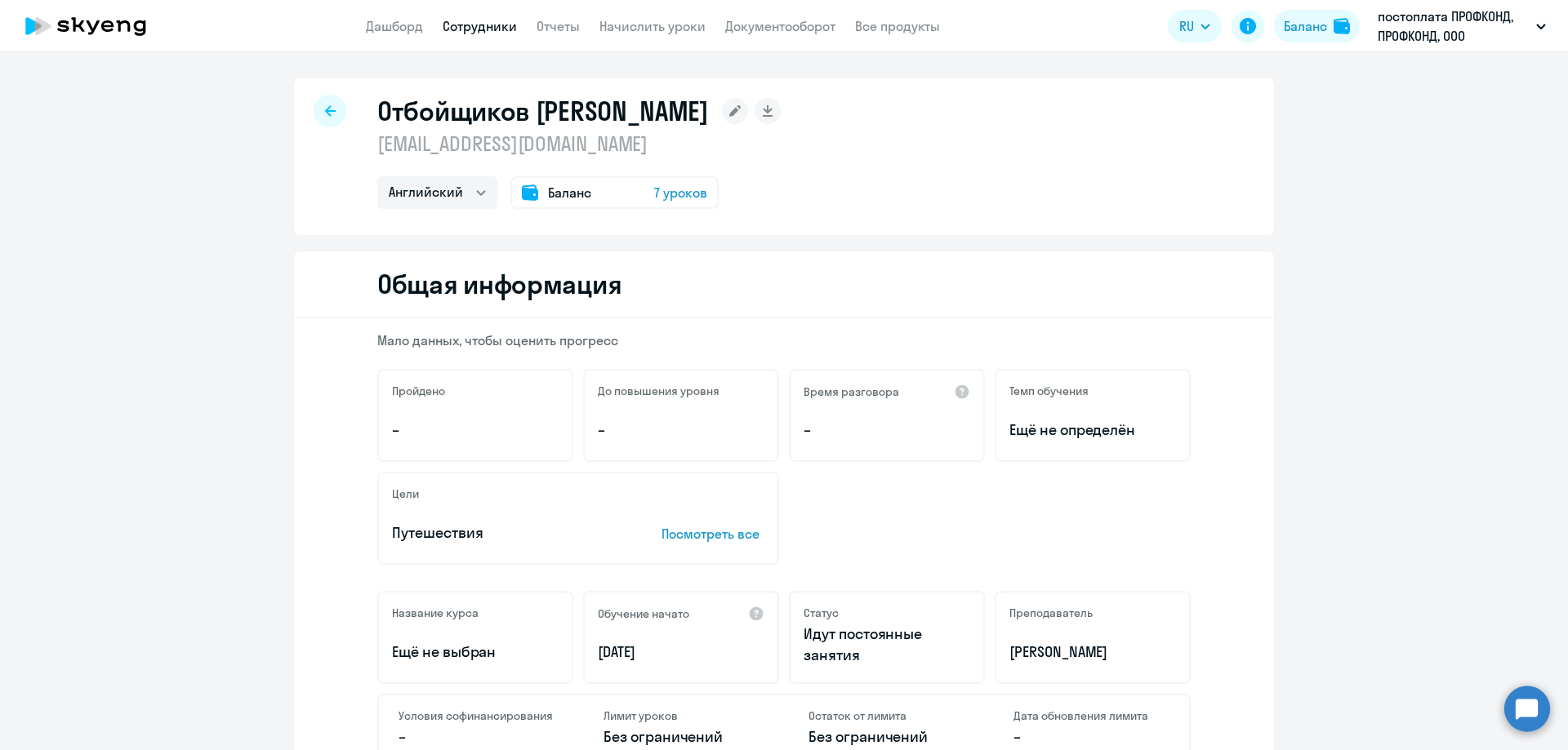
click at [333, 116] on div at bounding box center [330, 111] width 32 height 32
select select "30"
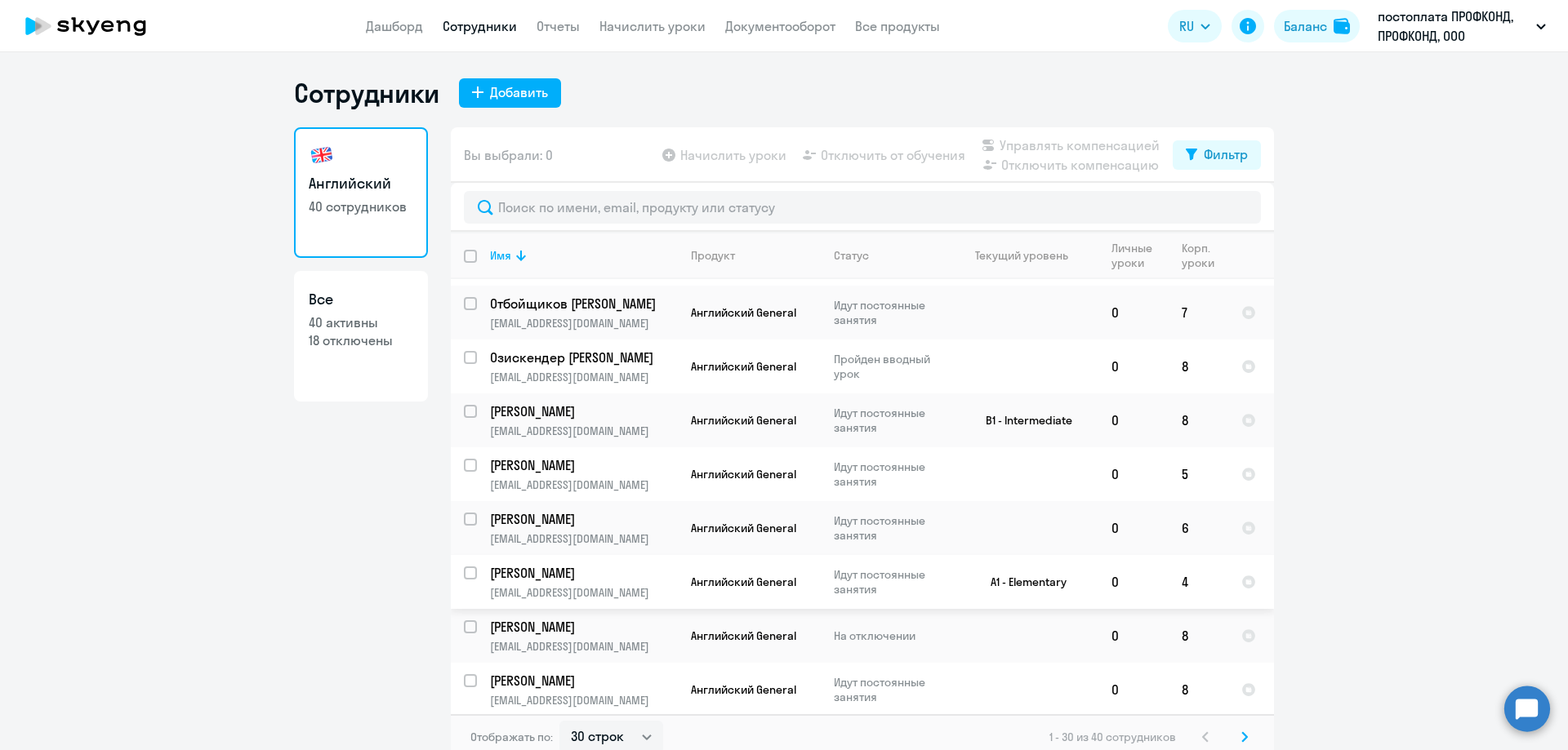
scroll to position [898, 0]
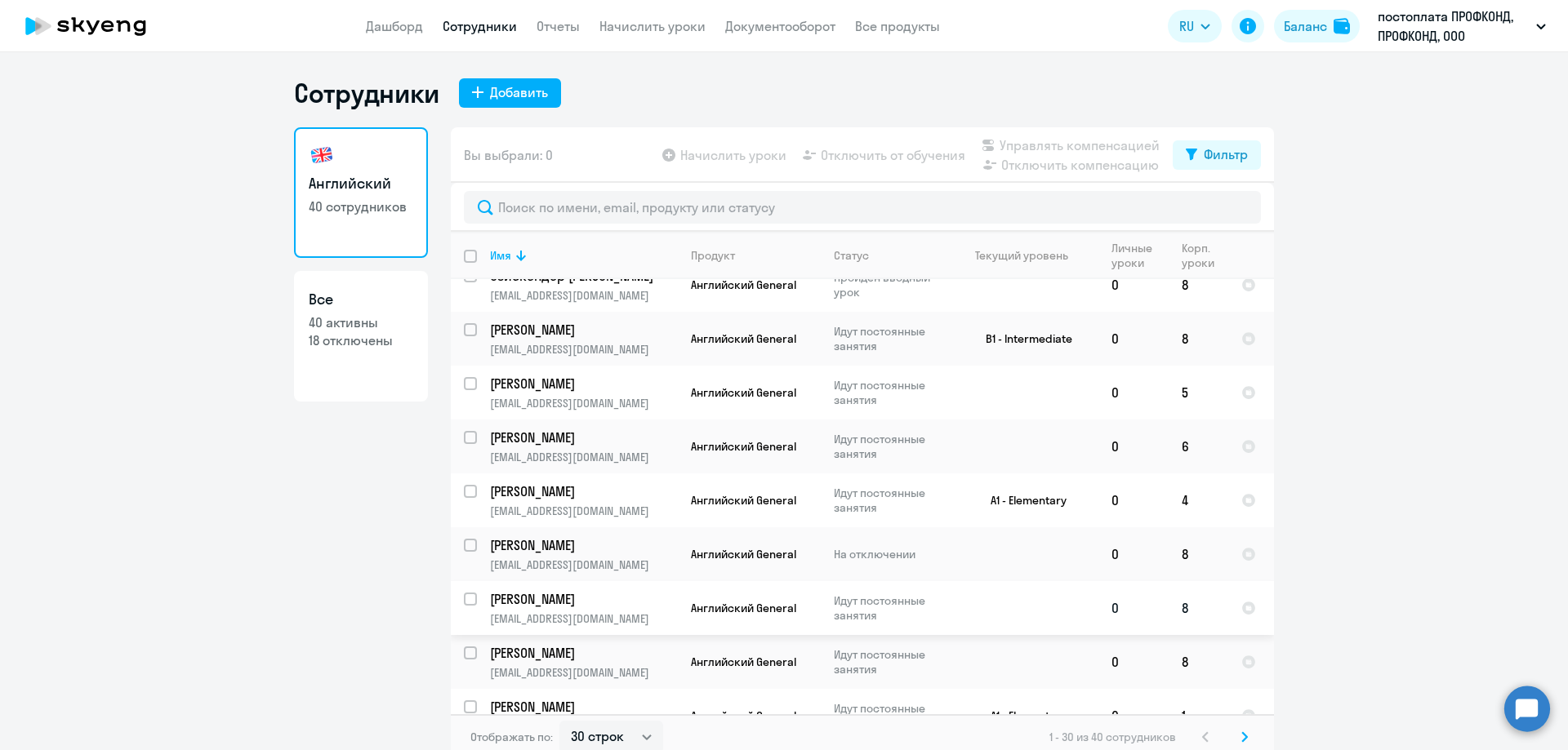
click at [571, 601] on p "[PERSON_NAME]" at bounding box center [582, 598] width 185 height 18
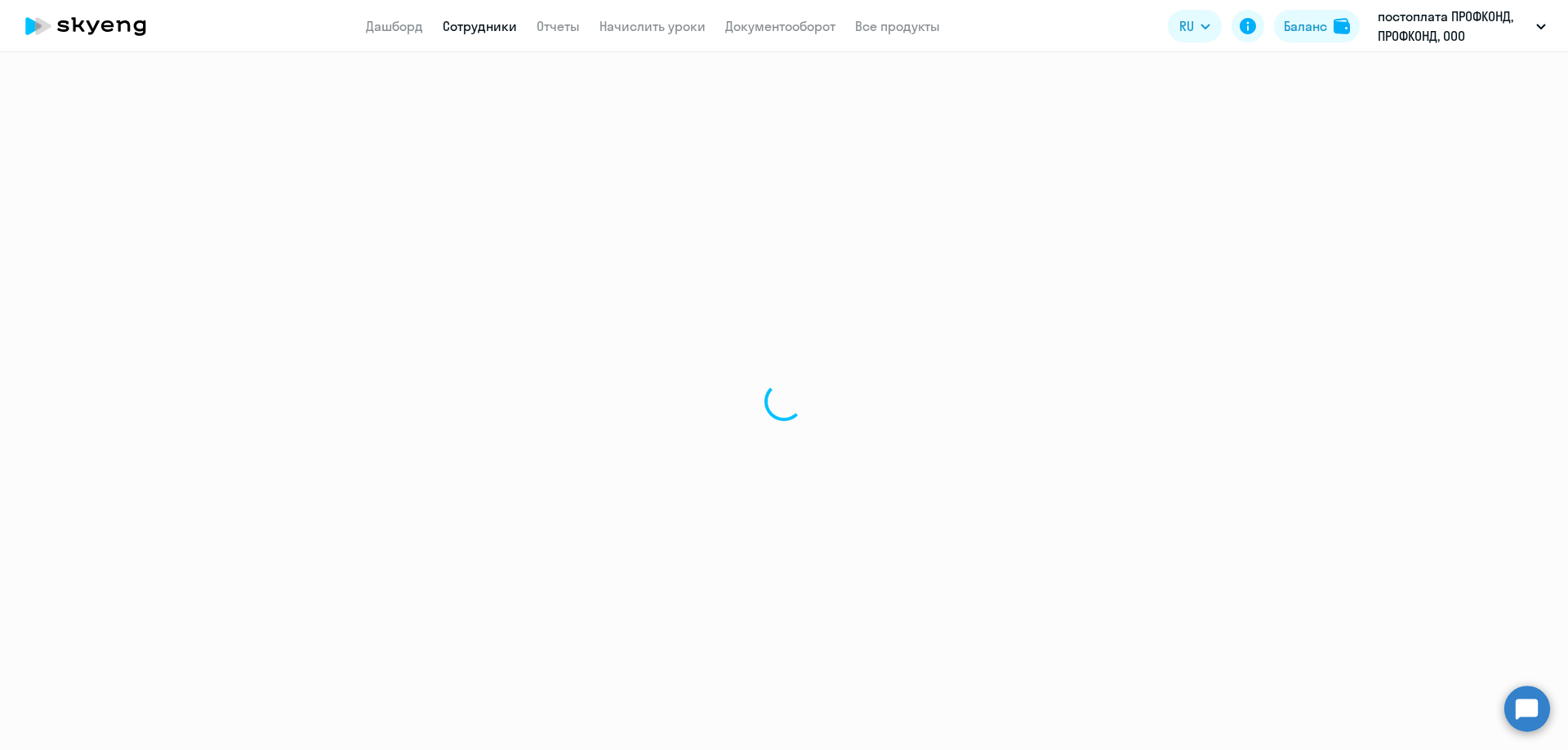
select select "english"
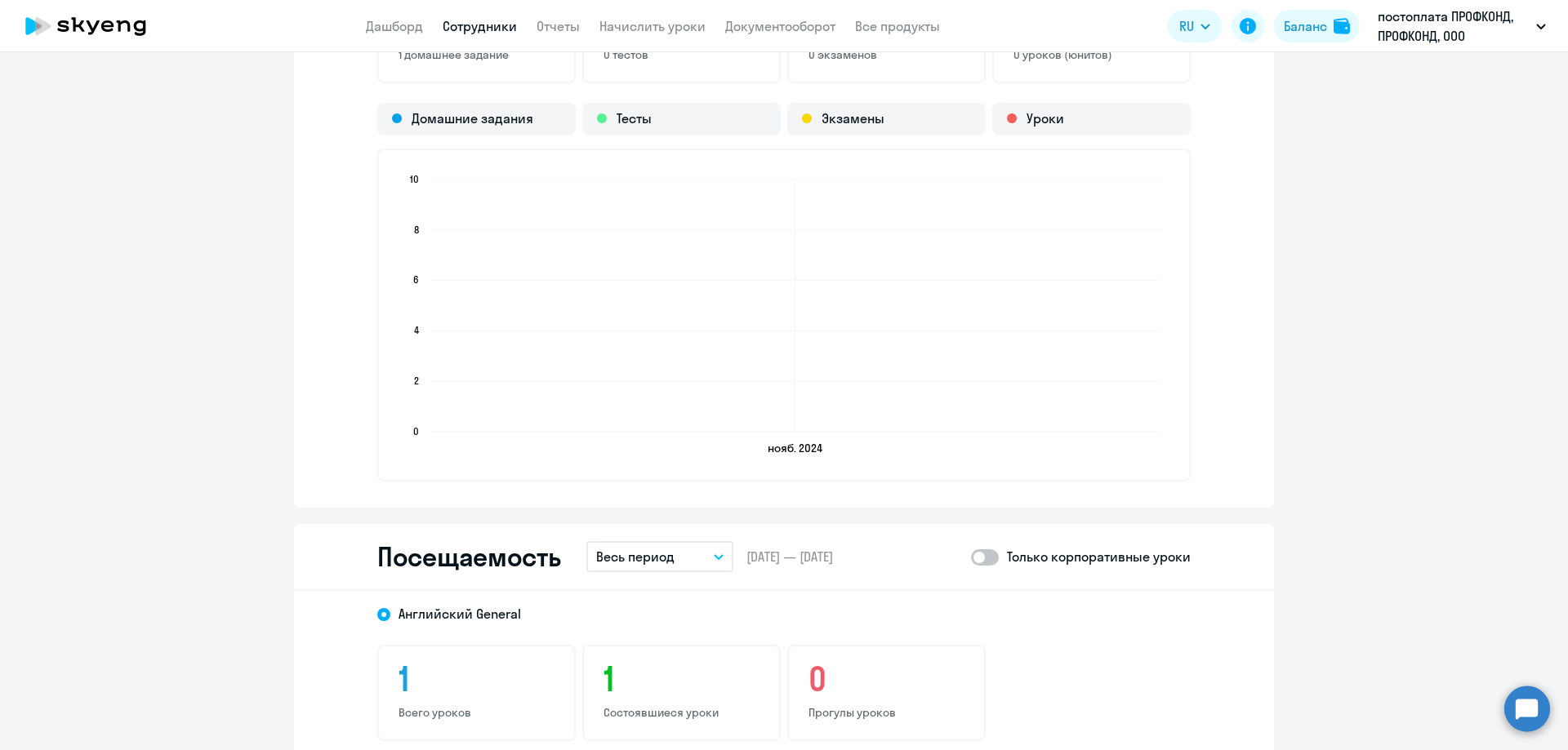
scroll to position [1796, 0]
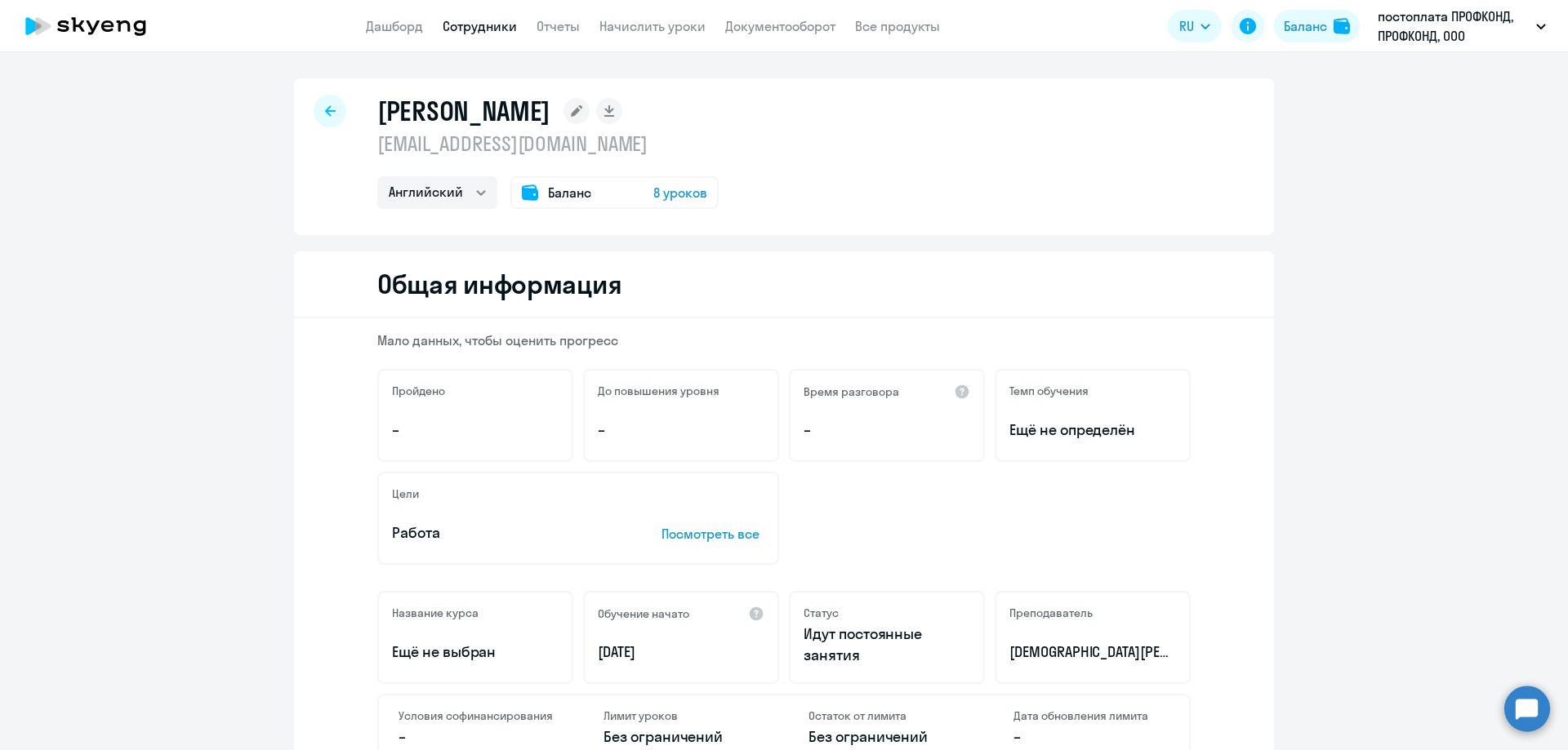
select select "30"
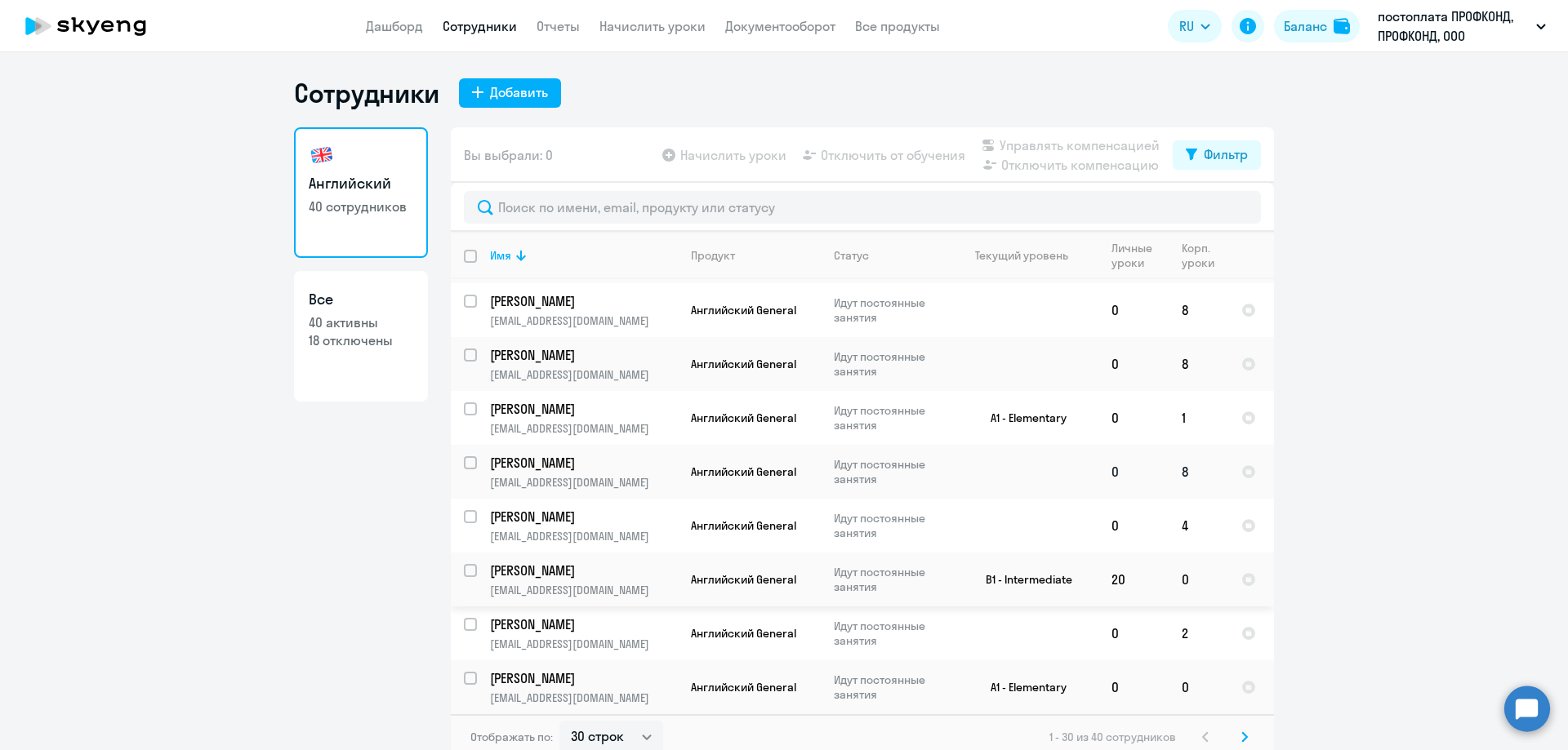
scroll to position [9, 0]
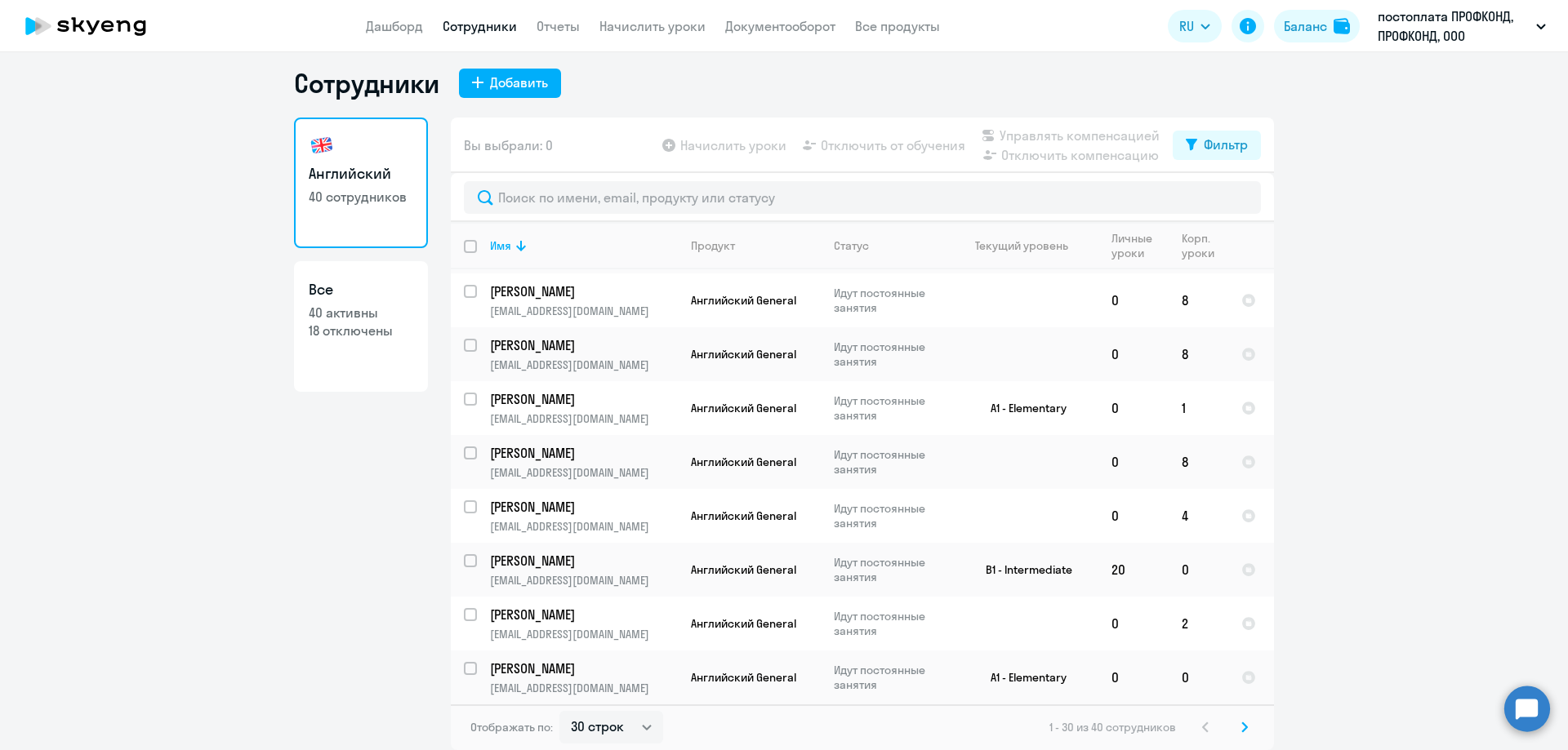
click at [1242, 726] on icon at bounding box center [1245, 727] width 7 height 11
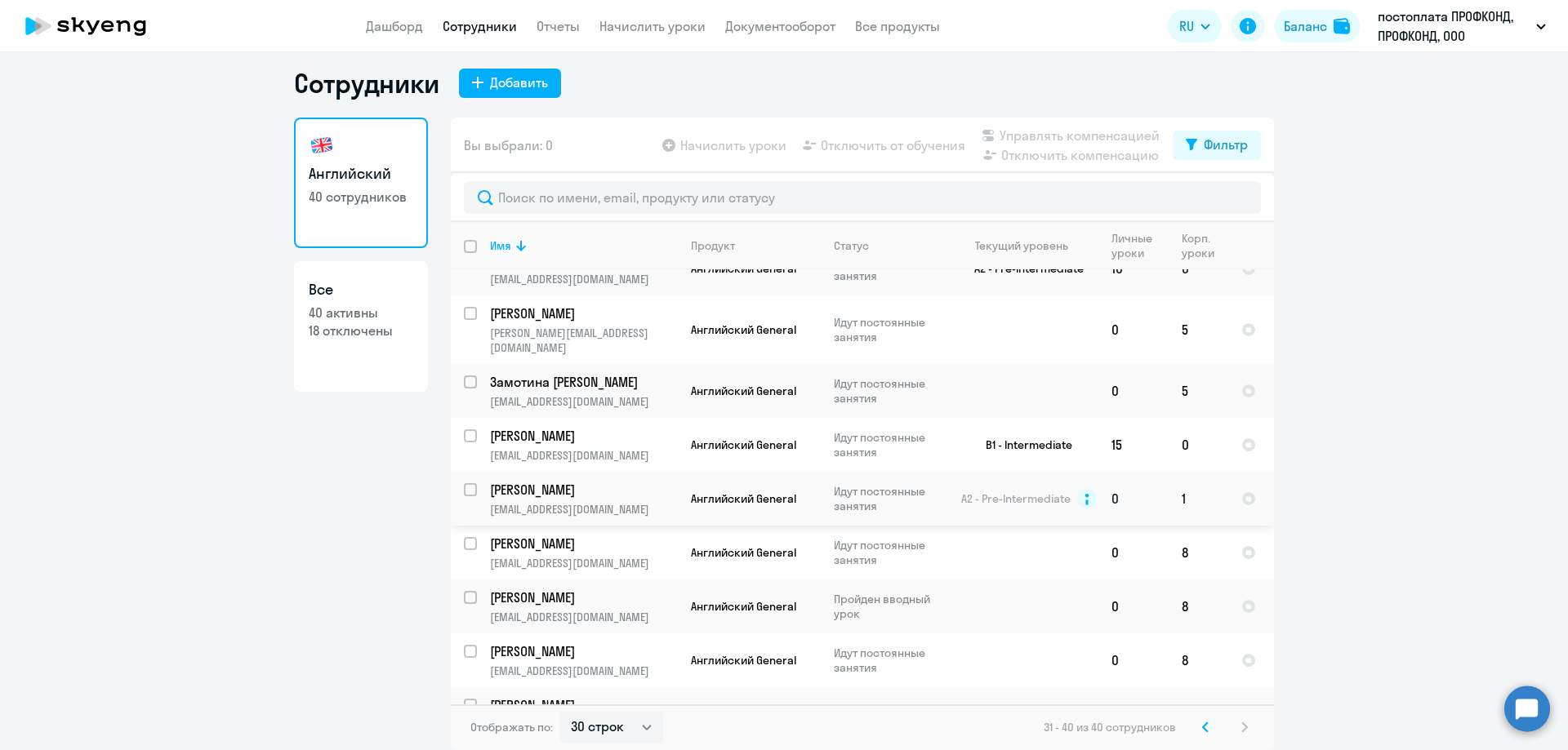
scroll to position [104, 0]
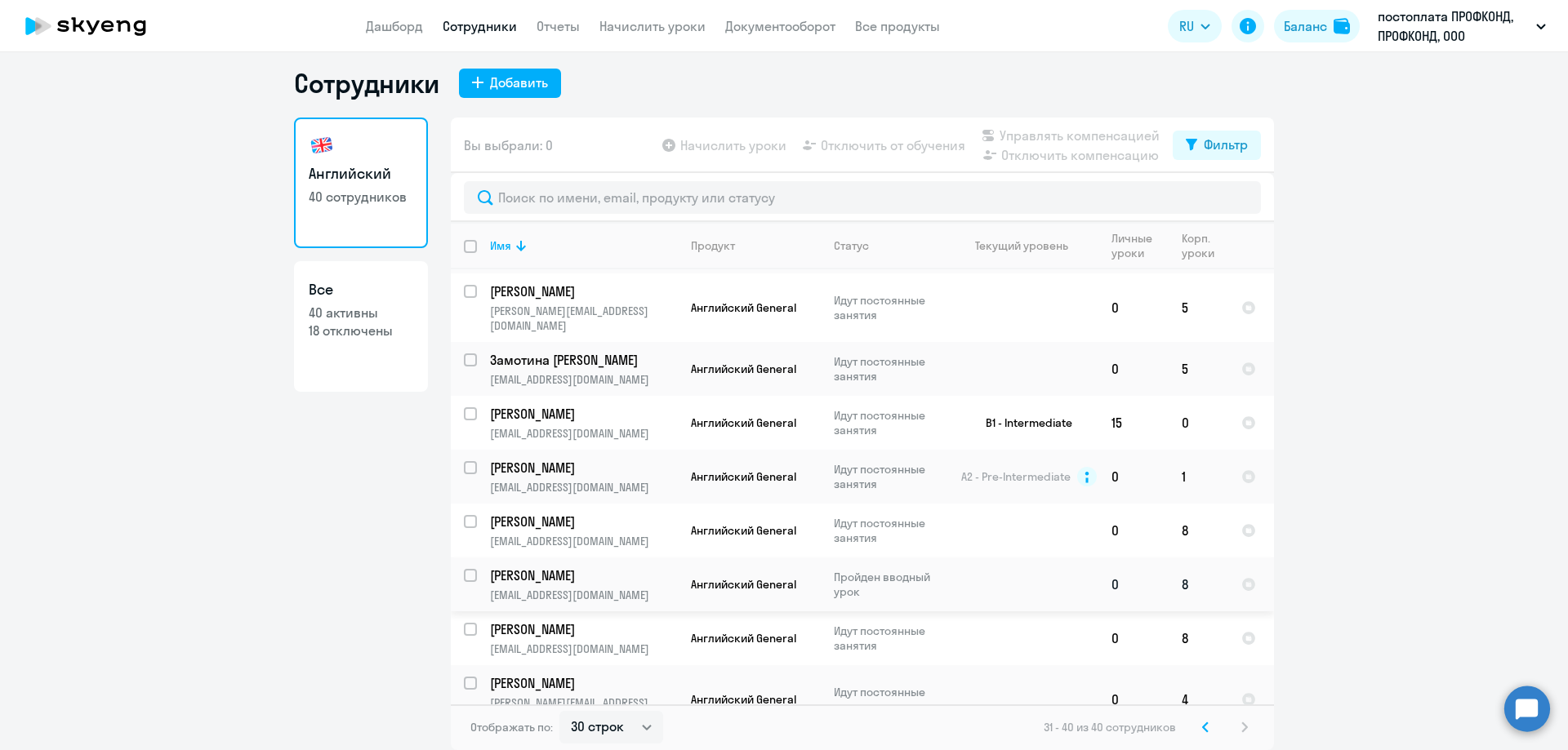
click at [559, 566] on p "[PERSON_NAME]" at bounding box center [582, 575] width 185 height 18
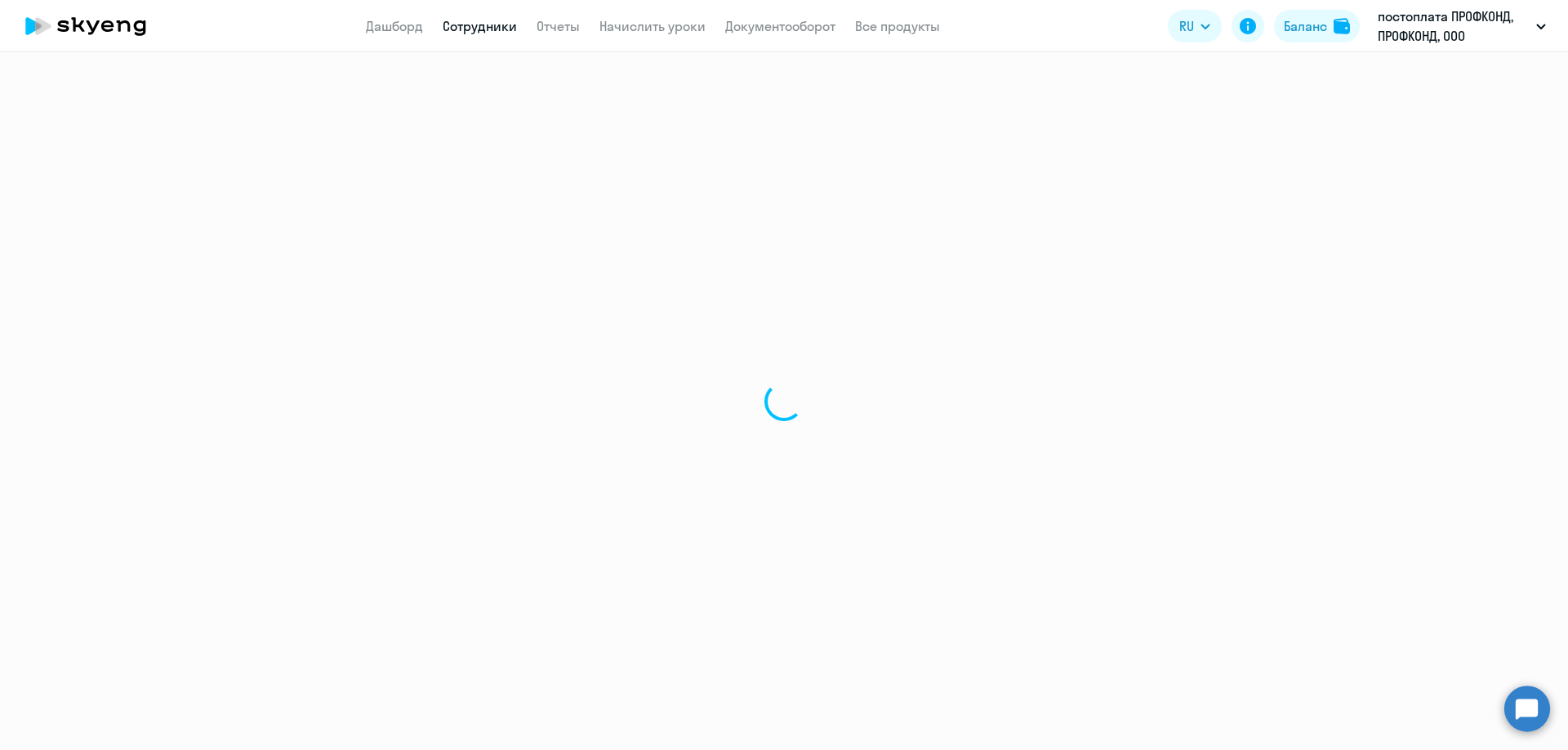
select select "english"
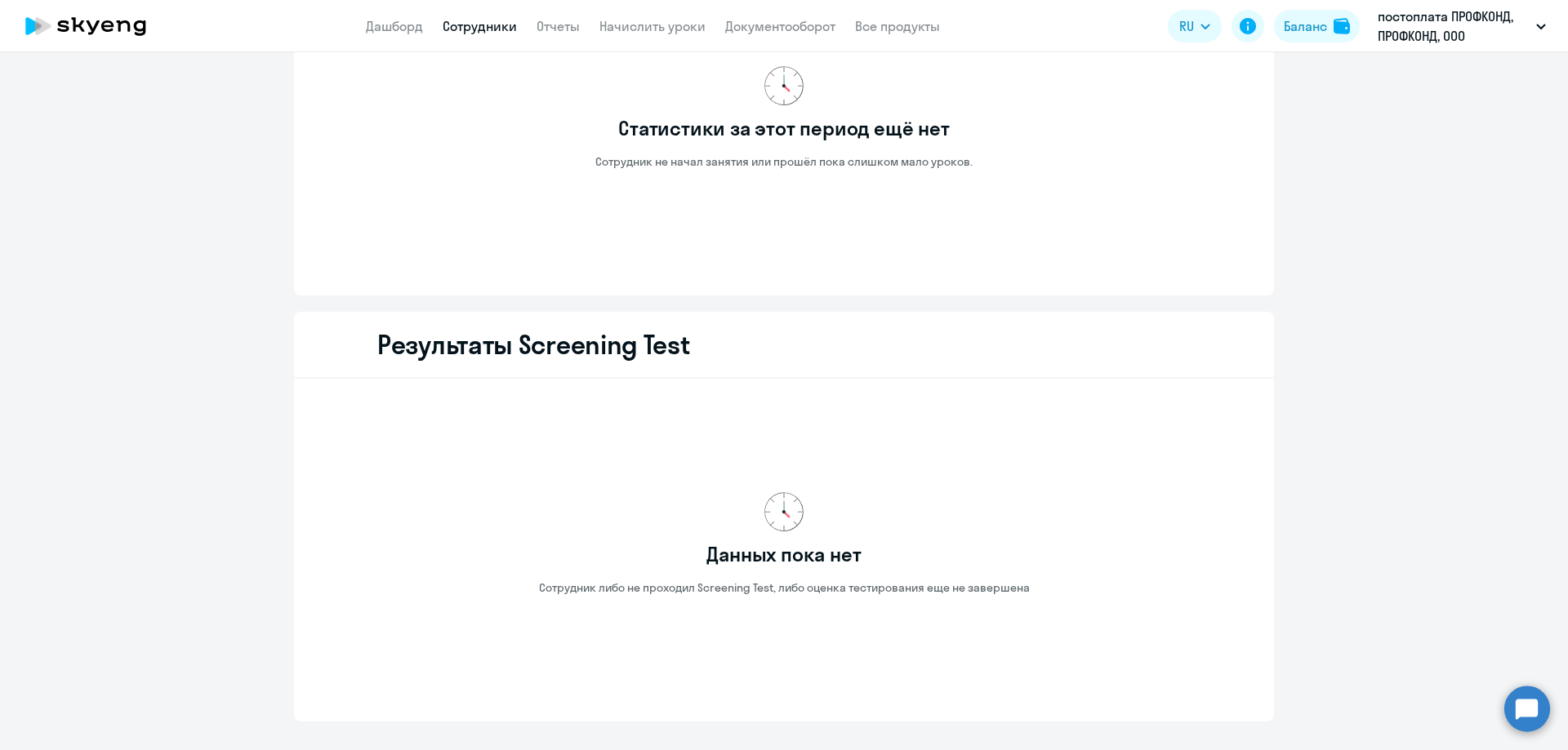
scroll to position [1887, 0]
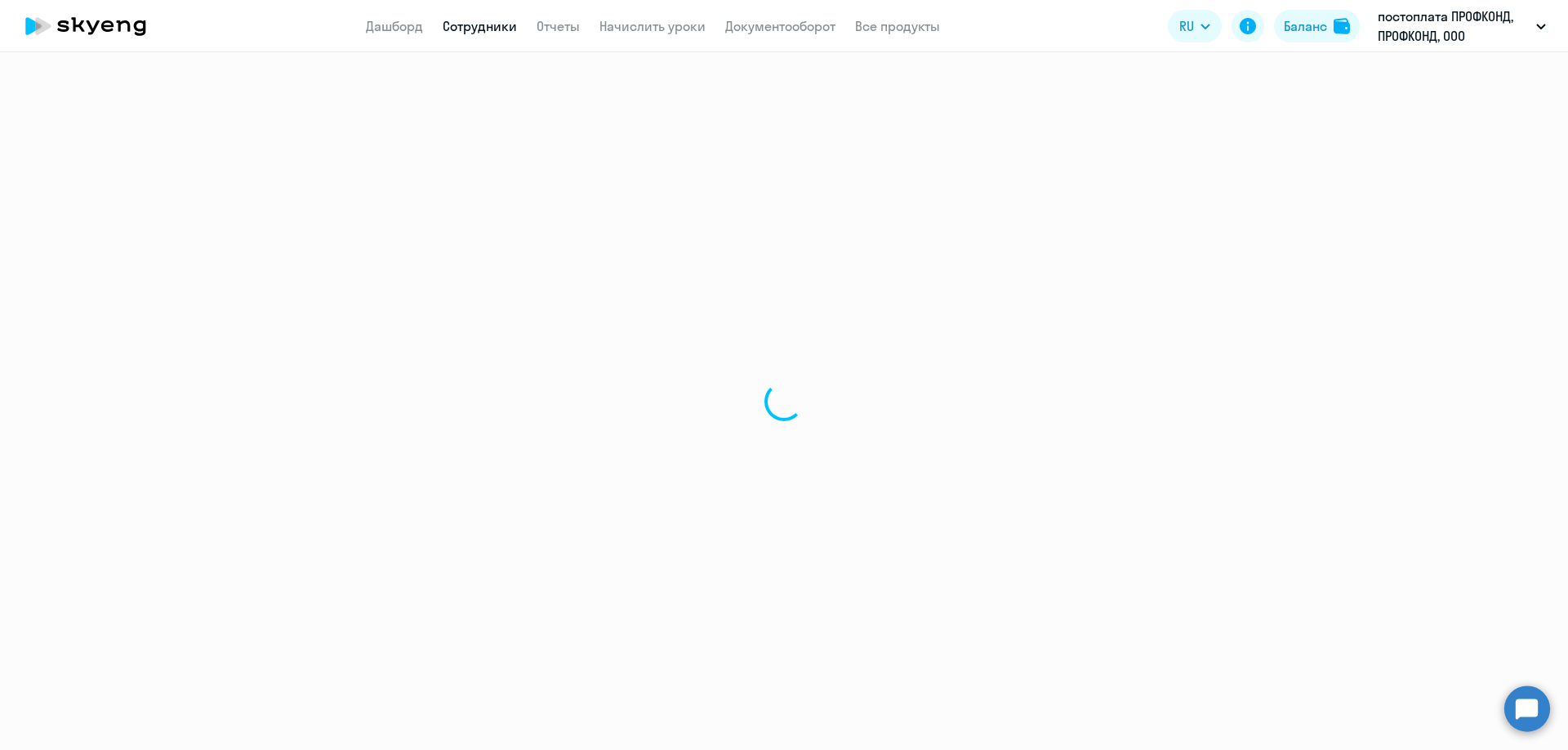
select select "30"
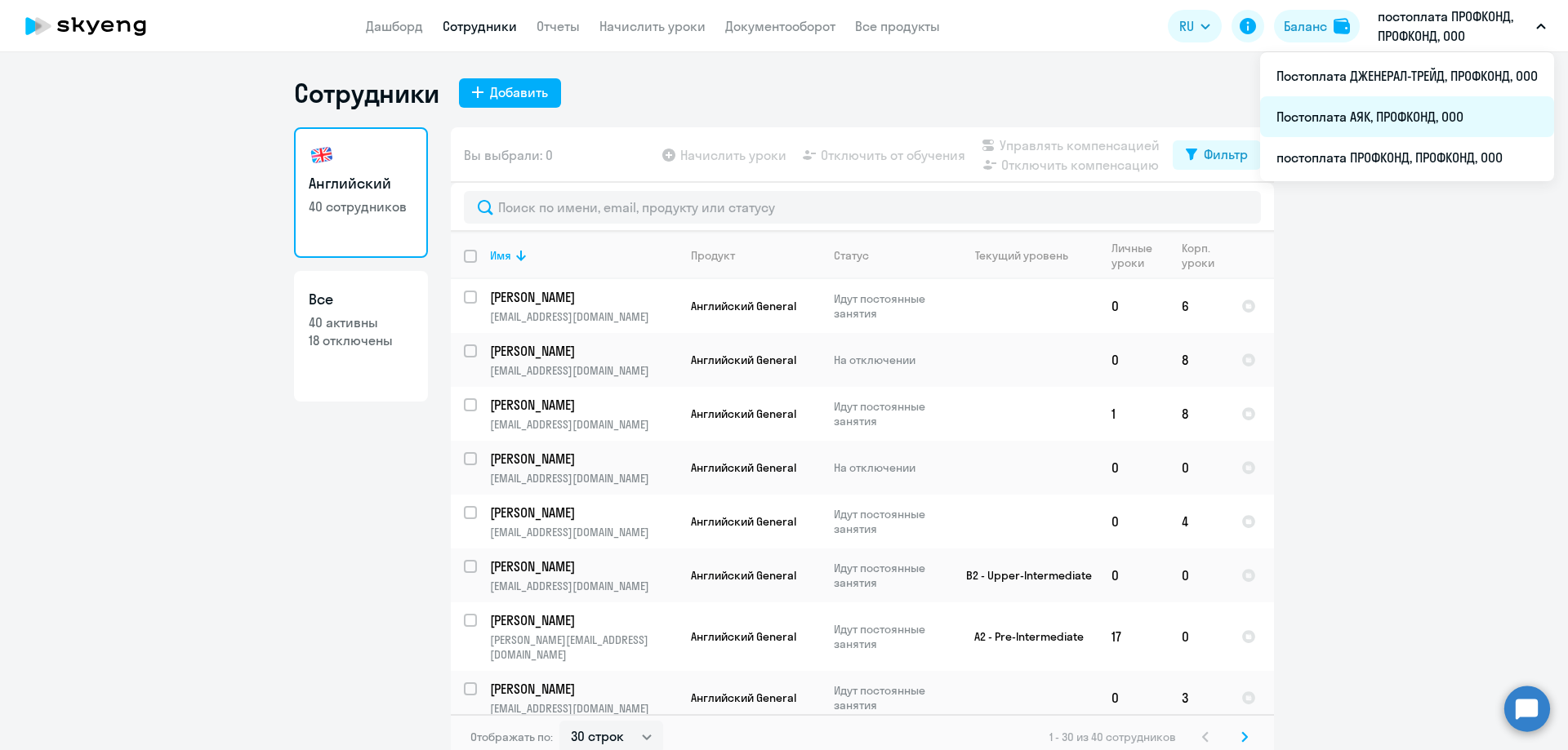
click at [1420, 106] on li "Постоплата АЯК, ПРОФКОНД, ООО" at bounding box center [1407, 116] width 294 height 41
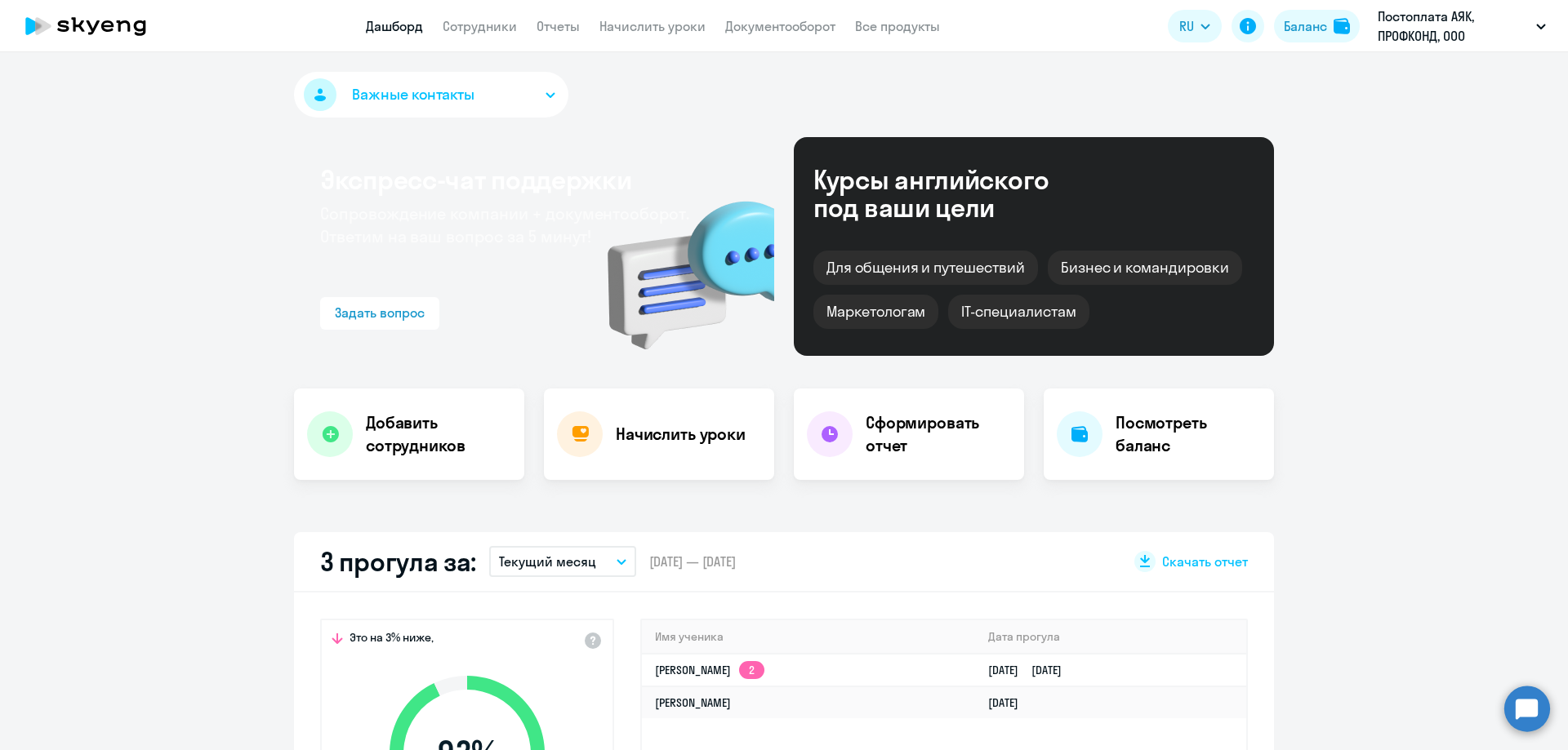
select select "30"
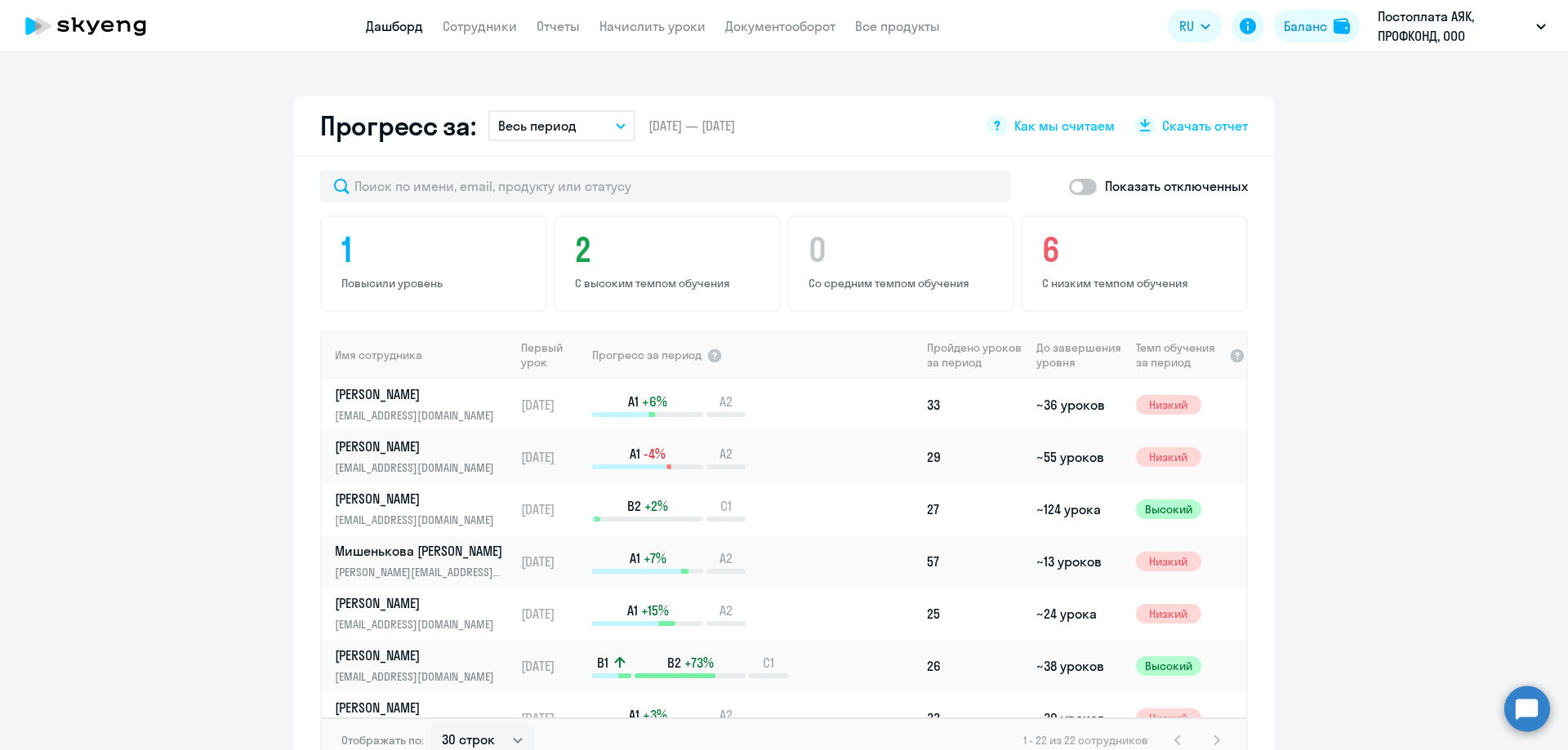
scroll to position [980, 0]
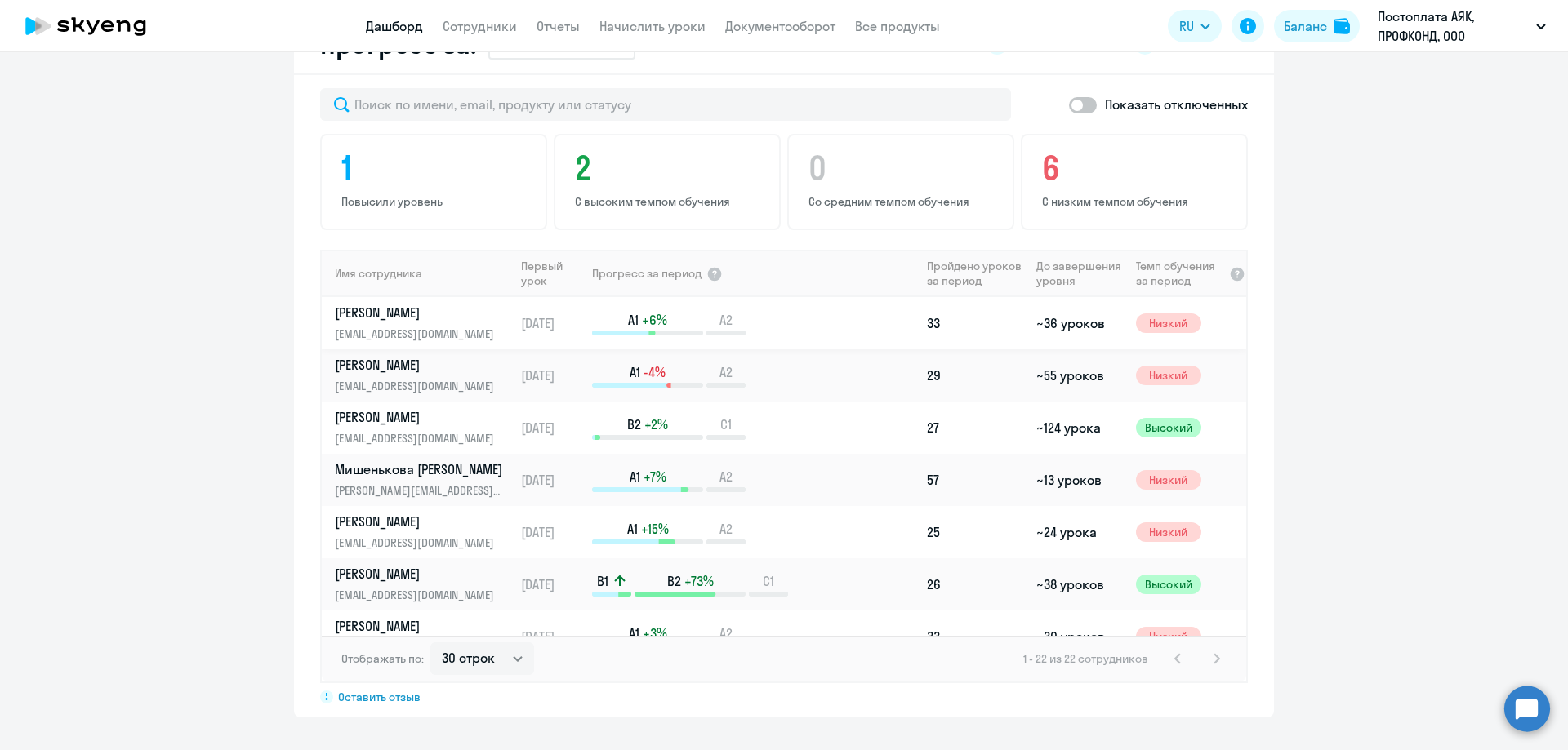
click at [362, 315] on p "[PERSON_NAME]" at bounding box center [420, 312] width 169 height 18
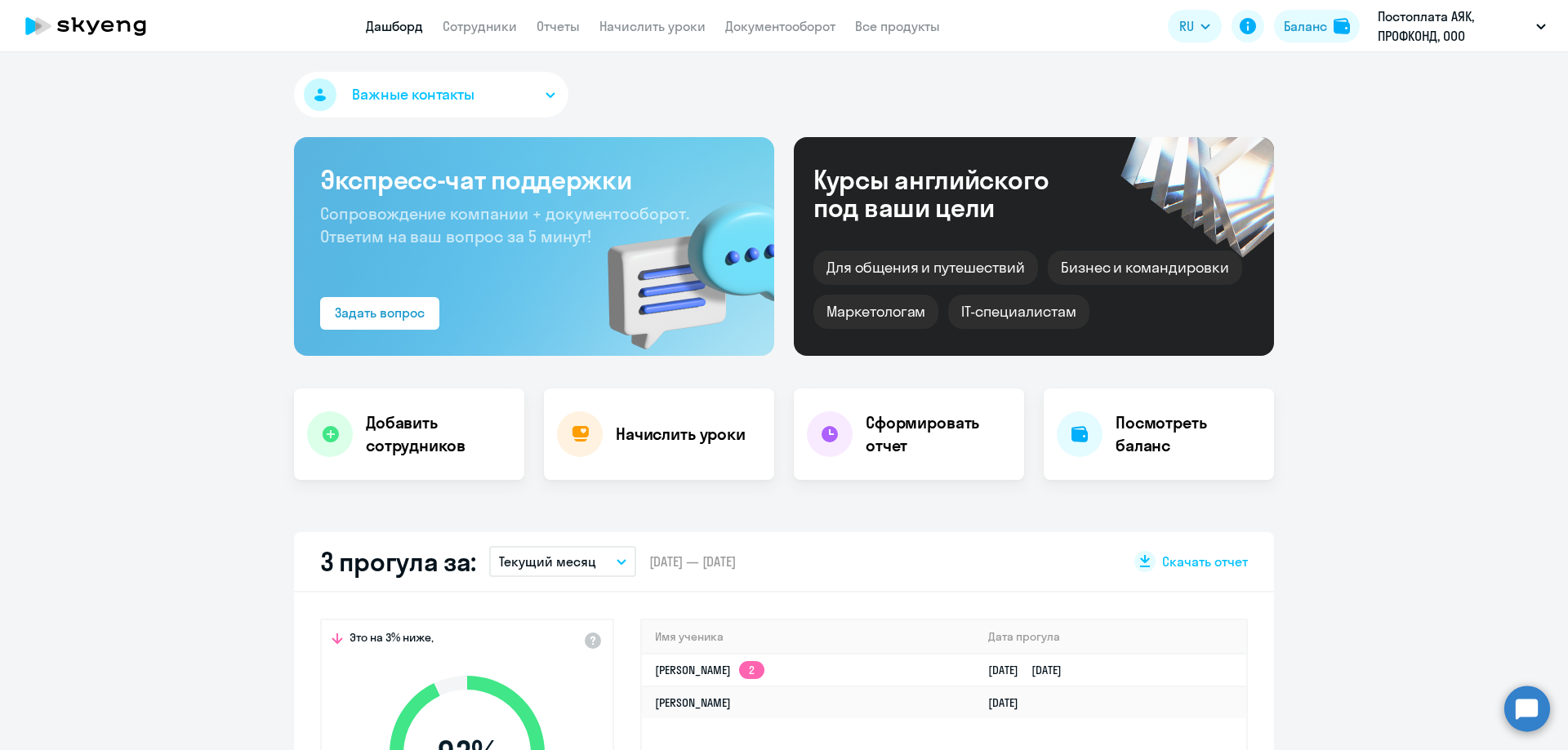
select select "english"
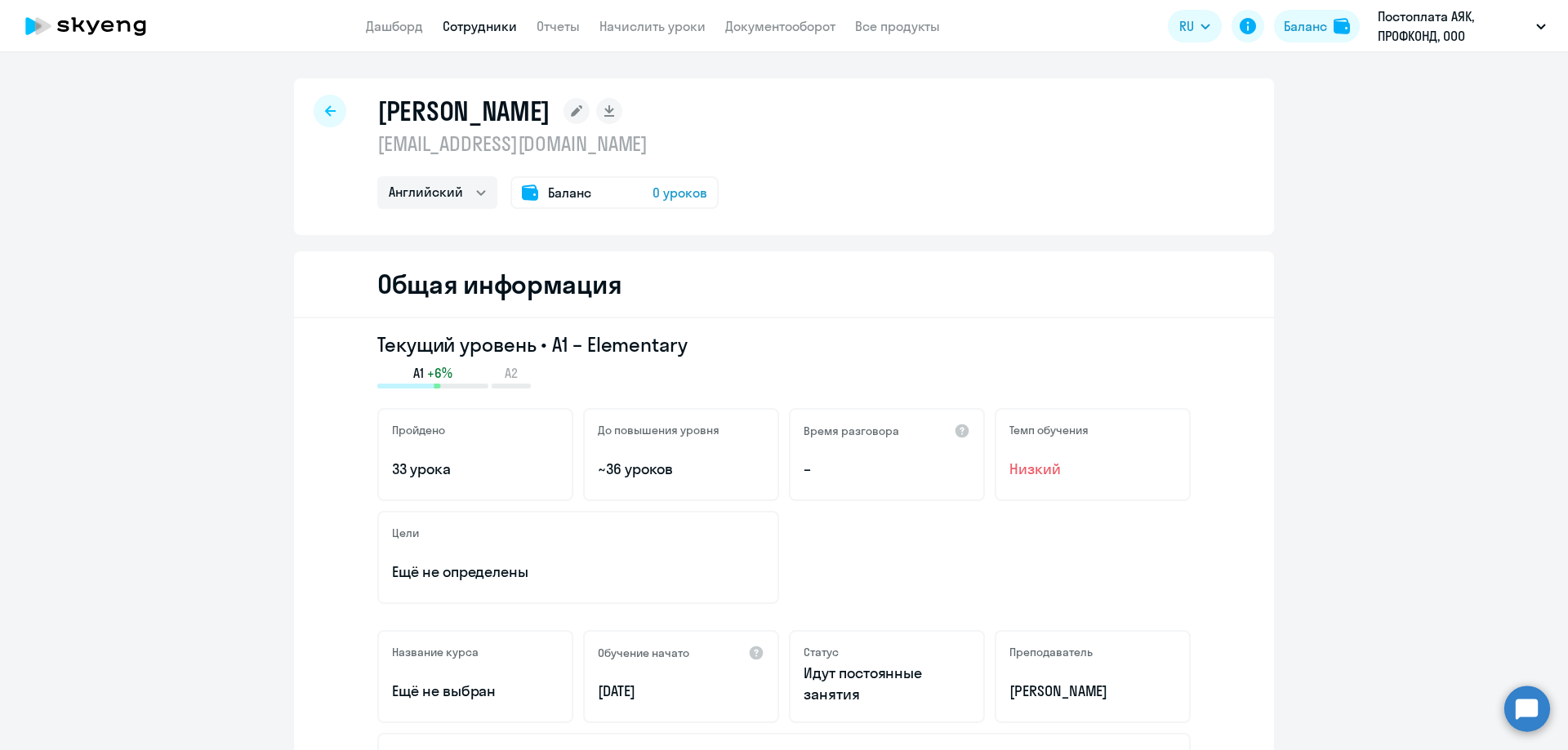
click at [325, 112] on icon at bounding box center [330, 111] width 10 height 11
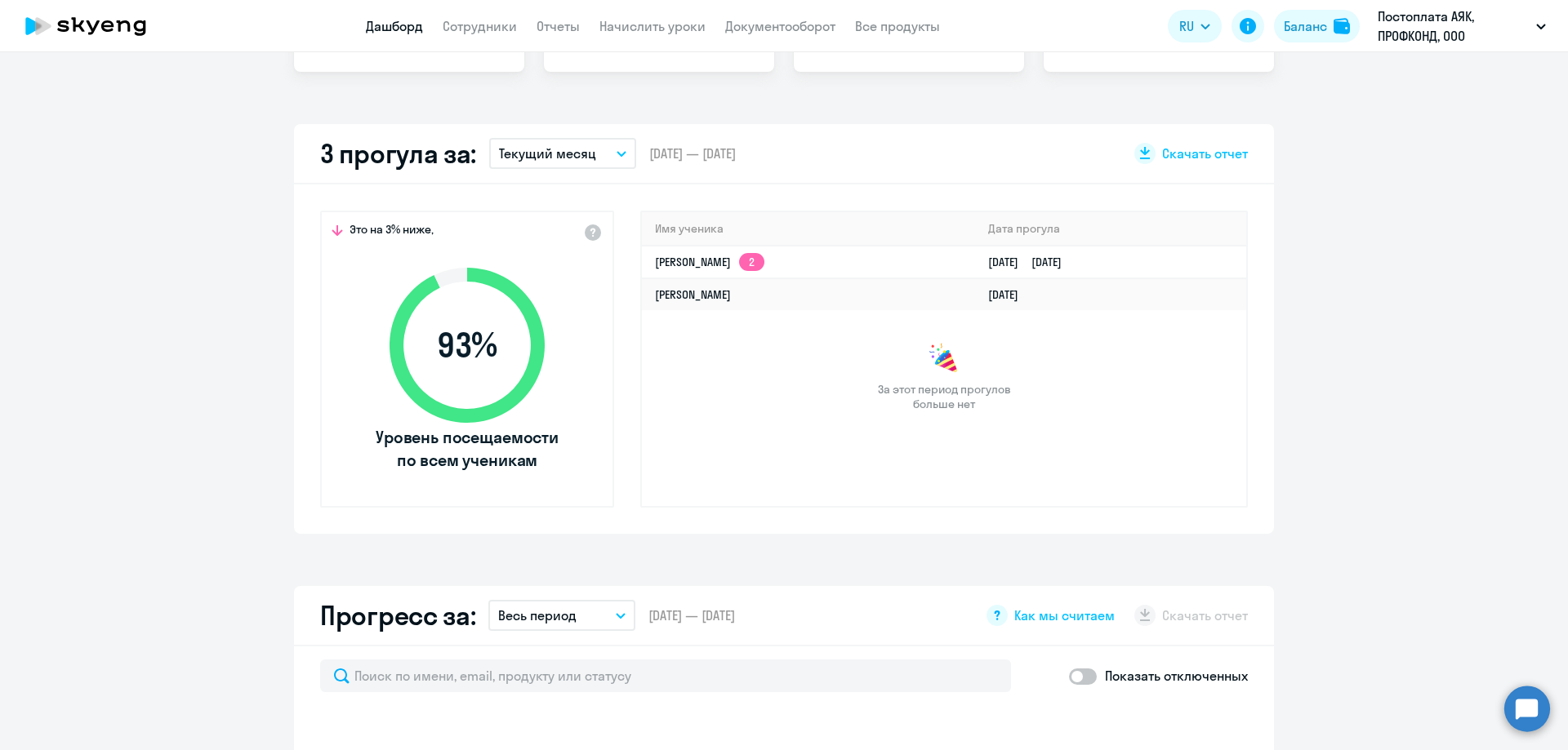
select select "30"
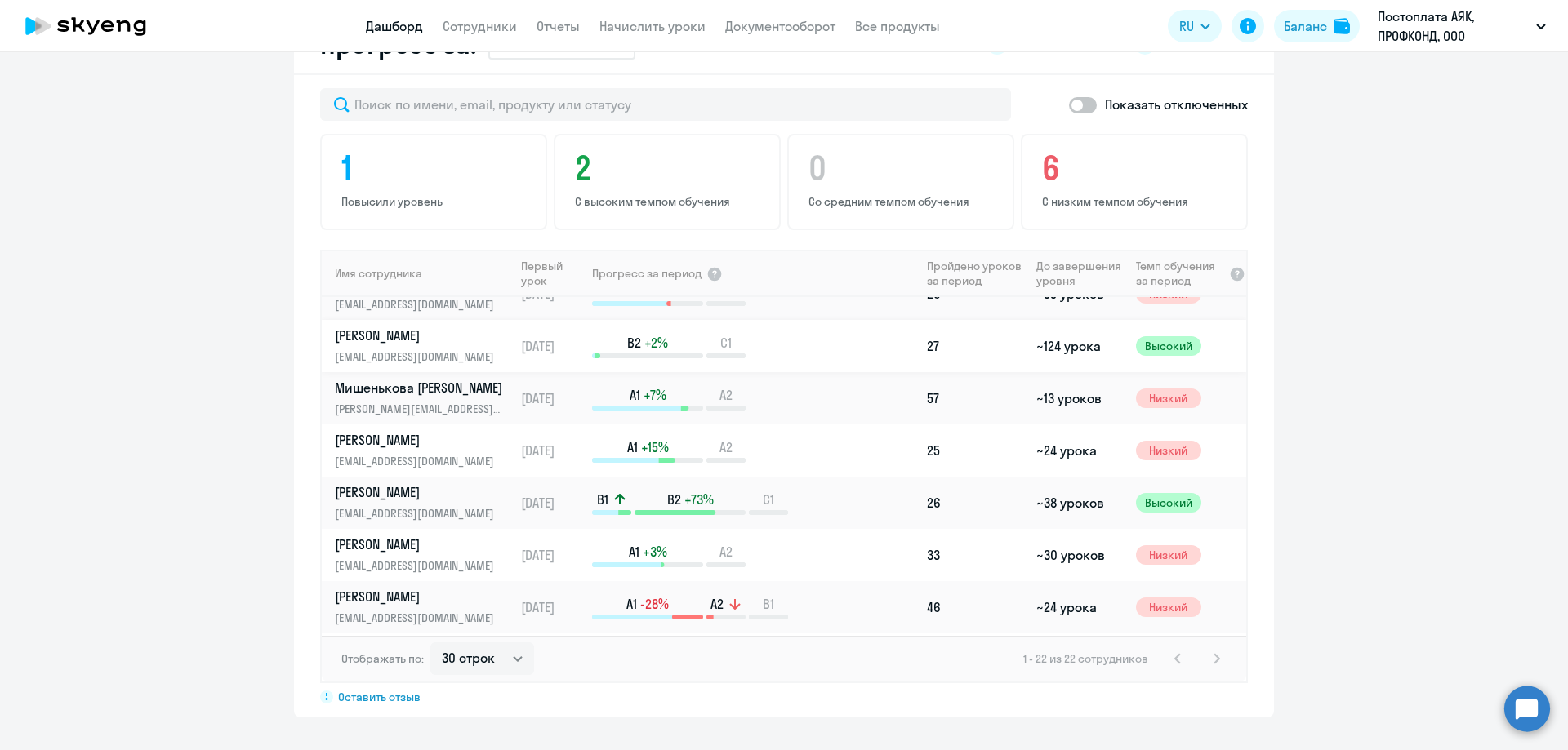
scroll to position [163, 0]
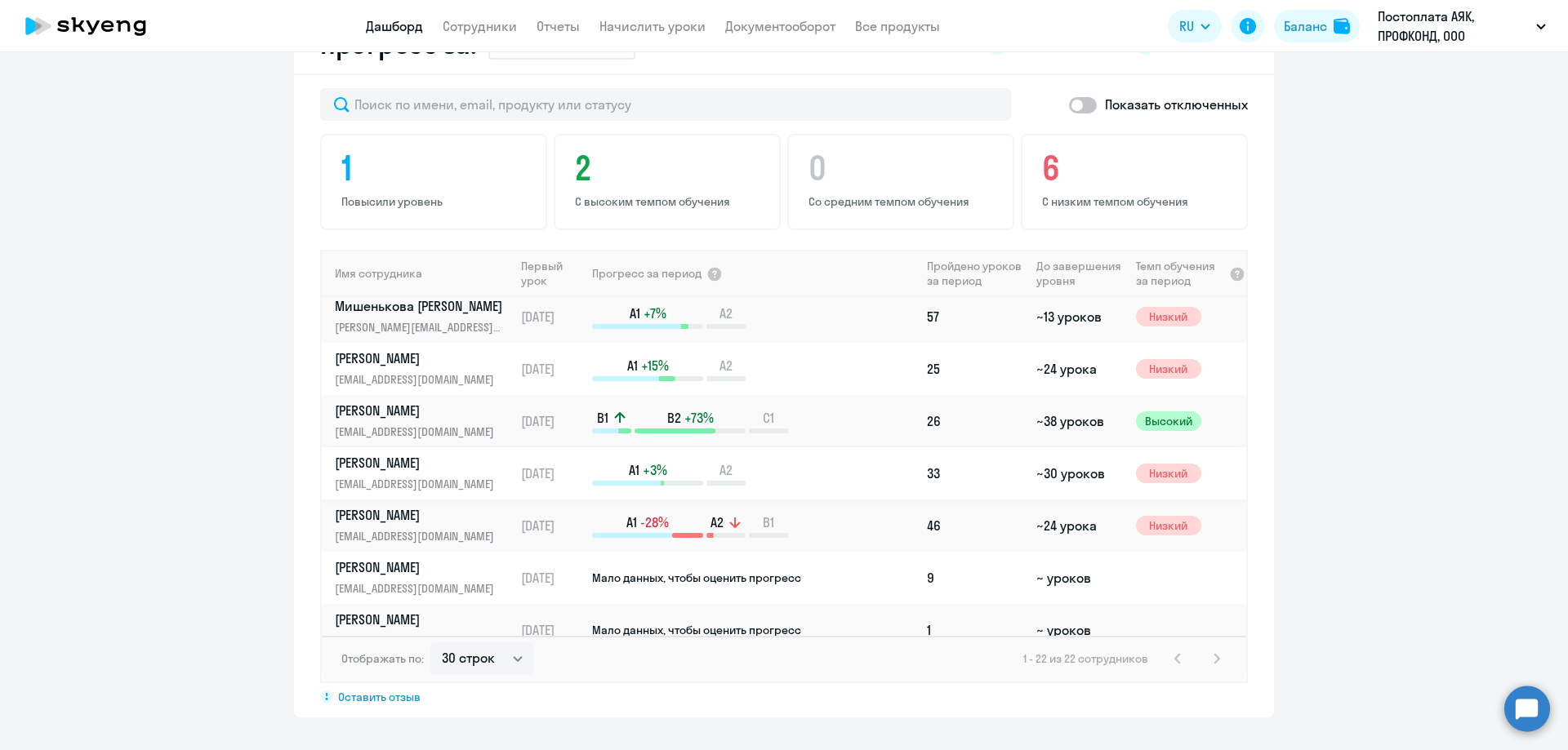
click at [437, 471] on p "[PERSON_NAME]" at bounding box center [420, 462] width 169 height 18
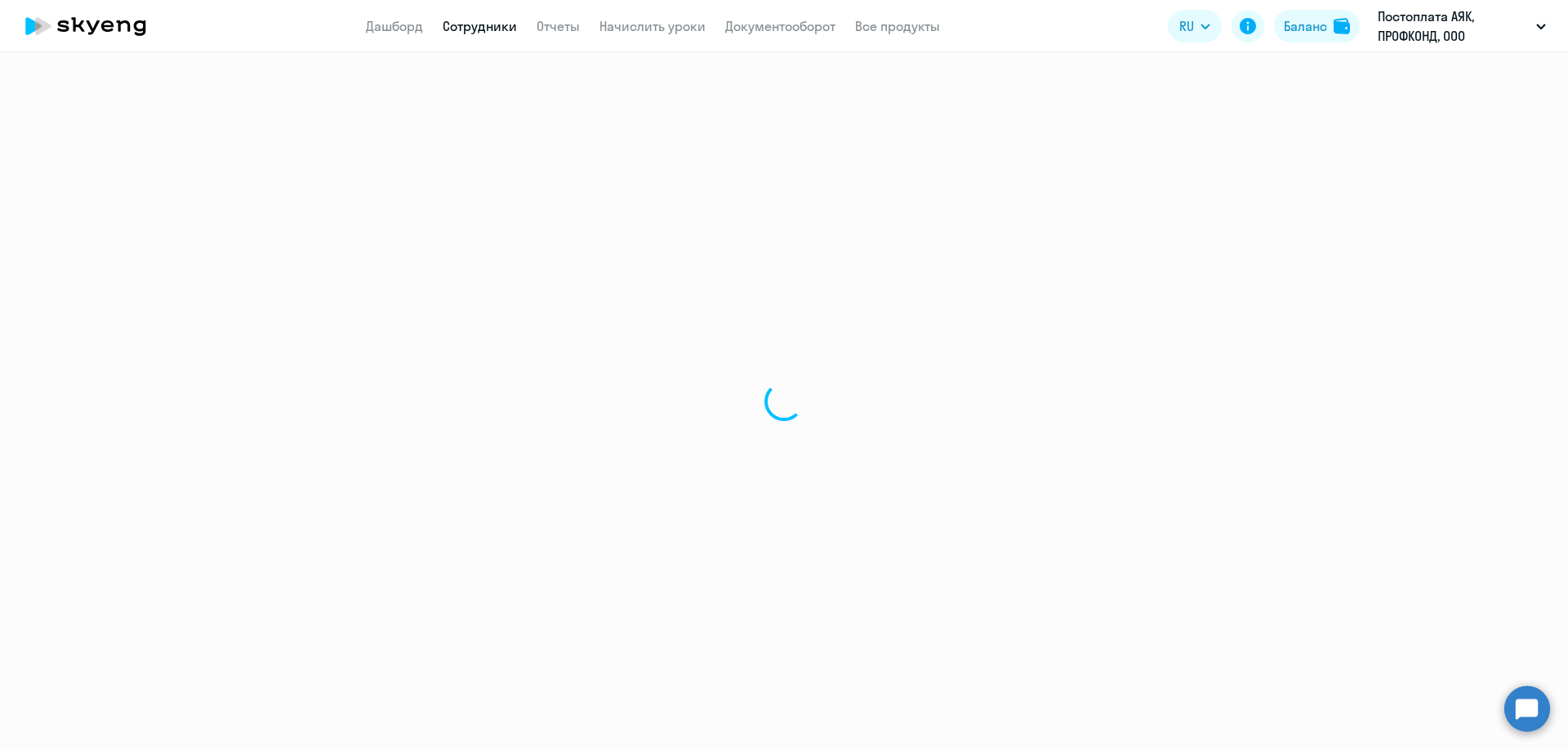
select select "english"
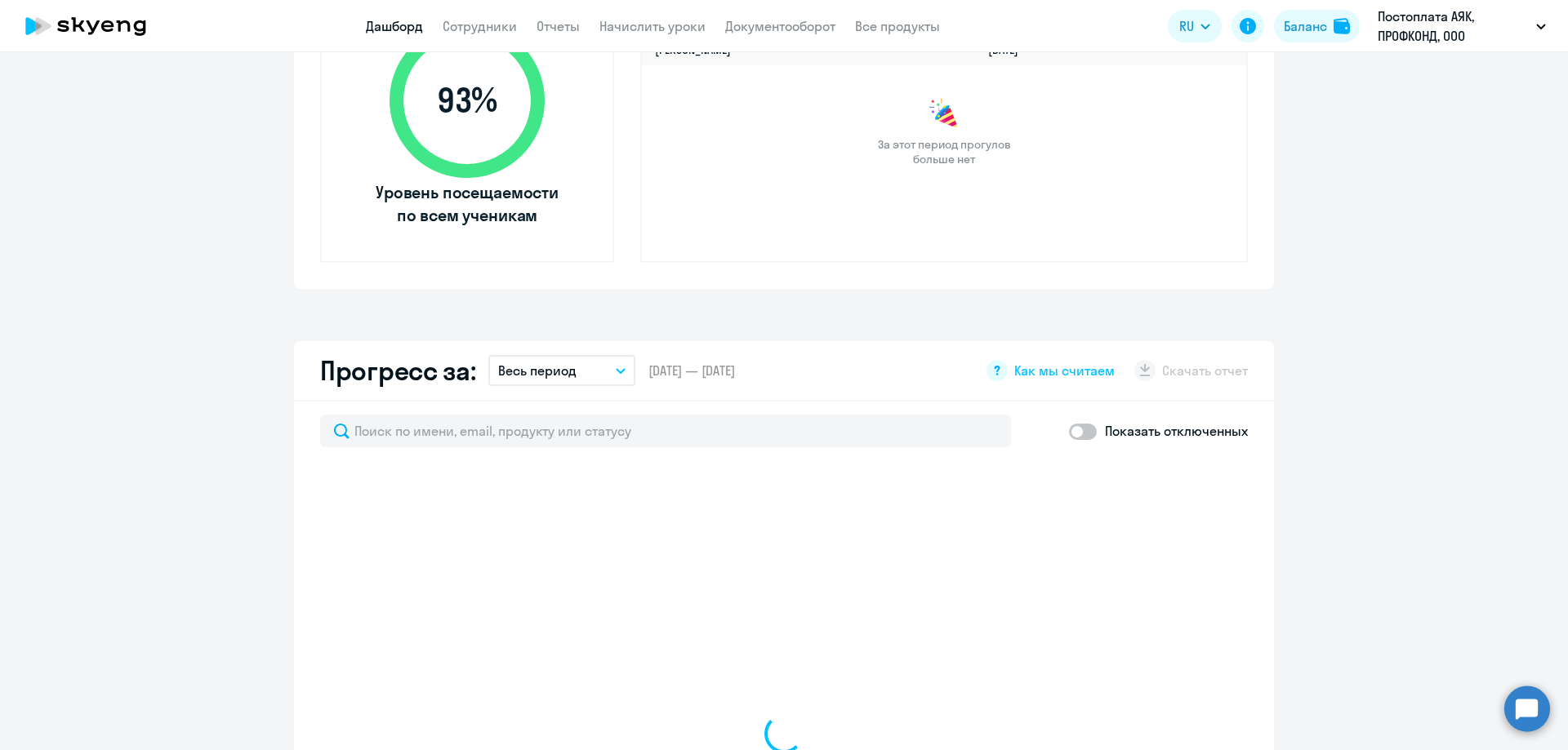
select select "30"
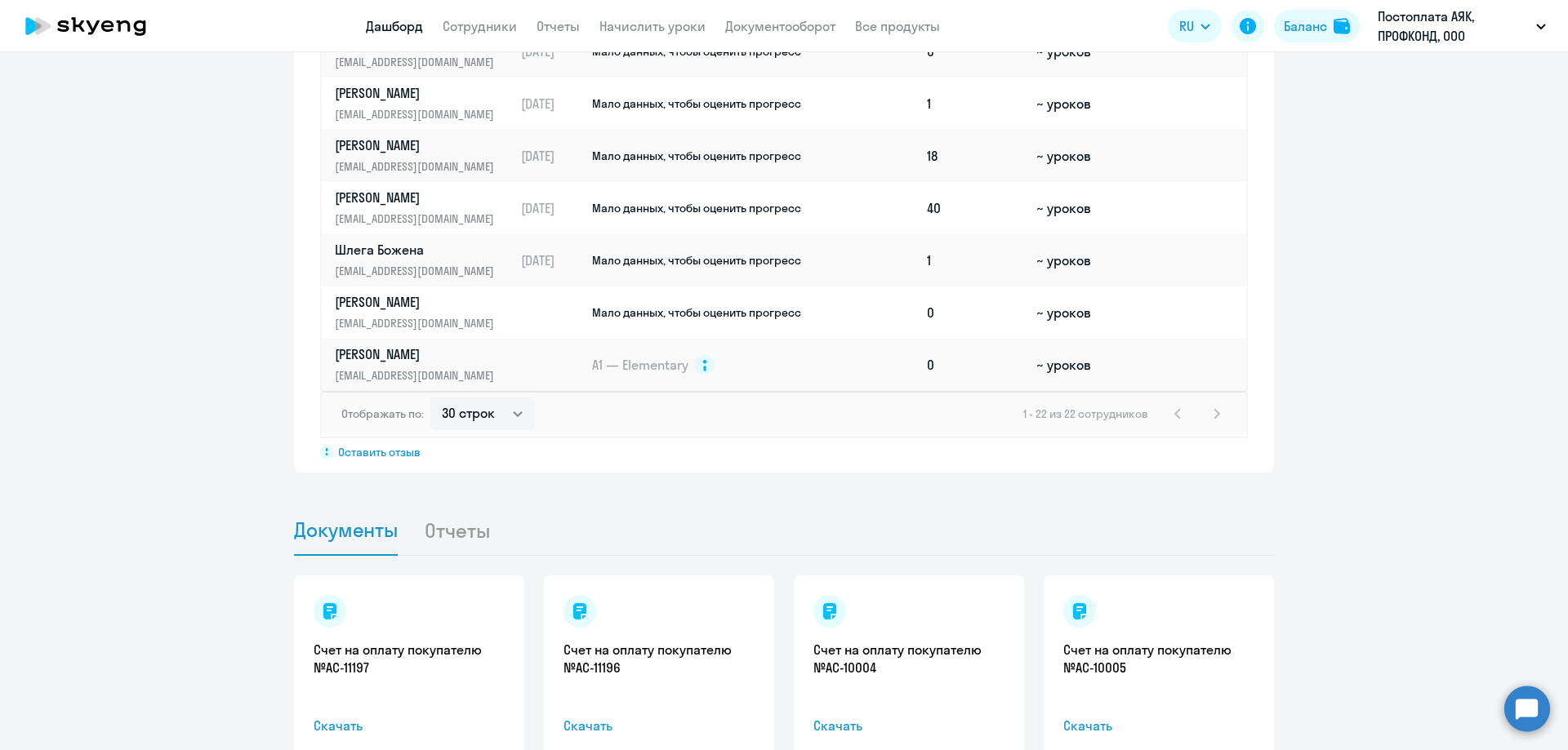
scroll to position [1307, 0]
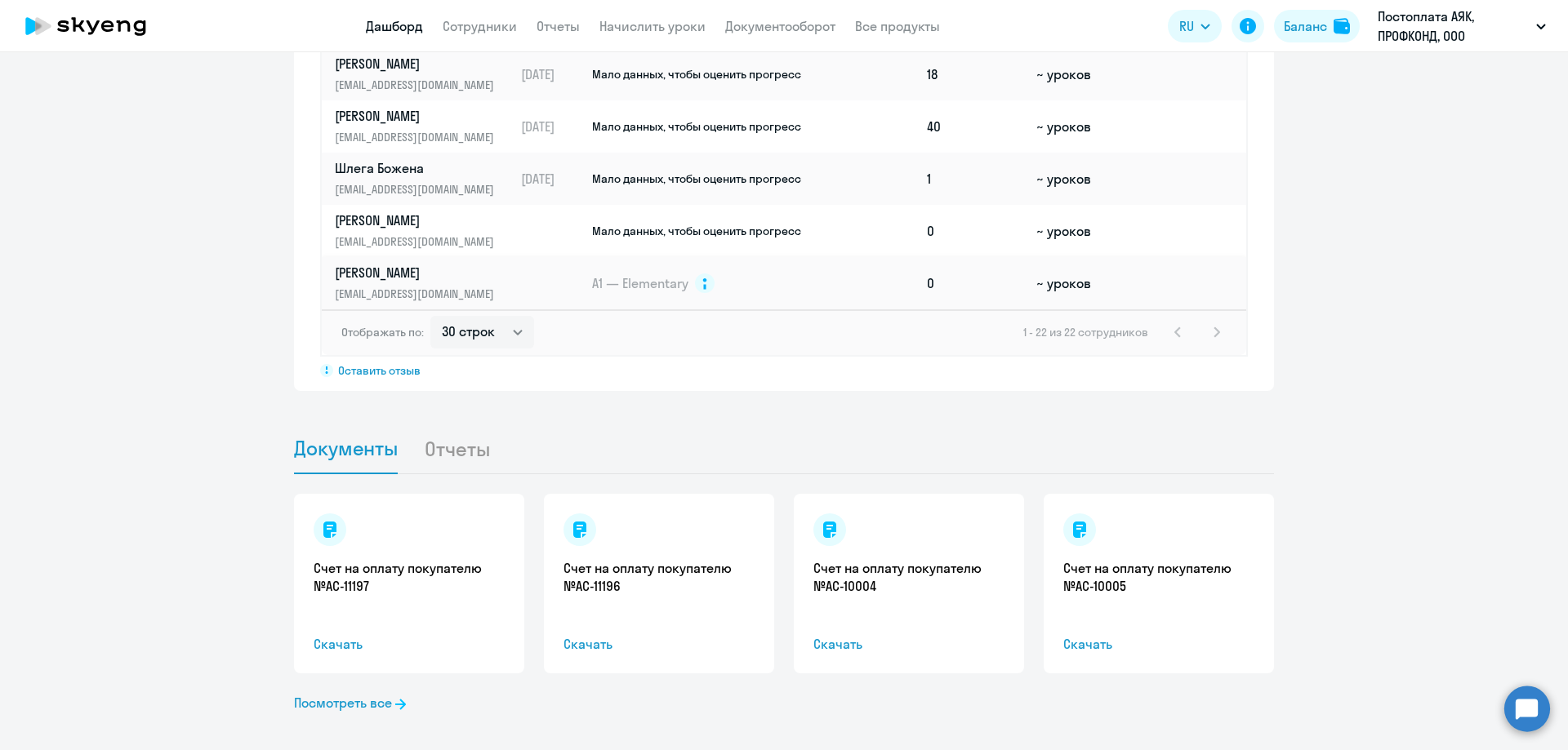
click at [352, 268] on p "[PERSON_NAME]" at bounding box center [420, 272] width 169 height 18
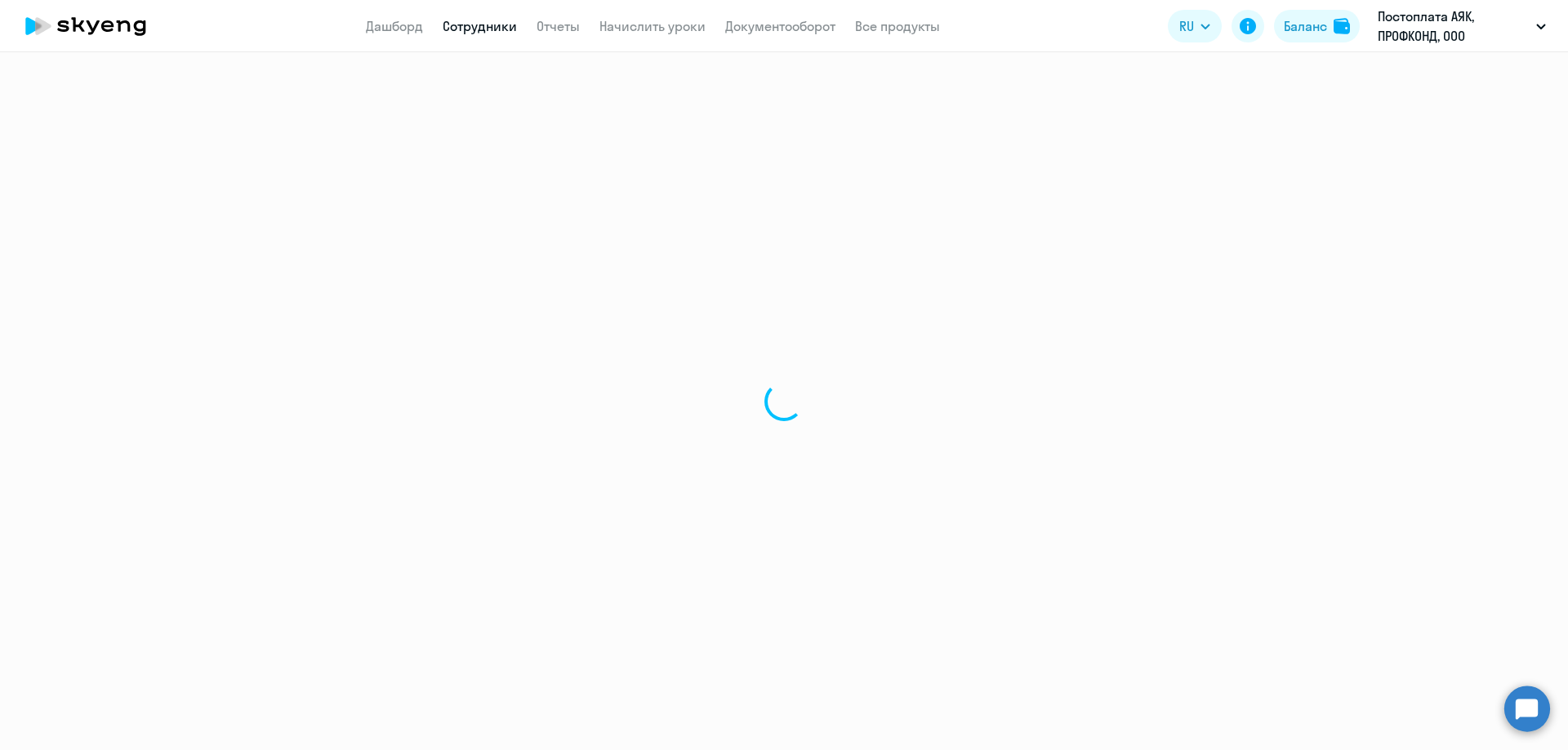
select select "english"
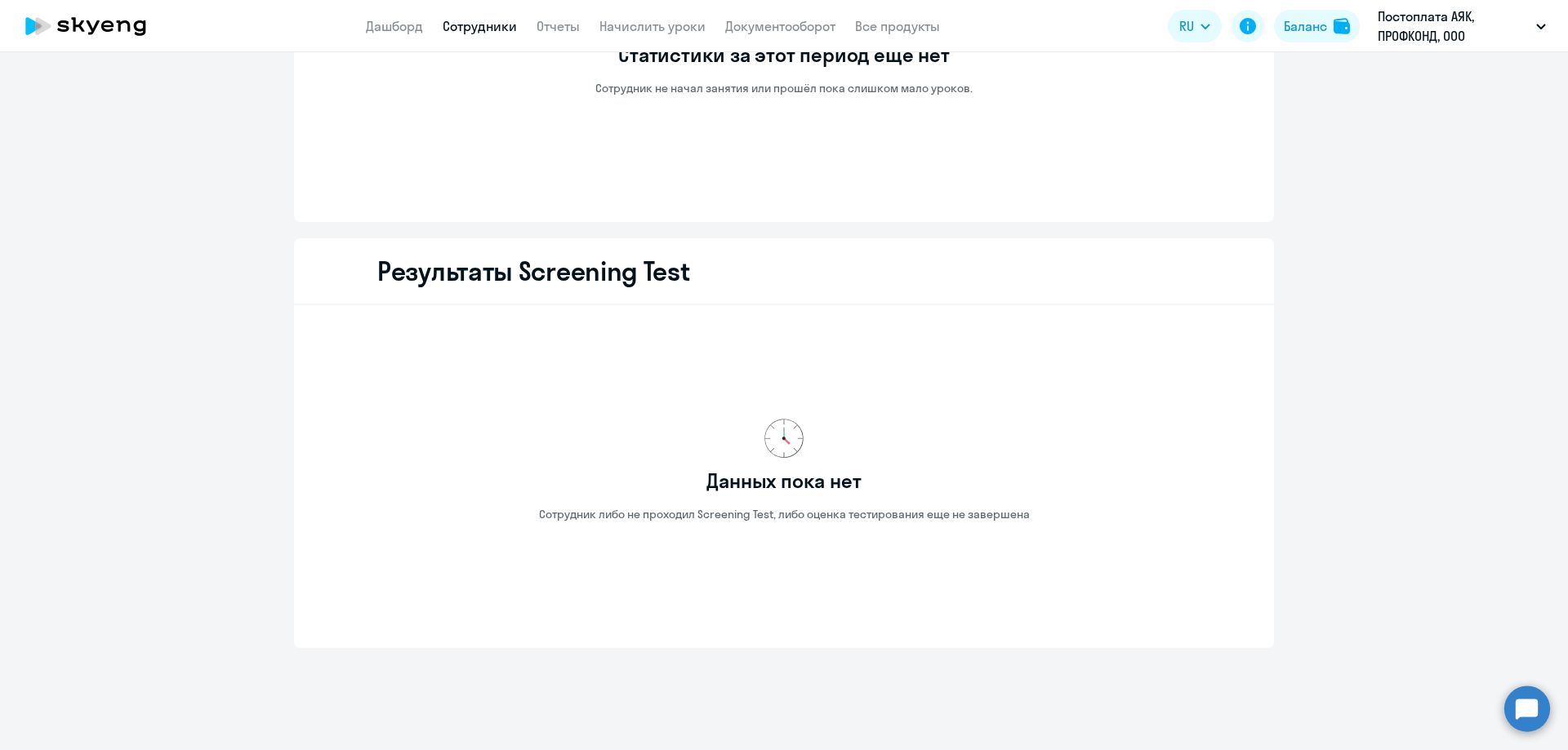
scroll to position [1895, 0]
